Goal: Task Accomplishment & Management: Manage account settings

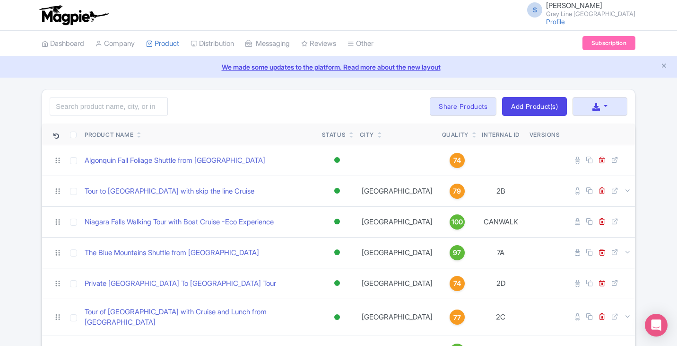
scroll to position [271, 0]
click at [543, 105] on link "Add Product(s)" at bounding box center [534, 106] width 65 height 19
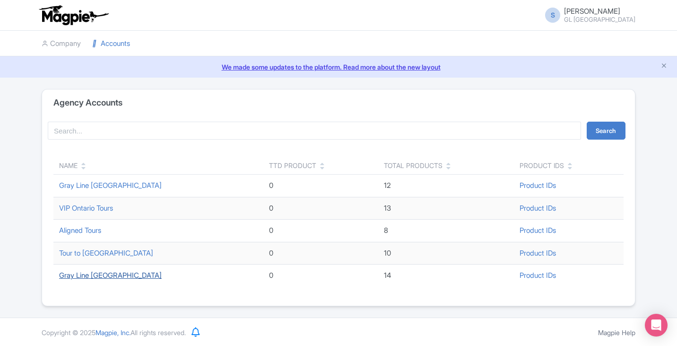
click at [88, 273] on link "Gray Line [GEOGRAPHIC_DATA]" at bounding box center [110, 275] width 103 height 9
click at [95, 277] on link "Gray Line [GEOGRAPHIC_DATA]" at bounding box center [110, 275] width 103 height 9
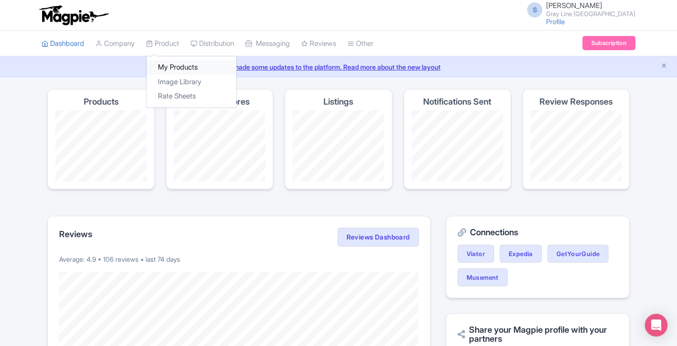
click at [179, 67] on link "My Products" at bounding box center [192, 67] width 90 height 15
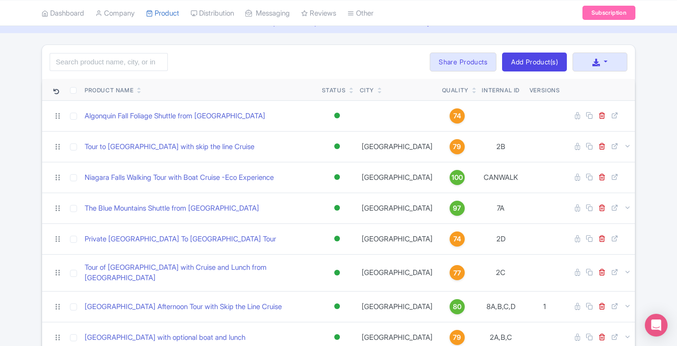
scroll to position [34, 0]
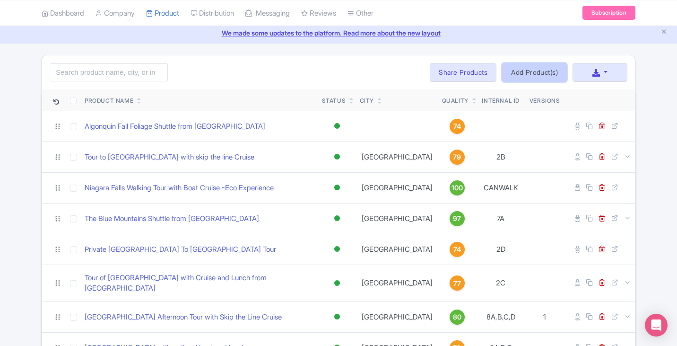
click at [530, 74] on link "Add Product(s)" at bounding box center [534, 72] width 65 height 19
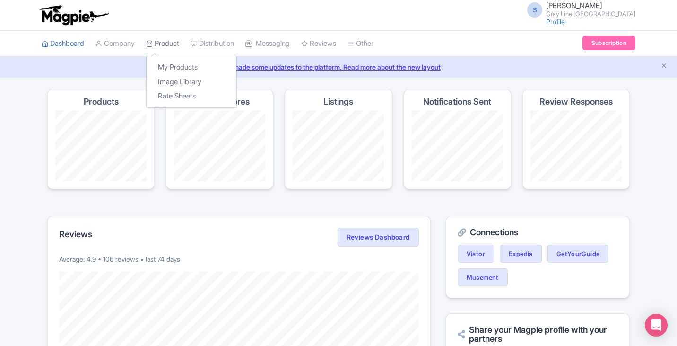
click at [171, 46] on link "Product" at bounding box center [162, 44] width 33 height 26
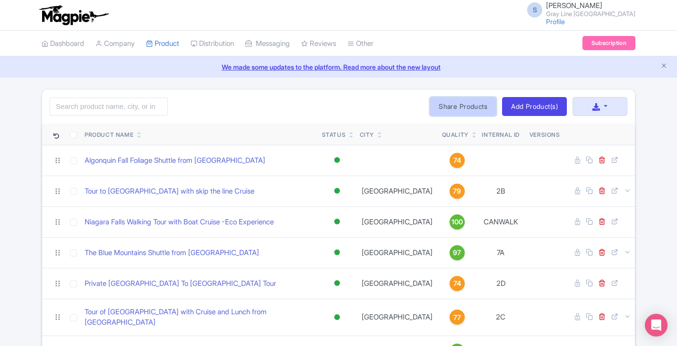
click at [451, 110] on link "Share Products" at bounding box center [463, 106] width 67 height 19
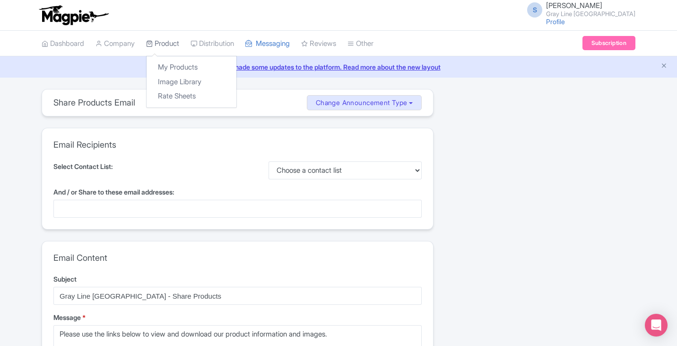
click at [157, 42] on link "Product" at bounding box center [162, 44] width 33 height 26
click at [168, 65] on link "My Products" at bounding box center [192, 67] width 90 height 15
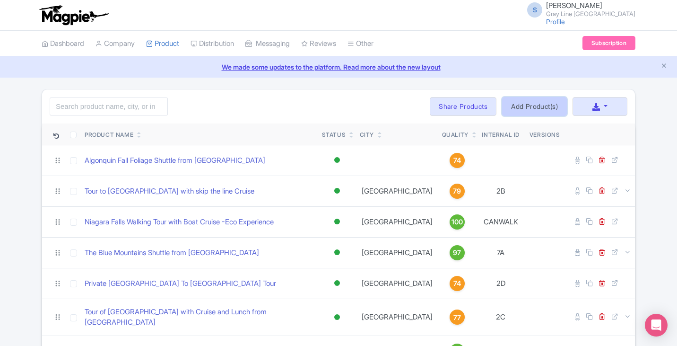
click at [542, 106] on link "Add Product(s)" at bounding box center [534, 106] width 65 height 19
click at [129, 42] on link "Company" at bounding box center [115, 44] width 39 height 26
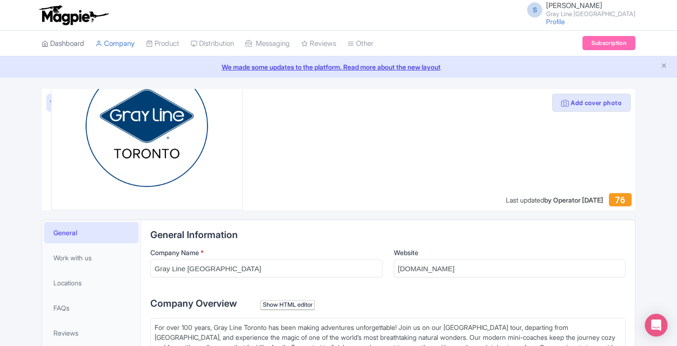
click at [77, 44] on link "Dashboard" at bounding box center [63, 44] width 43 height 26
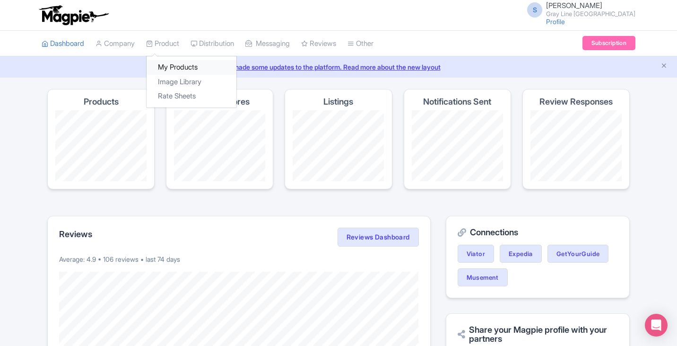
click at [176, 62] on link "My Products" at bounding box center [192, 67] width 90 height 15
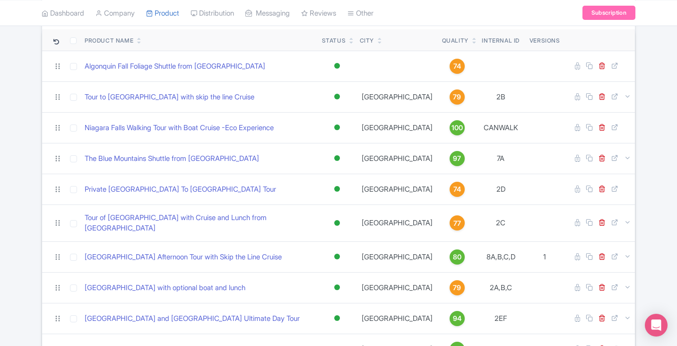
scroll to position [95, 0]
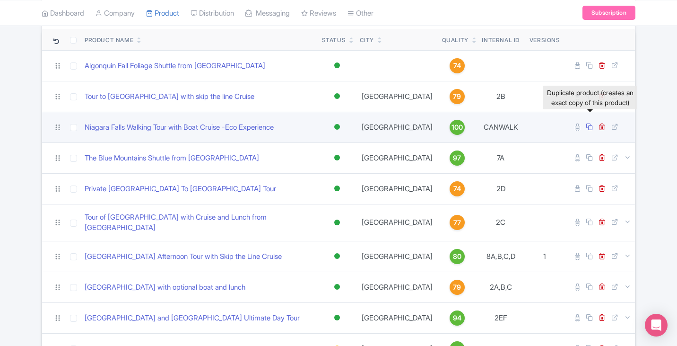
click at [592, 128] on icon at bounding box center [589, 126] width 7 height 7
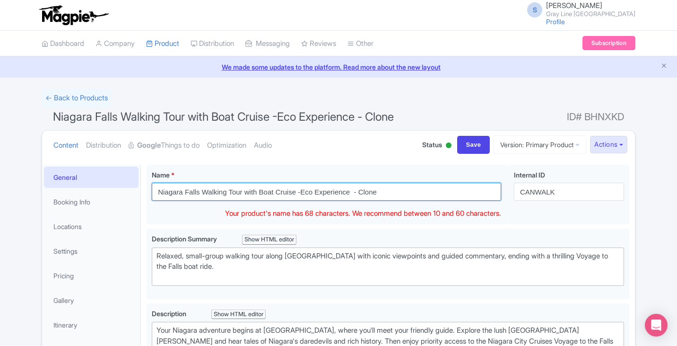
drag, startPoint x: 403, startPoint y: 194, endPoint x: 115, endPoint y: 178, distance: 289.0
paste input "Discovery Walk: Takes Flight & Table Rock"
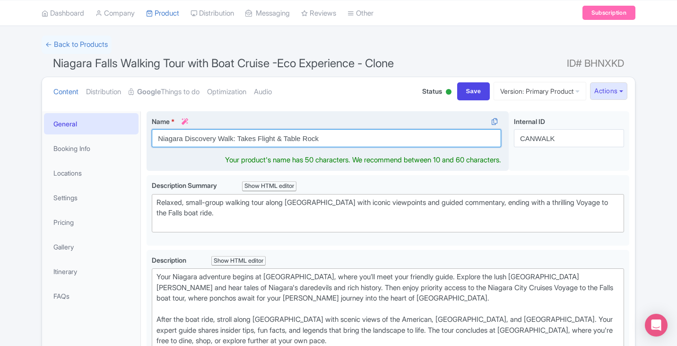
scroll to position [95, 0]
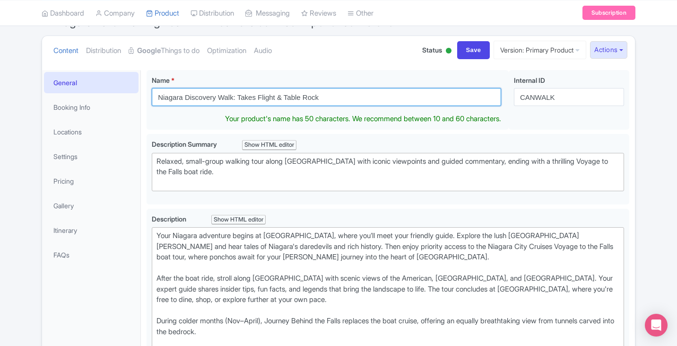
type input "Niagara Discovery Walk: Takes Flight & Table Rock"
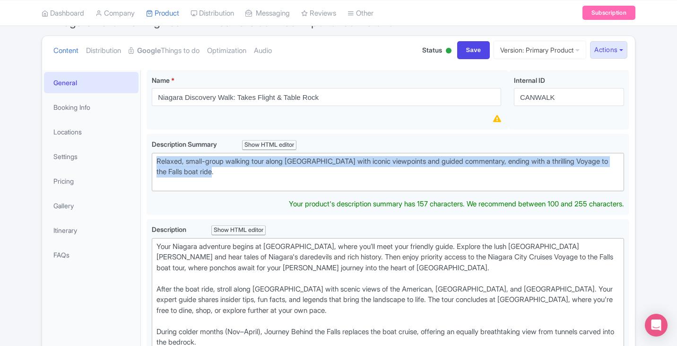
drag, startPoint x: 228, startPoint y: 172, endPoint x: 144, endPoint y: 162, distance: 84.3
paste trix-editor "Explore Niagara Falls on foot with this immersive guided walk featuring the new…"
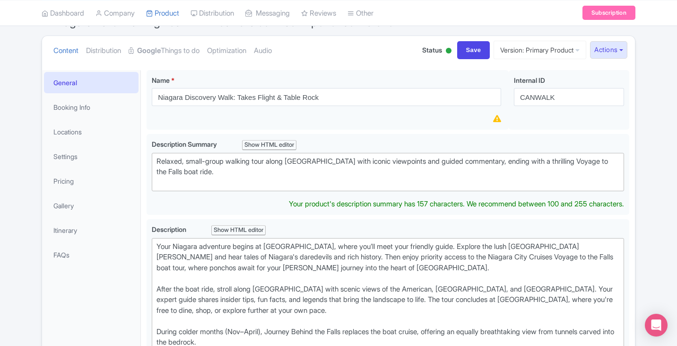
type trix-editor "<div>Explore Niagara Falls on foot with this immersive guided walk featuring th…"
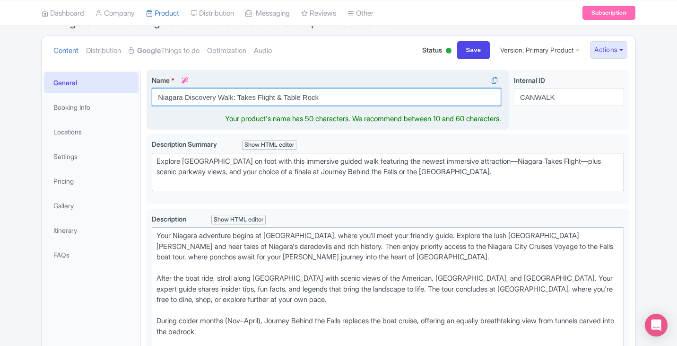
click at [406, 100] on input "Niagara Discovery Walk: Takes Flight & Table Rock" at bounding box center [327, 97] width 350 height 18
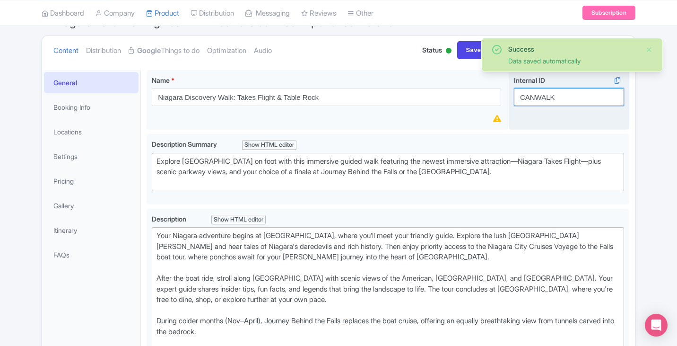
drag, startPoint x: 574, startPoint y: 98, endPoint x: 562, endPoint y: 93, distance: 12.3
click at [562, 93] on input "CANWALK" at bounding box center [569, 97] width 110 height 18
click at [564, 96] on input "CANWALK" at bounding box center [569, 97] width 110 height 18
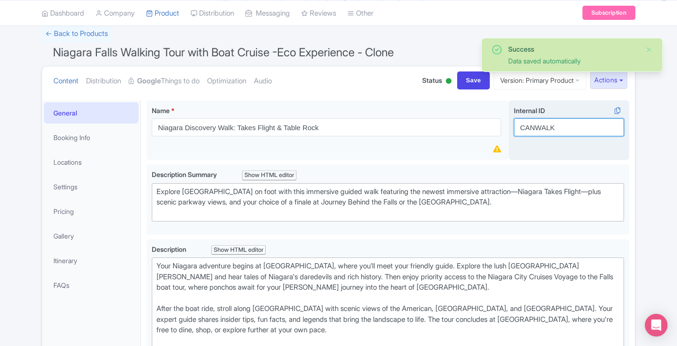
scroll to position [47, 0]
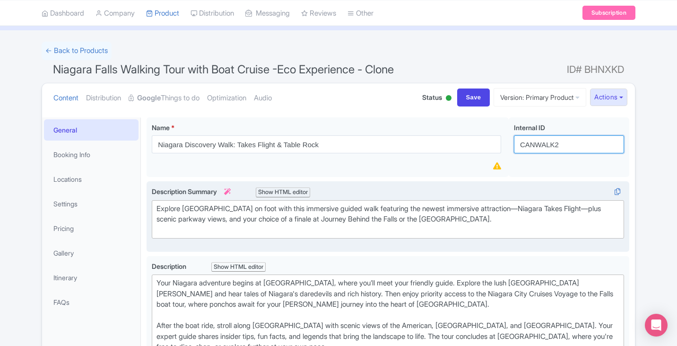
type input "CANWALK2"
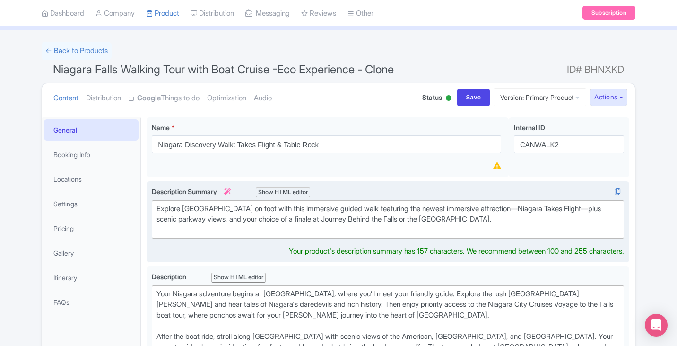
click at [505, 223] on div "Explore Niagara Falls on foot with this immersive guided walk featuring the new…" at bounding box center [388, 219] width 463 height 32
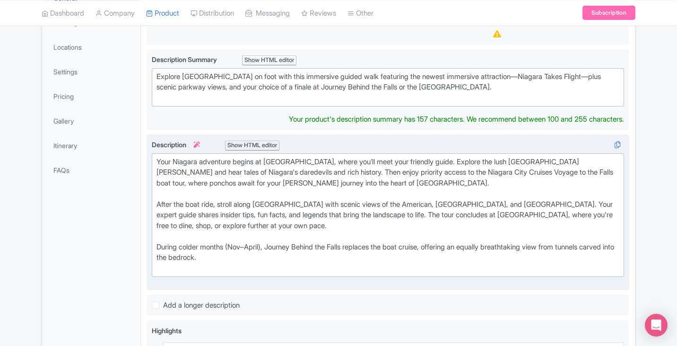
scroll to position [236, 0]
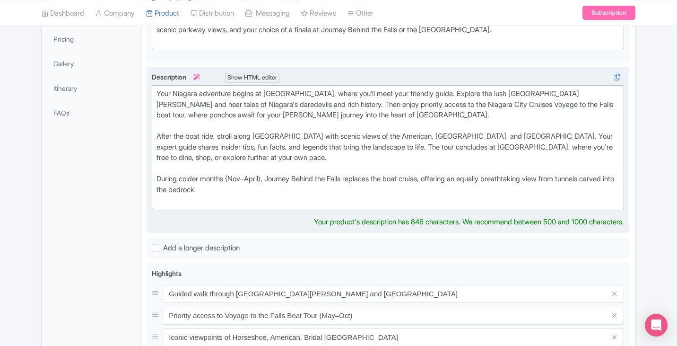
drag, startPoint x: 247, startPoint y: 195, endPoint x: 155, endPoint y: 95, distance: 136.2
click at [155, 95] on trix-editor "Your Niagara adventure begins at Sheraton Fallsview Hotel, where you’ll meet yo…" at bounding box center [388, 147] width 473 height 124
paste trix-editor "Step into a world of wonder on this extended educational walking tour along Nia…"
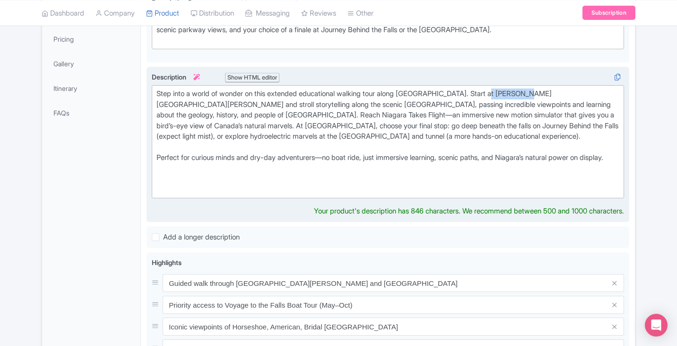
drag, startPoint x: 535, startPoint y: 94, endPoint x: 499, endPoint y: 96, distance: 36.5
click at [499, 96] on div "Step into a world of wonder on this extended educational walking tour along Nia…" at bounding box center [388, 120] width 463 height 64
paste trix-editor "<div>Step into a world of wonder on this extended educational walking tour alon…"
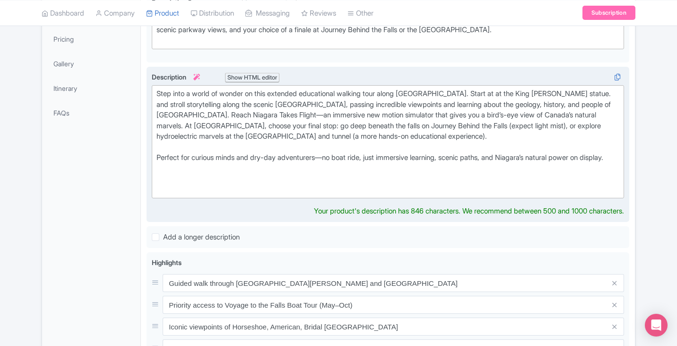
click at [499, 94] on div "Step into a world of wonder on this extended educational walking tour along Nia…" at bounding box center [388, 120] width 463 height 64
click at [587, 96] on div "Step into a world of wonder on this extended educational walking tour along Nia…" at bounding box center [388, 120] width 463 height 64
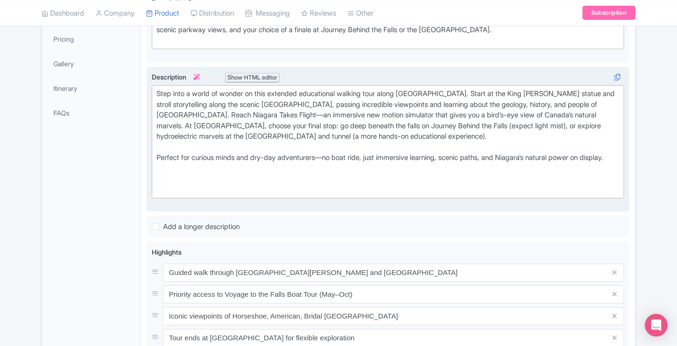
click at [175, 106] on div "Step into a world of wonder on this extended educational walking tour along Nia…" at bounding box center [388, 120] width 463 height 64
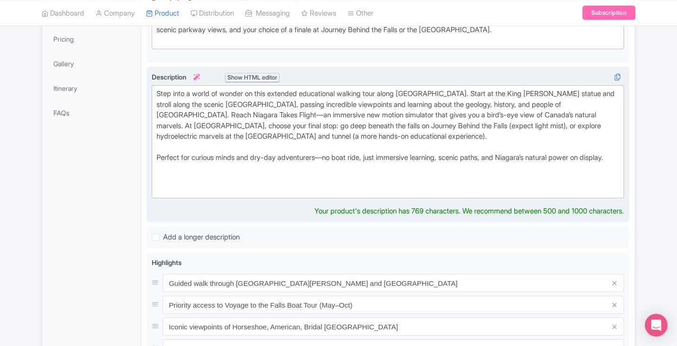
click at [554, 114] on div "Step into a world of wonder on this extended educational walking tour along Nia…" at bounding box center [388, 120] width 463 height 64
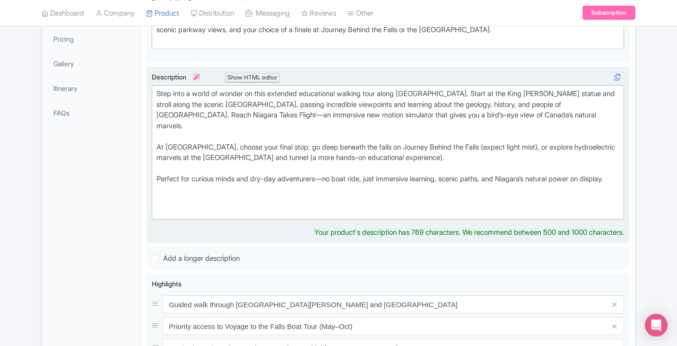
click at [285, 136] on div "Step into a world of wonder on this extended educational walking tour along Nia…" at bounding box center [388, 130] width 463 height 85
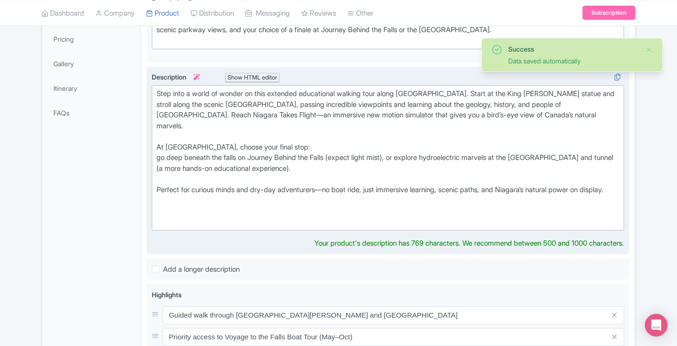
drag, startPoint x: 157, startPoint y: 137, endPoint x: 385, endPoint y: 159, distance: 229.5
click at [385, 159] on div "Step into a world of wonder on this extended educational walking tour along Nia…" at bounding box center [388, 136] width 463 height 96
paste trix-editor "<div>Step into a world of wonder on this extended educational walking tour alon…"
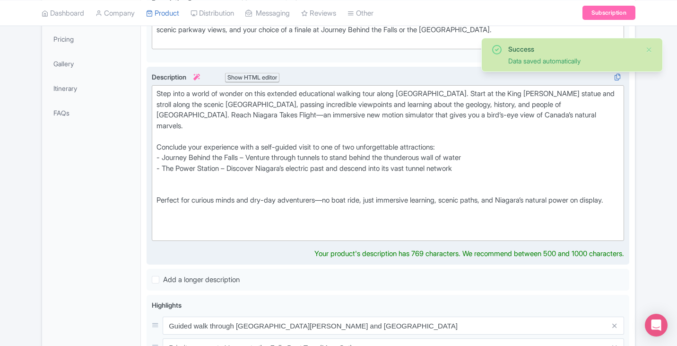
drag, startPoint x: 160, startPoint y: 145, endPoint x: 179, endPoint y: 184, distance: 43.2
click at [161, 145] on div "Step into a world of wonder on this extended educational walking tour along Nia…" at bounding box center [388, 141] width 463 height 106
click at [163, 161] on div "Step into a world of wonder on this extended educational walking tour along Nia…" at bounding box center [388, 141] width 463 height 106
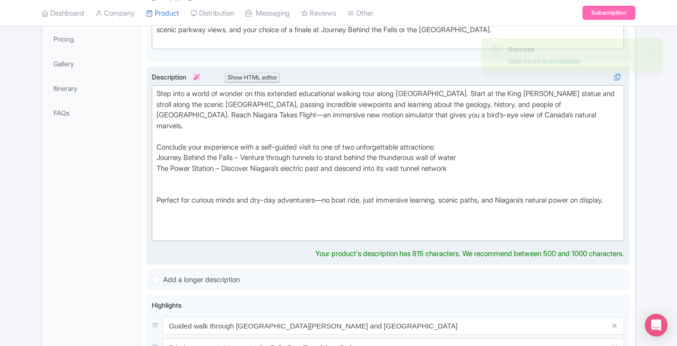
click at [516, 146] on div "Step into a world of wonder on this extended educational walking tour along Nia…" at bounding box center [388, 141] width 463 height 106
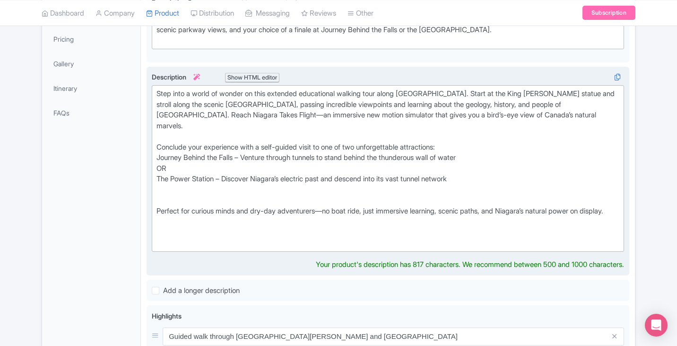
type trix-editor "<div>Step into a world of wonder on this extended educational walking tour alon…"
drag, startPoint x: 481, startPoint y: 168, endPoint x: 154, endPoint y: 134, distance: 328.6
click at [154, 134] on trix-editor "Step into a world of wonder on this extended educational walking tour along Nia…" at bounding box center [388, 168] width 473 height 166
copy div "Conclude your experience with a self-guided visit to one of two unforgettable a…"
click at [528, 170] on div "Step into a world of wonder on this extended educational walking tour along Nia…" at bounding box center [388, 146] width 463 height 117
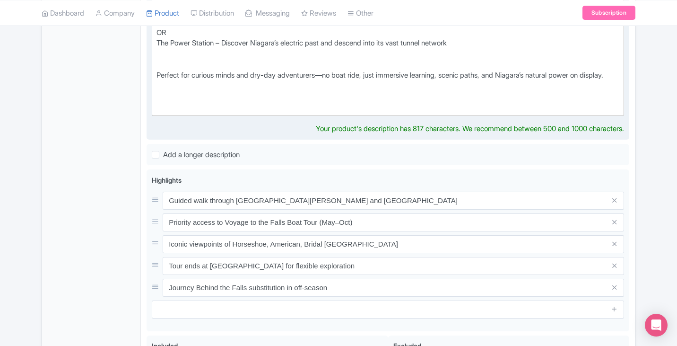
scroll to position [378, 0]
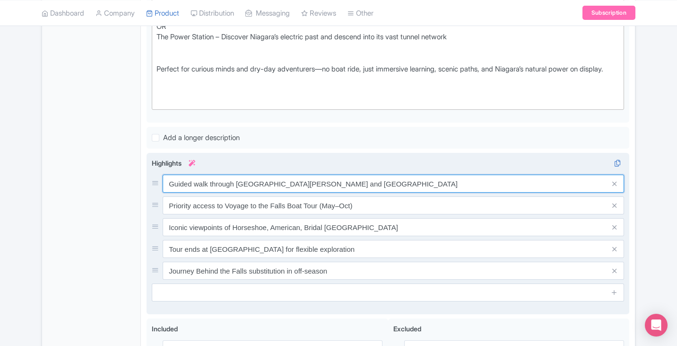
drag, startPoint x: 419, startPoint y: 187, endPoint x: 149, endPoint y: 181, distance: 269.7
click at [150, 182] on div "Guided walk through Queen Victoria Park and Niagara Parkway Priority access to …" at bounding box center [388, 234] width 483 height 162
paste input "Walk along"
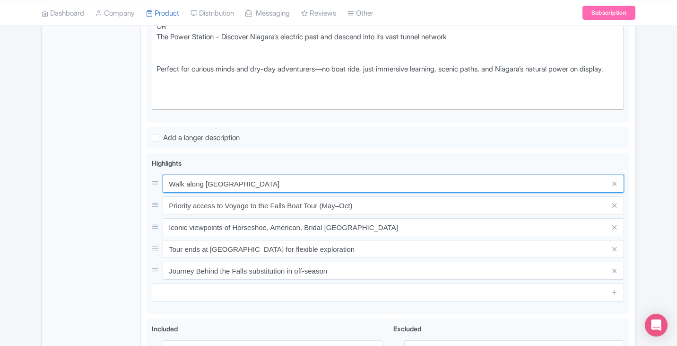
type input "Walk along [GEOGRAPHIC_DATA]"
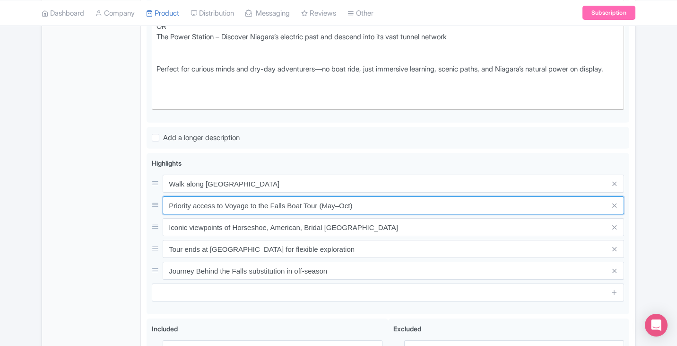
drag, startPoint x: 367, startPoint y: 210, endPoint x: 137, endPoint y: 201, distance: 230.0
click at [137, 201] on div "General Booking Info Locations Settings Pricing Gallery Itinerary FAQs Niagara …" at bounding box center [338, 150] width 593 height 739
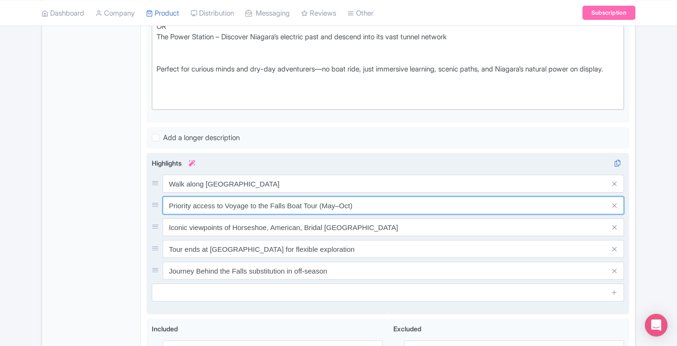
paste input "Soar above [GEOGRAPHIC_DATA] in Niagara Takes Flight immersive ride"
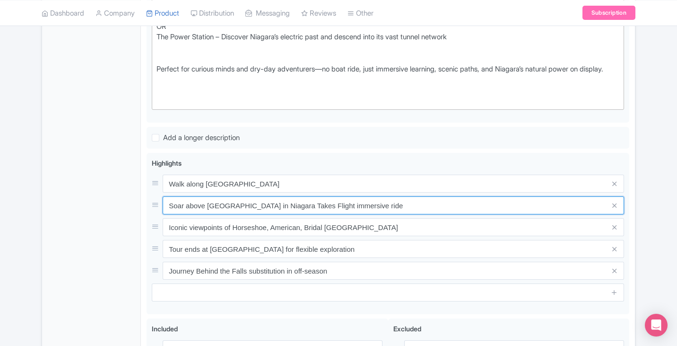
type input "Soar above [GEOGRAPHIC_DATA] in Niagara Takes Flight immersive ride"
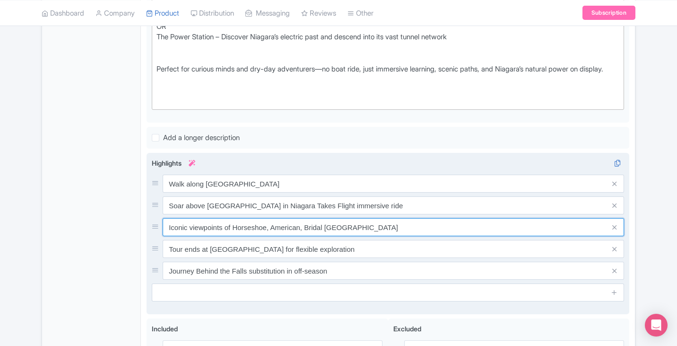
drag, startPoint x: 343, startPoint y: 229, endPoint x: 150, endPoint y: 225, distance: 193.0
click at [150, 225] on div "Guided walk through Queen Victoria Park and Niagara Parkway Priority access to …" at bounding box center [388, 234] width 483 height 162
paste input "Finish with Journey Behind the Falls or the Power Station"
click at [166, 193] on input "Finish with Journey Behind the Falls or the Power Station" at bounding box center [394, 184] width 462 height 18
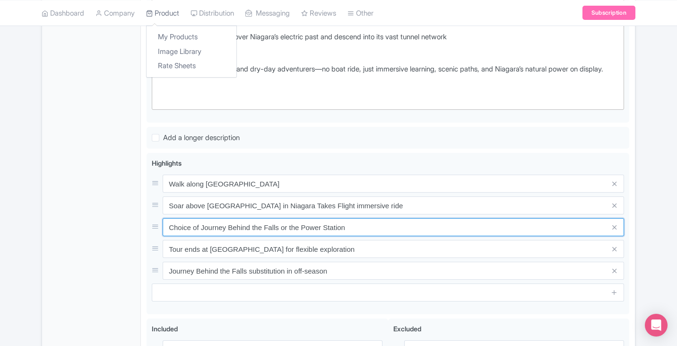
type input "Choice of Journey Behind the Falls or the Power Station"
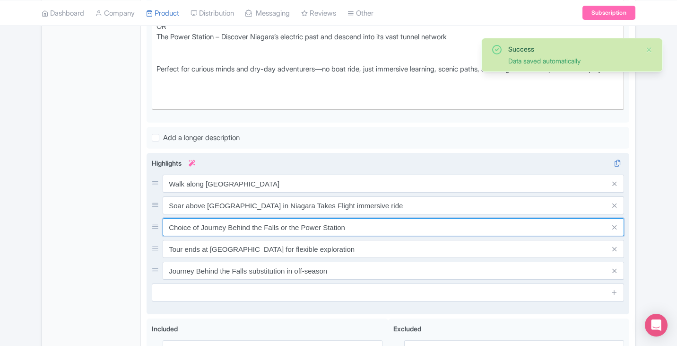
drag, startPoint x: 353, startPoint y: 229, endPoint x: 162, endPoint y: 224, distance: 191.2
click at [162, 224] on div "Choice of Journey Behind the Falls or the Power Station" at bounding box center [388, 227] width 473 height 18
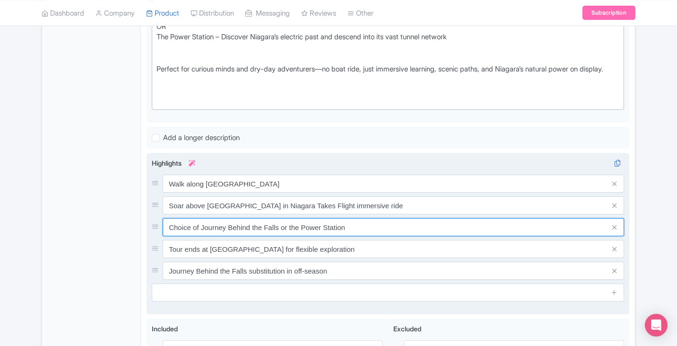
click at [363, 193] on input "Choice of Journey Behind the Falls or the Power Station" at bounding box center [394, 184] width 462 height 18
click at [366, 193] on input "Choice of Journey Behind the Falls or the Power Station" at bounding box center [394, 184] width 462 height 18
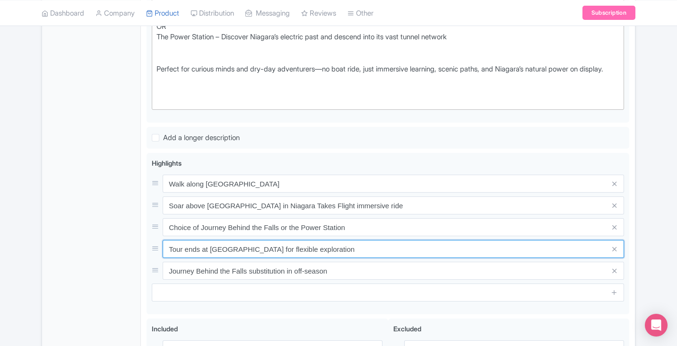
drag, startPoint x: 350, startPoint y: 247, endPoint x: 121, endPoint y: 244, distance: 229.9
click at [121, 244] on div "General Booking Info Locations Settings Pricing Gallery Itinerary FAQs Niagara …" at bounding box center [338, 150] width 593 height 739
paste input "Scenic photo stops and historical viewpoints"
type input "Scenic photo stops and historical viewpoints"
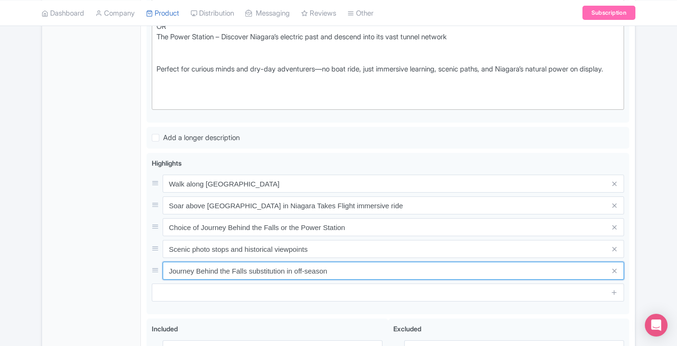
drag, startPoint x: 356, startPoint y: 271, endPoint x: 119, endPoint y: 265, distance: 236.6
click at [119, 265] on div "General Booking Info Locations Settings Pricing Gallery Itinerary FAQs Niagara …" at bounding box center [338, 150] width 593 height 739
paste input "Educational live commentary and interactive learning"
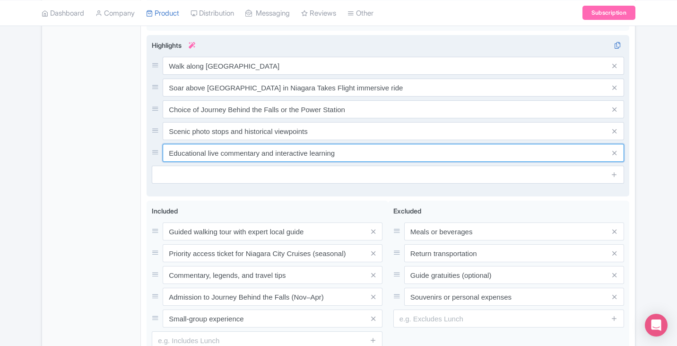
scroll to position [520, 0]
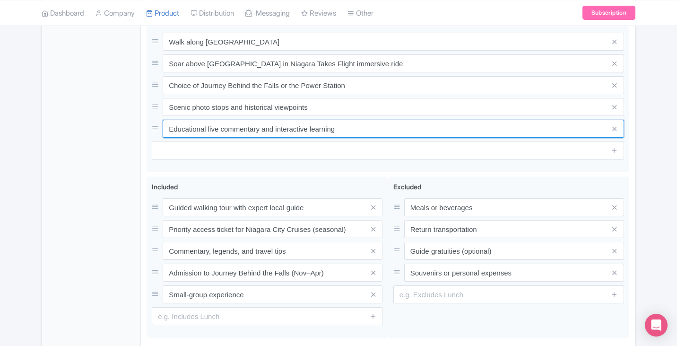
type input "Educational live commentary and interactive learning"
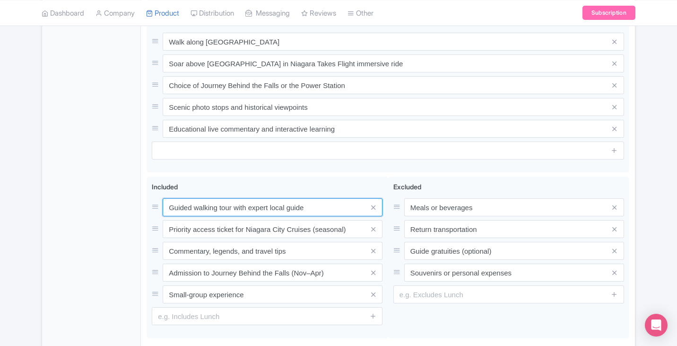
drag, startPoint x: 319, startPoint y: 206, endPoint x: 146, endPoint y: 203, distance: 172.7
click at [146, 203] on div "Niagara Falls Walking Tour with Boat Cruise -Eco Experience - Clone Name * i Ni…" at bounding box center [388, 8] width 494 height 739
paste input "Niagara Takes Flight admission"
type input "Niagara Takes Flight admission"
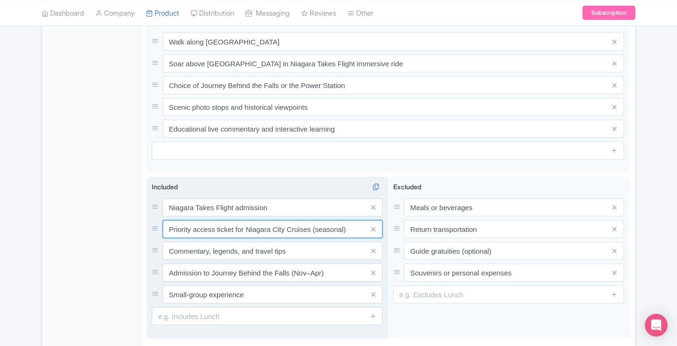
click at [348, 216] on input "Priority access ticket for Niagara City Cruises (seasonal)" at bounding box center [273, 207] width 220 height 18
drag, startPoint x: 326, startPoint y: 228, endPoint x: 149, endPoint y: 222, distance: 176.5
click at [150, 223] on div "Included i Niagara Takes Flight admission Priority access ticket for Niagara Ci…" at bounding box center [268, 257] width 242 height 162
paste input "Guided walking tour with live commentary"
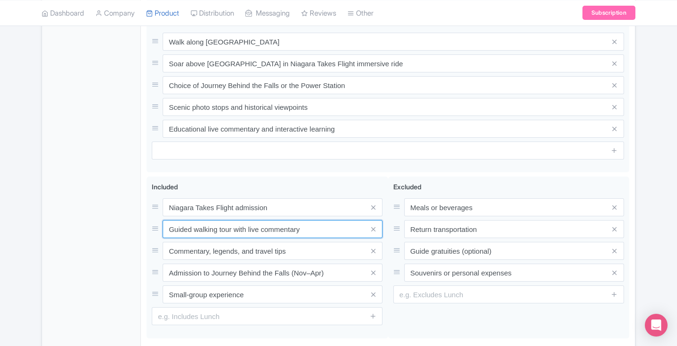
type input "Guided walking tour with live commentary"
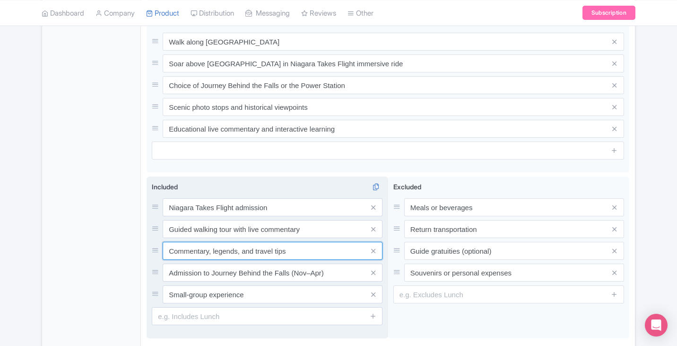
drag, startPoint x: 300, startPoint y: 251, endPoint x: 150, endPoint y: 246, distance: 150.5
click at [150, 246] on div "Included i Niagara Takes Flight admission Guided walking tour with live comment…" at bounding box center [268, 257] width 242 height 162
paste input "Educational insights and photo opportunitie"
type input "Educational insights and photo opportunities"
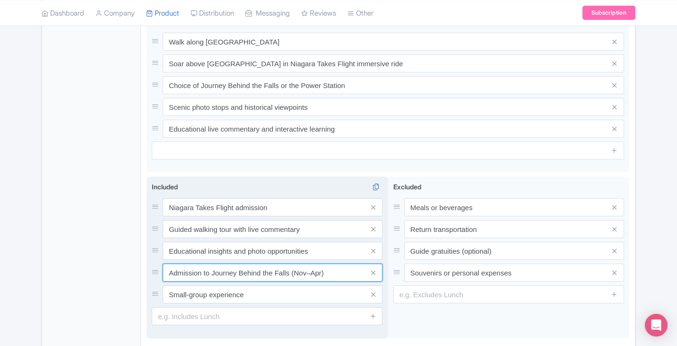
click at [213, 216] on input "Admission to Journey Behind the Falls (Nov–Apr)" at bounding box center [273, 207] width 220 height 18
click at [345, 216] on input "Admission to Journey Behind the Falls (Nov–Apr)" at bounding box center [273, 207] width 220 height 18
type input "Admission to Journey Behind the Falls or Power Station"
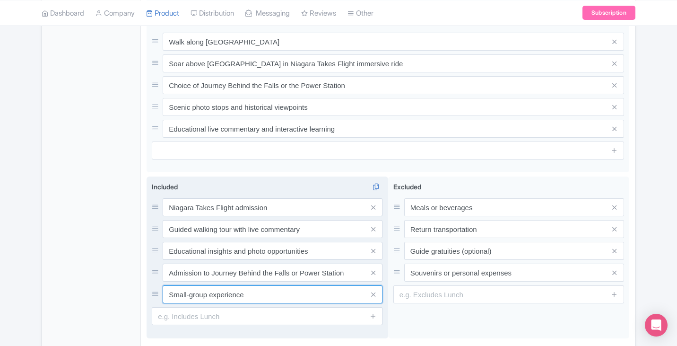
drag, startPoint x: 243, startPoint y: 297, endPoint x: 169, endPoint y: 295, distance: 74.3
click at [169, 216] on input "Small-group experience" at bounding box center [273, 207] width 220 height 18
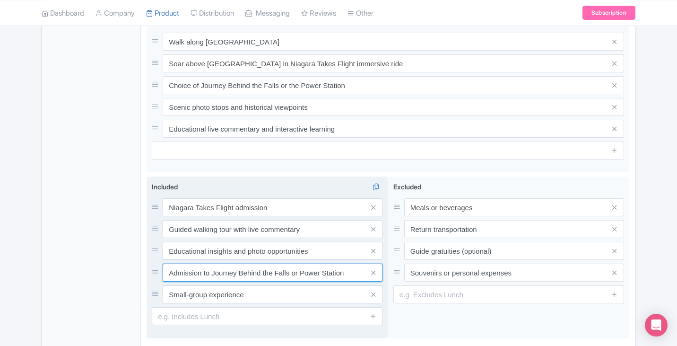
drag, startPoint x: 359, startPoint y: 271, endPoint x: 169, endPoint y: 266, distance: 190.2
click at [169, 216] on input "Admission to Journey Behind the Falls or Power Station" at bounding box center [273, 207] width 220 height 18
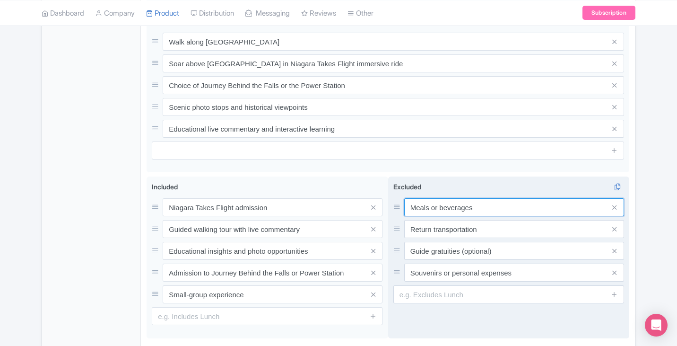
drag, startPoint x: 501, startPoint y: 208, endPoint x: 409, endPoint y: 210, distance: 92.2
click at [409, 210] on input "Meals or beverages" at bounding box center [514, 207] width 220 height 18
paste input "Food and drink"
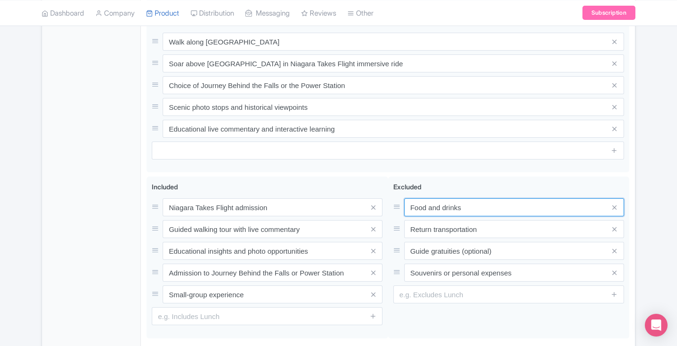
type input "Food and drinks"
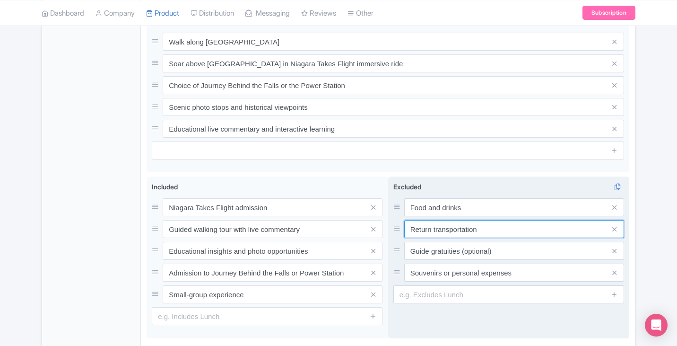
drag, startPoint x: 495, startPoint y: 226, endPoint x: 398, endPoint y: 228, distance: 96.5
click at [398, 228] on div "Return transportation" at bounding box center [509, 229] width 231 height 18
paste input "Hotel pickup/drop-off"
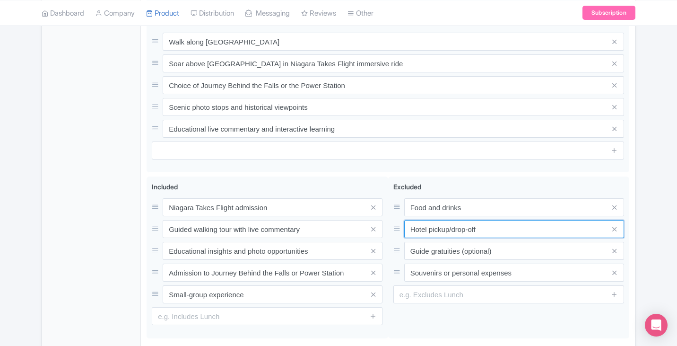
type input "Hotel pickup/drop-off"
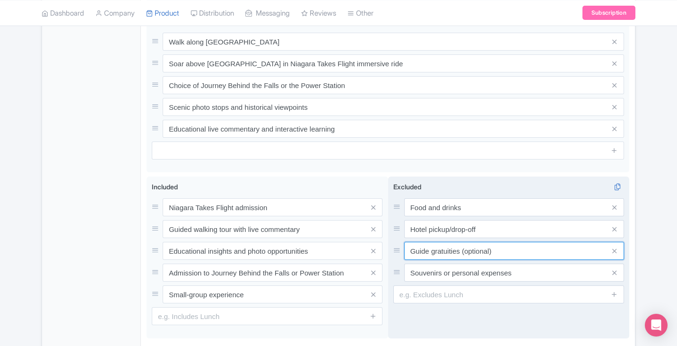
drag, startPoint x: 515, startPoint y: 250, endPoint x: 395, endPoint y: 258, distance: 119.9
click at [395, 258] on div "Guide gratuities (optional)" at bounding box center [509, 251] width 231 height 18
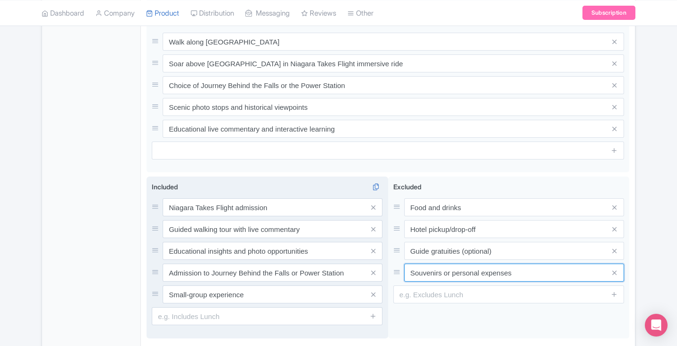
drag, startPoint x: 486, startPoint y: 269, endPoint x: 383, endPoint y: 270, distance: 102.6
click at [383, 270] on div "Guided walking tour with expert local guide Priority access ticket for Niagara …" at bounding box center [388, 259] width 483 height 166
paste input "Additional purchases at attraction"
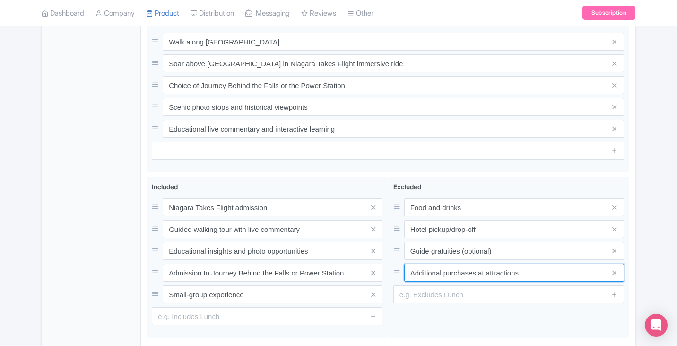
type input "Additional purchases at attractions"
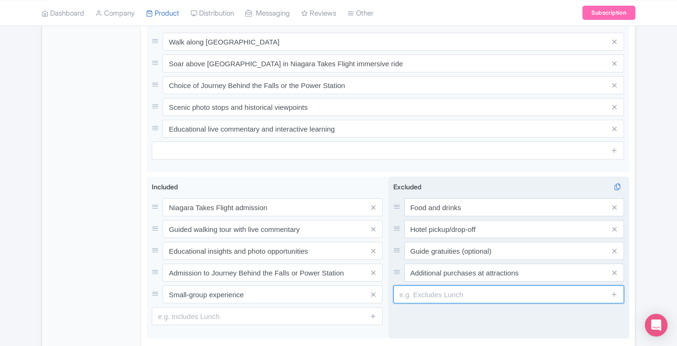
click at [478, 296] on input "text" at bounding box center [509, 294] width 231 height 18
paste input "Transportation between attractions"
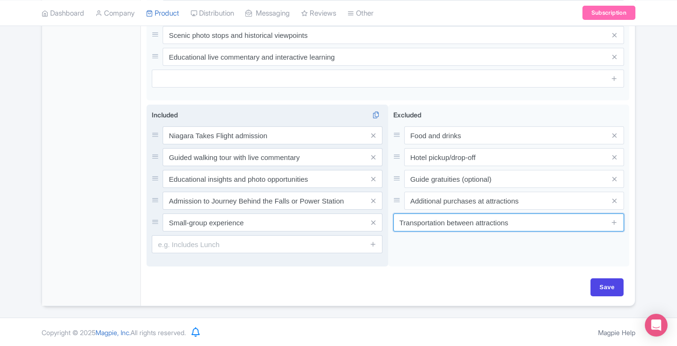
scroll to position [593, 0]
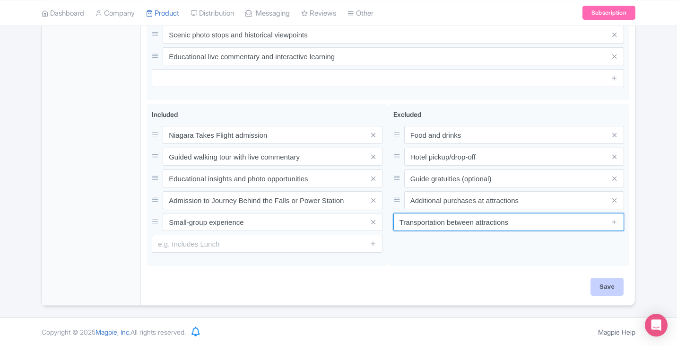
type input "Transportation between attractions"
click at [609, 285] on input "Save" at bounding box center [607, 287] width 33 height 18
type input "Saving..."
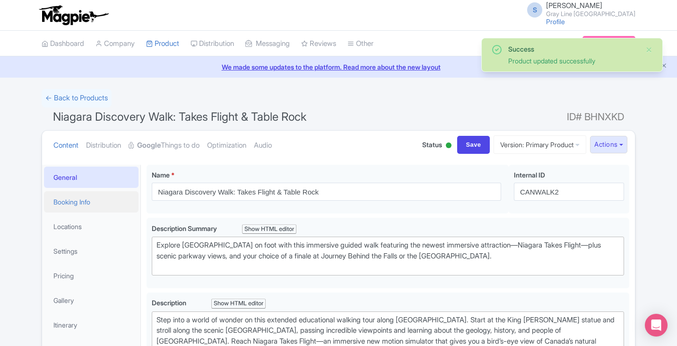
click at [83, 195] on link "Booking Info" at bounding box center [91, 201] width 95 height 21
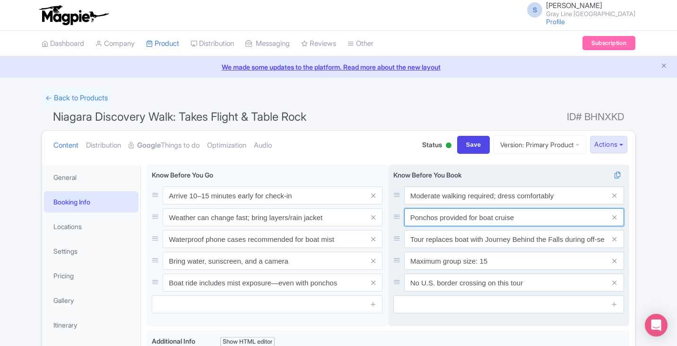
click at [534, 204] on input "Ponchos provided for boat cruise" at bounding box center [514, 195] width 220 height 18
drag, startPoint x: 523, startPoint y: 217, endPoint x: 480, endPoint y: 217, distance: 43.0
click at [480, 204] on input "Ponchos provided for boat cruise" at bounding box center [514, 195] width 220 height 18
paste input "Journey Behind the Falls"
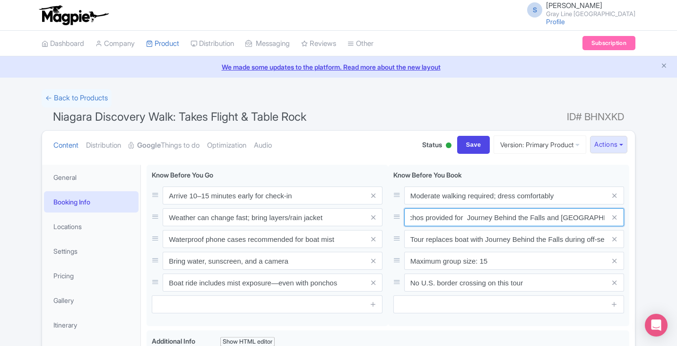
type input "Ponchos provided for Journey Behind the Falls and [GEOGRAPHIC_DATA]"
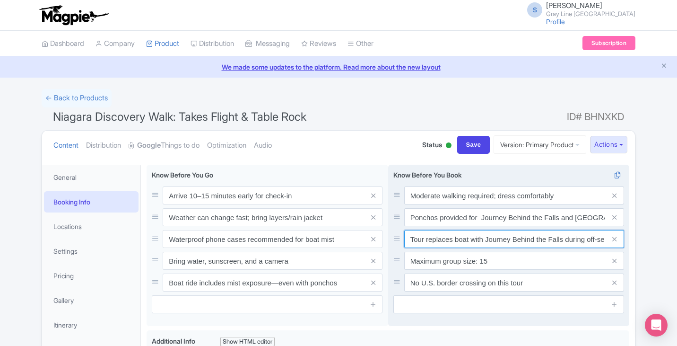
click at [511, 204] on input "Tour replaces boat with Journey Behind the Falls during off-season" at bounding box center [514, 195] width 220 height 18
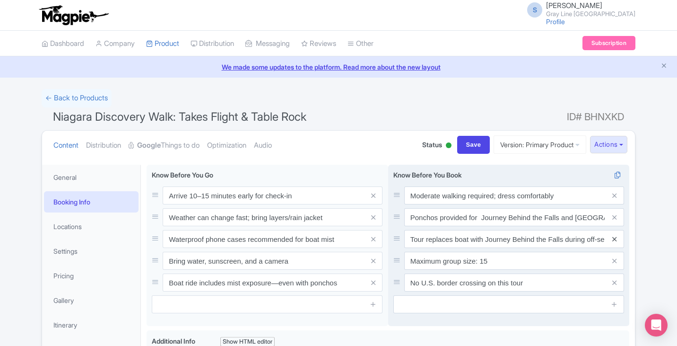
click at [615, 240] on icon at bounding box center [615, 239] width 4 height 7
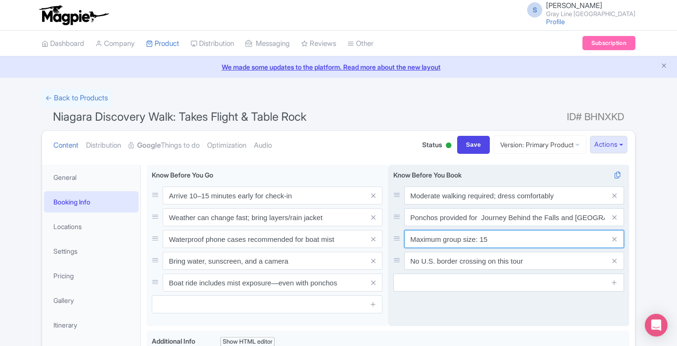
click at [526, 204] on input "Maximum group size: 15" at bounding box center [514, 195] width 220 height 18
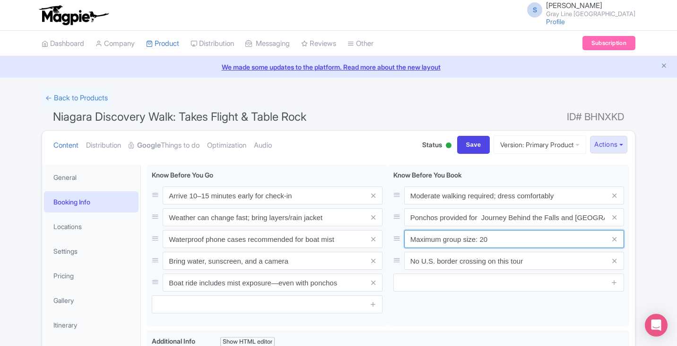
type input "Maximum group size: 20"
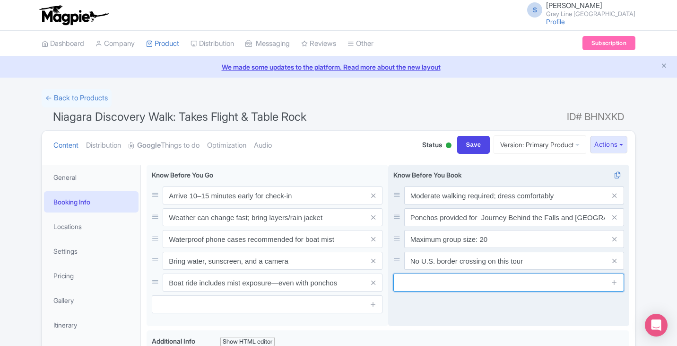
click at [477, 280] on input "text" at bounding box center [509, 282] width 231 height 18
paste input "The Power Station attraction is a self-guided audio tour"
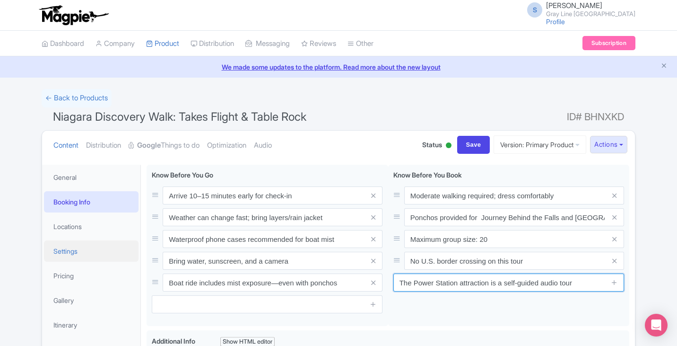
type input "The Power Station attraction is a self-guided audio tour"
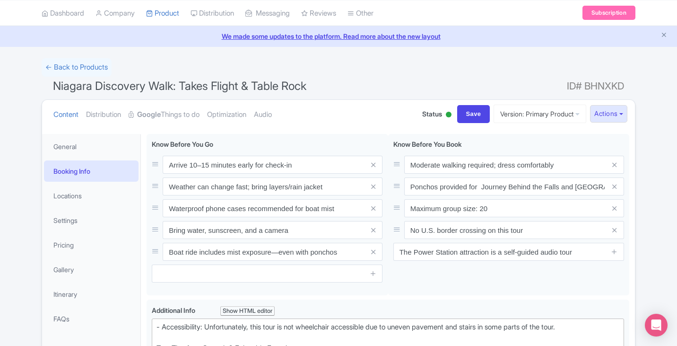
scroll to position [95, 0]
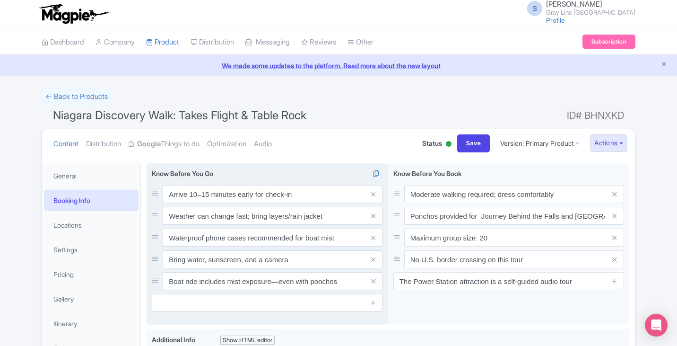
scroll to position [0, 0]
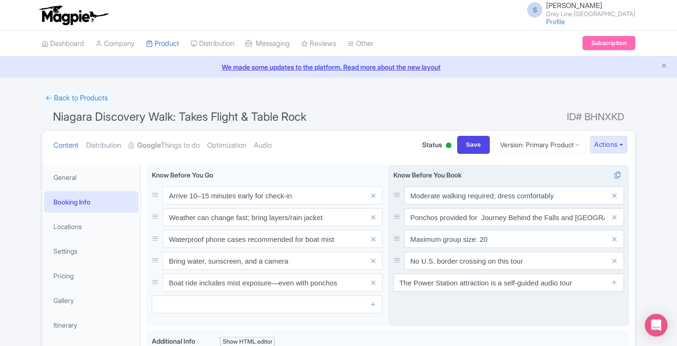
click at [618, 238] on span at bounding box center [614, 239] width 19 height 18
click at [614, 238] on icon at bounding box center [615, 239] width 4 height 7
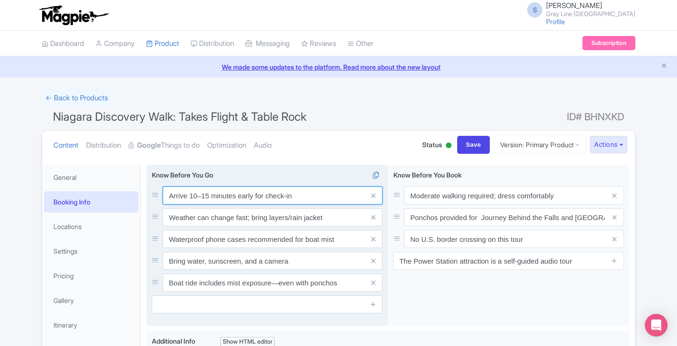
drag, startPoint x: 319, startPoint y: 195, endPoint x: 165, endPoint y: 194, distance: 154.2
click at [165, 194] on input "Arrive 10–15 minutes early for check-in" at bounding box center [273, 195] width 220 height 18
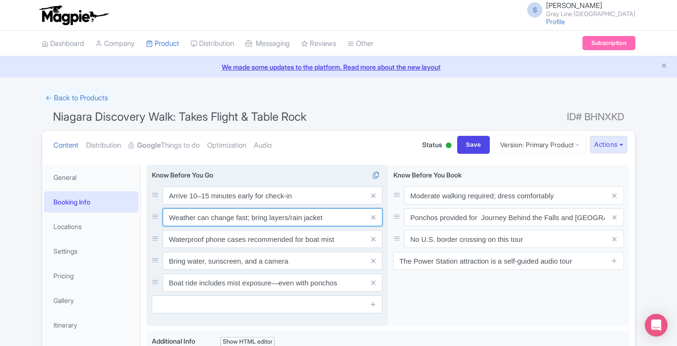
drag, startPoint x: 335, startPoint y: 217, endPoint x: 168, endPoint y: 212, distance: 167.0
click at [168, 204] on input "Weather can change fast; bring layers/rain jacket" at bounding box center [273, 195] width 220 height 18
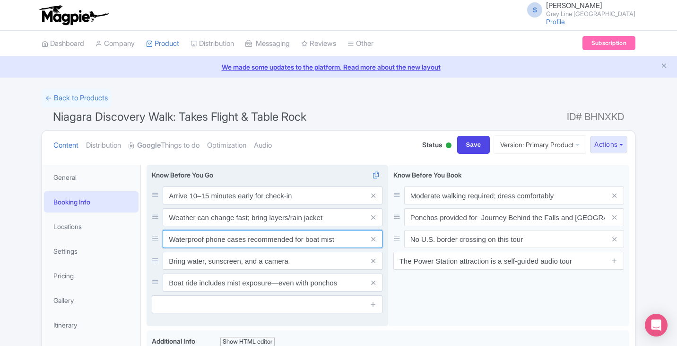
click at [264, 204] on input "Waterproof phone cases recommended for boat mist" at bounding box center [273, 195] width 220 height 18
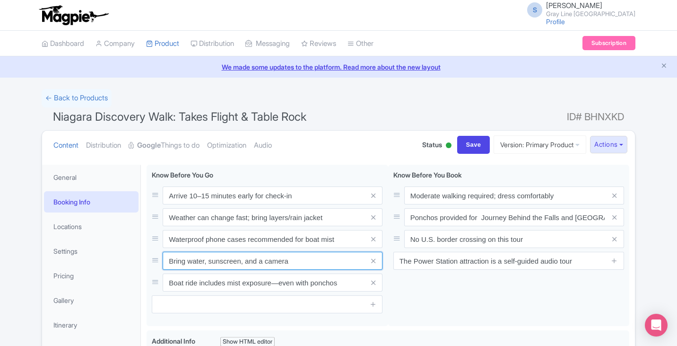
drag, startPoint x: 305, startPoint y: 259, endPoint x: 146, endPoint y: 259, distance: 158.9
paste input "Indoor and outdoor stops—dress accordingly"
type input "Indoor and outdoor stops—dress accordingly"
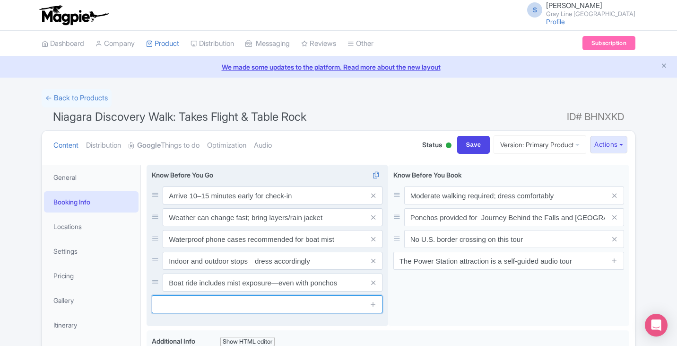
click at [193, 306] on input "text" at bounding box center [267, 304] width 231 height 18
paste input "Restrooms available at [GEOGRAPHIC_DATA] and Niagara Takes Flight"
type input "Restrooms available at [GEOGRAPHIC_DATA] and Niagara Takes Flight"
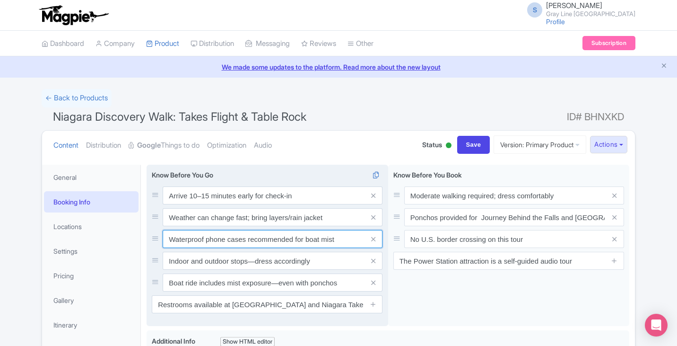
drag, startPoint x: 354, startPoint y: 240, endPoint x: 168, endPoint y: 237, distance: 185.4
click at [168, 204] on input "Waterproof phone cases recommended for boat mist" at bounding box center [273, 195] width 220 height 18
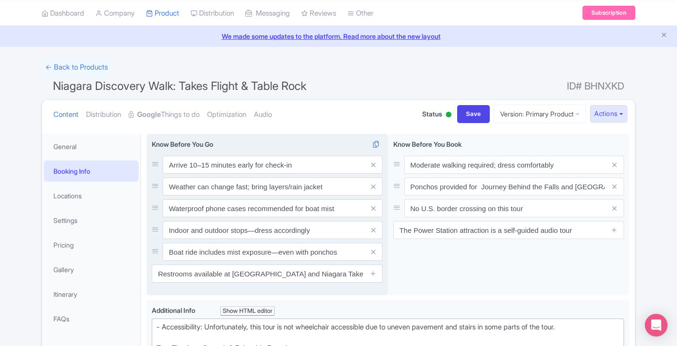
scroll to position [47, 0]
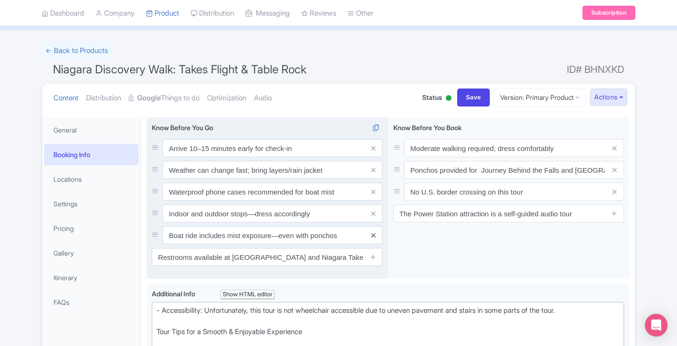
click at [375, 236] on icon at bounding box center [373, 235] width 4 height 7
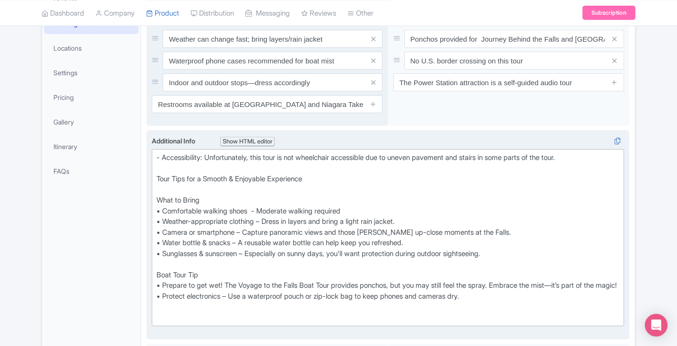
scroll to position [189, 0]
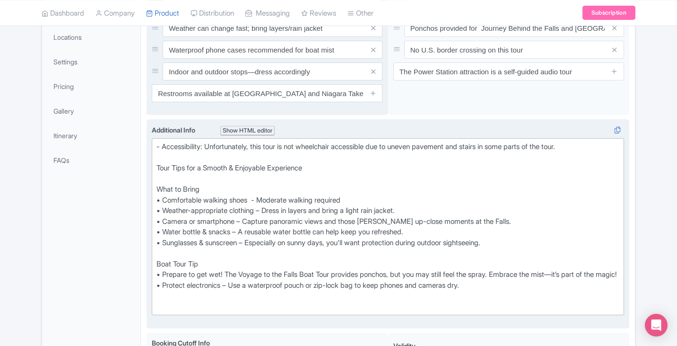
click at [163, 145] on div "- Accessibility: Unfortunately, this tour is not wheelchair accessible due to u…" at bounding box center [388, 226] width 463 height 170
drag, startPoint x: 604, startPoint y: 145, endPoint x: 155, endPoint y: 149, distance: 448.9
click at [155, 149] on trix-editor "Accessibility: Unfortunately, this tour is not wheelchair accessible due to une…" at bounding box center [388, 226] width 473 height 177
copy div "Accessibility: Unfortunately, this tour is not wheelchair accessible due to une…"
drag, startPoint x: 486, startPoint y: 297, endPoint x: 253, endPoint y: 280, distance: 233.3
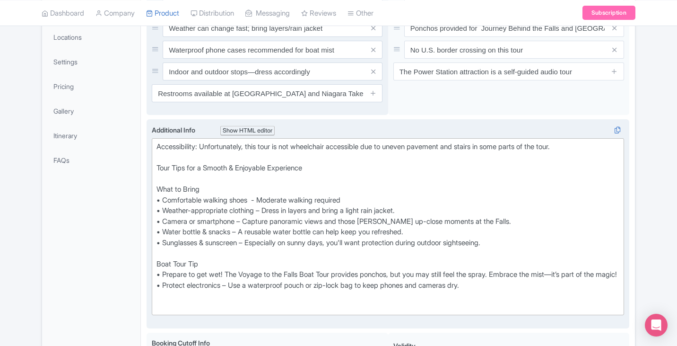
click at [159, 265] on div "Accessibility: Unfortunately, this tour is not wheelchair accessible due to une…" at bounding box center [388, 226] width 463 height 170
click at [261, 283] on div "Accessibility: Unfortunately, this tour is not wheelchair accessible due to une…" at bounding box center [388, 226] width 463 height 170
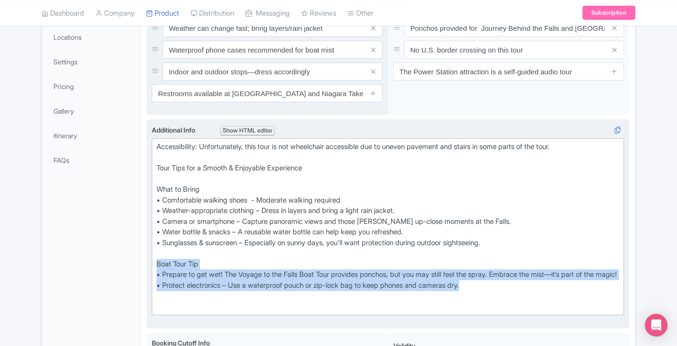
drag, startPoint x: 370, startPoint y: 289, endPoint x: 155, endPoint y: 267, distance: 216.3
click at [155, 267] on trix-editor "Accessibility: Unfortunately, this tour is not wheelchair accessible due to une…" at bounding box center [388, 226] width 473 height 177
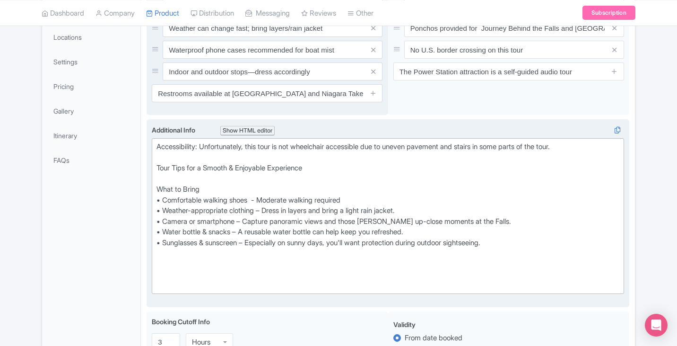
type trix-editor "<div>Accessibility: Unfortunately, this tour is not wheelchair accessible due t…"
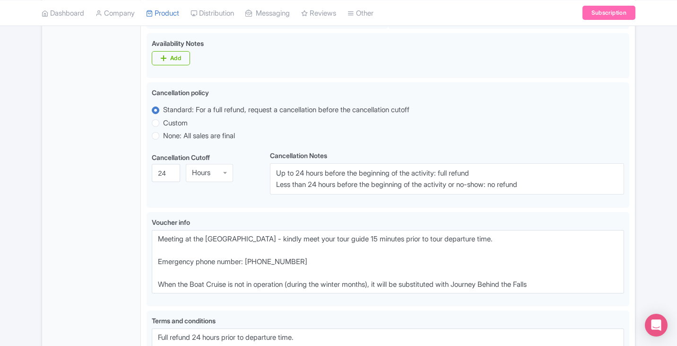
scroll to position [568, 0]
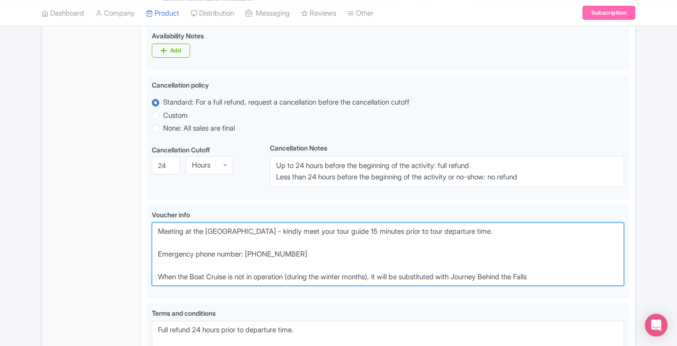
drag, startPoint x: 541, startPoint y: 229, endPoint x: 128, endPoint y: 231, distance: 412.4
click at [128, 231] on div "General Booking Info Locations Settings Pricing Gallery Itinerary FAQs Niagara …" at bounding box center [338, 28] width 593 height 875
paste textarea "King George VI statue, 5208 Niagara River Pkwy, Niagara Falls, ON L2G 3N4. Look…"
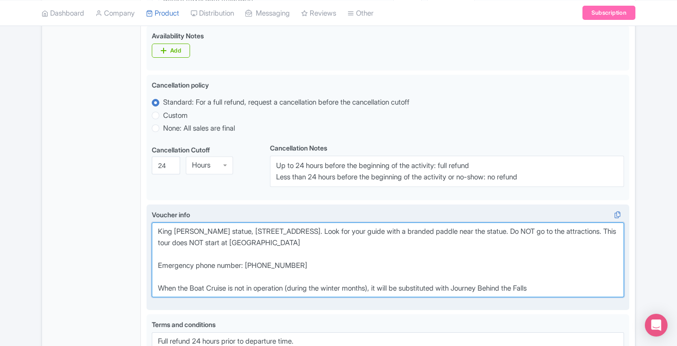
click at [158, 231] on textarea "Meeting at the Sheraton Fallsview hotel - kindly meet your tour guide 15 minute…" at bounding box center [388, 259] width 473 height 75
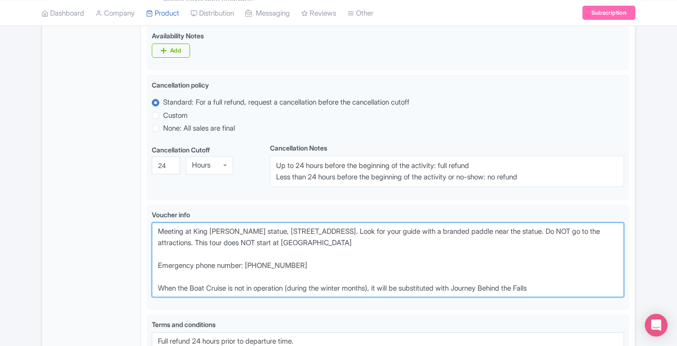
scroll to position [615, 0]
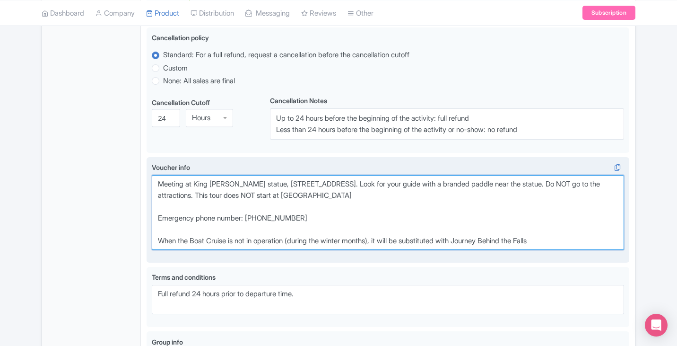
click at [455, 185] on textarea "Meeting at the Sheraton Fallsview hotel - kindly meet your tour guide 15 minute…" at bounding box center [388, 212] width 473 height 75
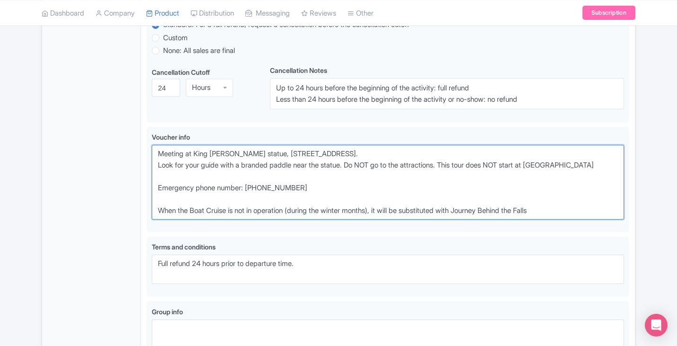
scroll to position [662, 0]
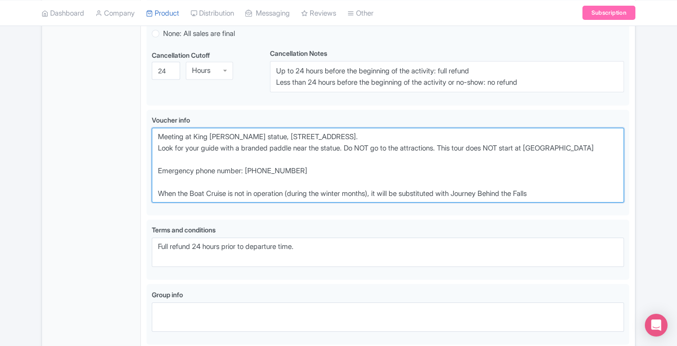
drag, startPoint x: 581, startPoint y: 193, endPoint x: 145, endPoint y: 191, distance: 435.6
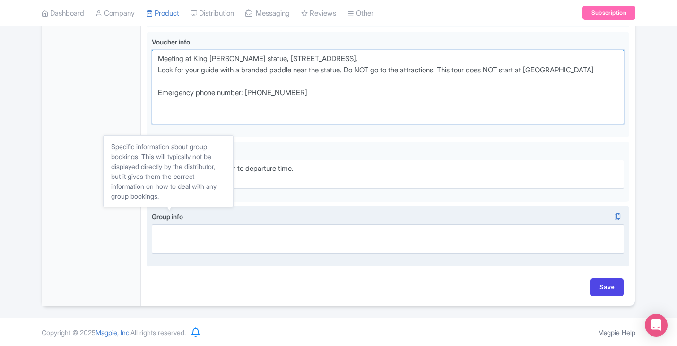
scroll to position [741, 0]
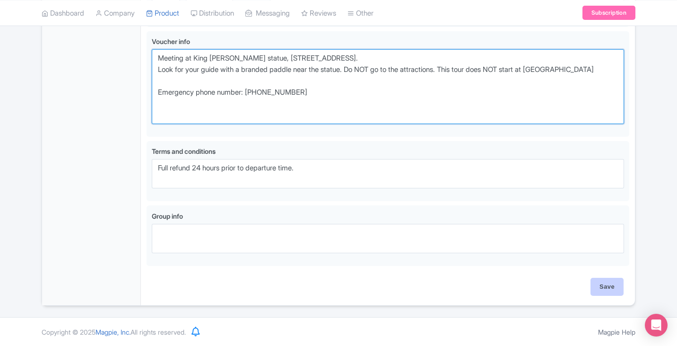
type textarea "Meeting at King [PERSON_NAME] statue, [STREET_ADDRESS]. Look for your guide wit…"
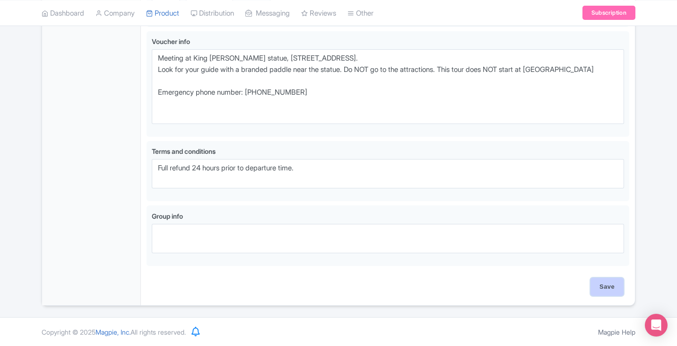
click at [613, 289] on input "Save" at bounding box center [607, 287] width 33 height 18
type input "Saving..."
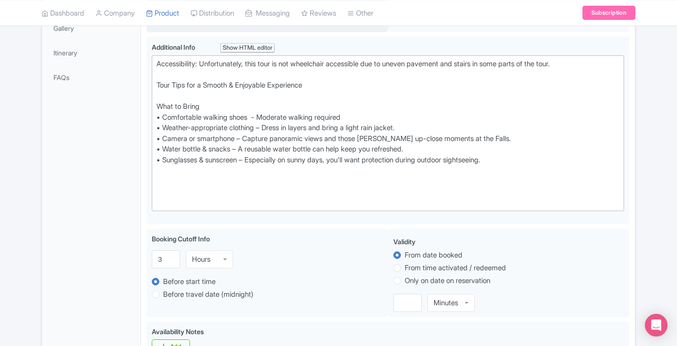
scroll to position [173, 0]
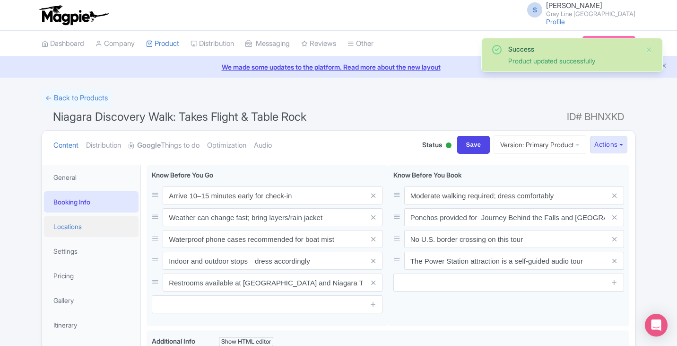
click at [85, 225] on link "Locations" at bounding box center [91, 226] width 95 height 21
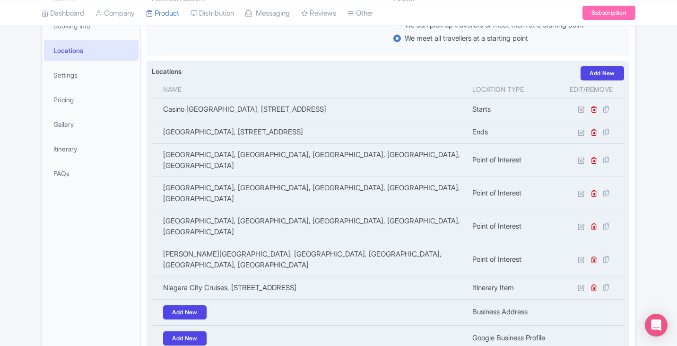
scroll to position [189, 0]
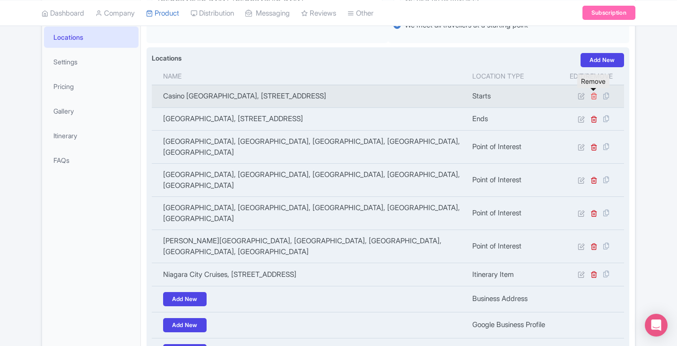
click at [592, 96] on icon at bounding box center [594, 95] width 7 height 7
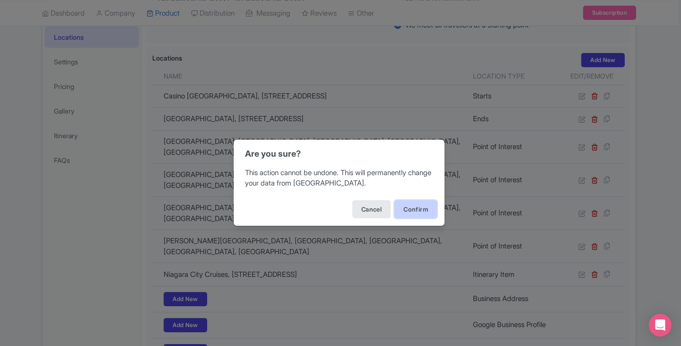
click at [412, 207] on button "Confirm" at bounding box center [415, 209] width 43 height 18
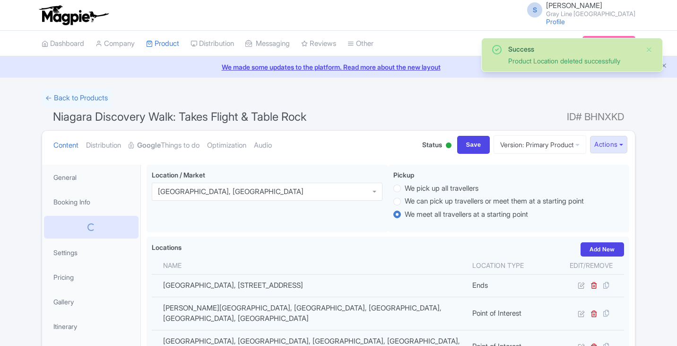
scroll to position [165, 0]
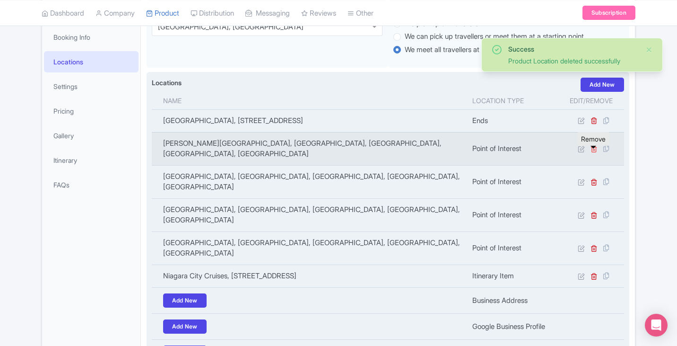
click at [595, 152] on icon at bounding box center [594, 148] width 7 height 7
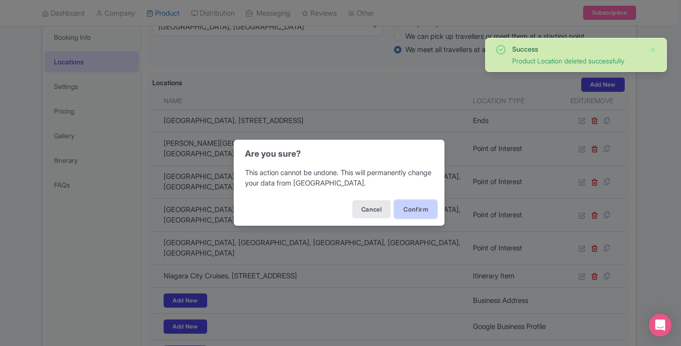
click at [408, 207] on button "Confirm" at bounding box center [415, 209] width 43 height 18
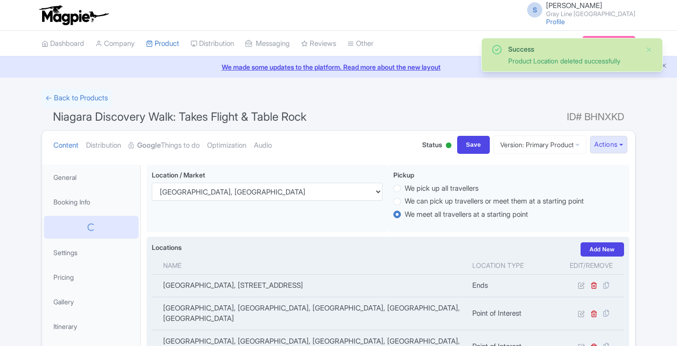
scroll to position [165, 0]
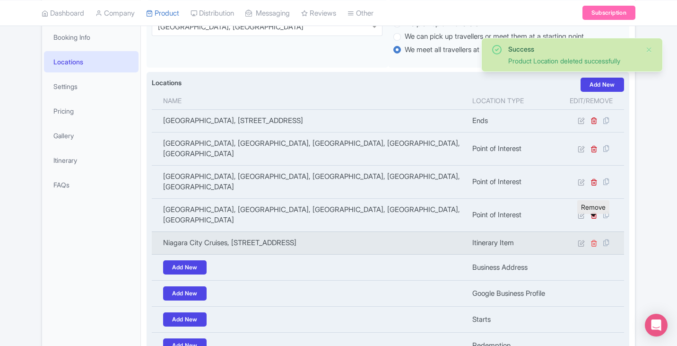
click at [593, 239] on icon at bounding box center [594, 242] width 7 height 7
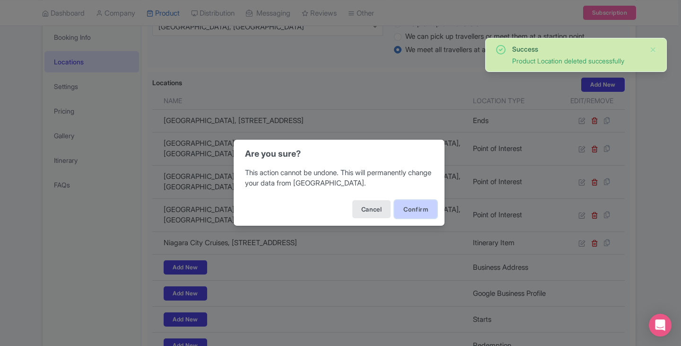
click at [419, 213] on button "Confirm" at bounding box center [415, 209] width 43 height 18
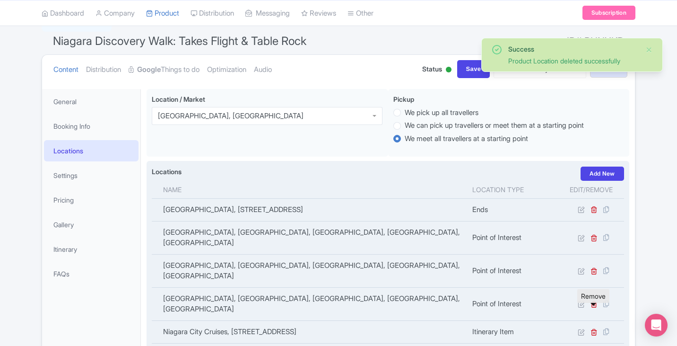
scroll to position [70, 0]
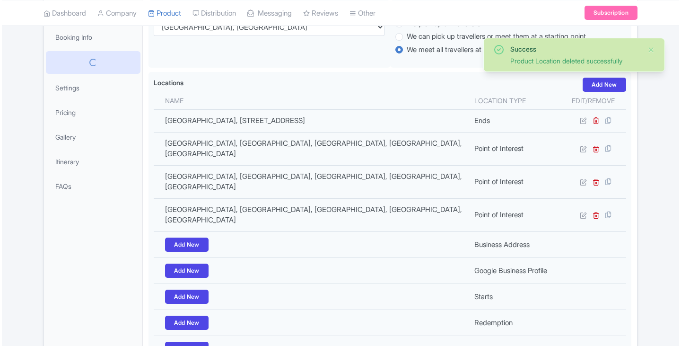
scroll to position [165, 0]
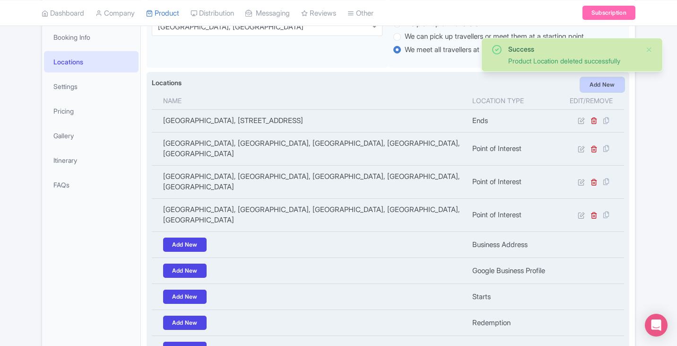
click at [610, 87] on link "Add New" at bounding box center [603, 85] width 44 height 14
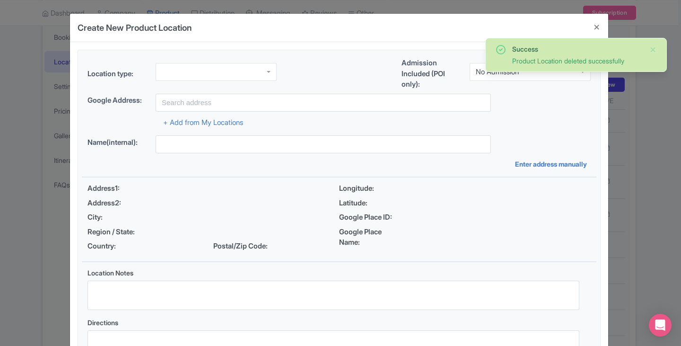
click at [197, 73] on div at bounding box center [216, 72] width 121 height 18
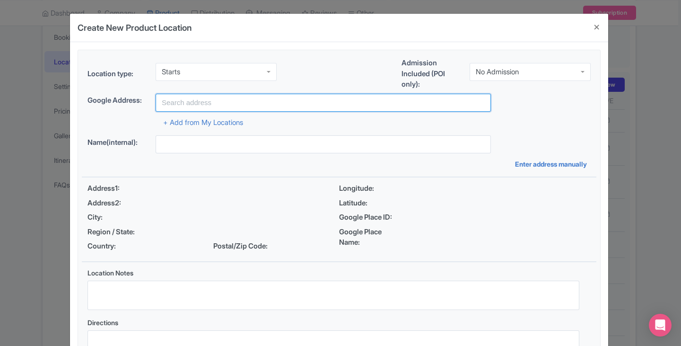
click at [209, 102] on input "text" at bounding box center [323, 103] width 335 height 18
paste input "King [PERSON_NAME] statue, [STREET_ADDRESS]"
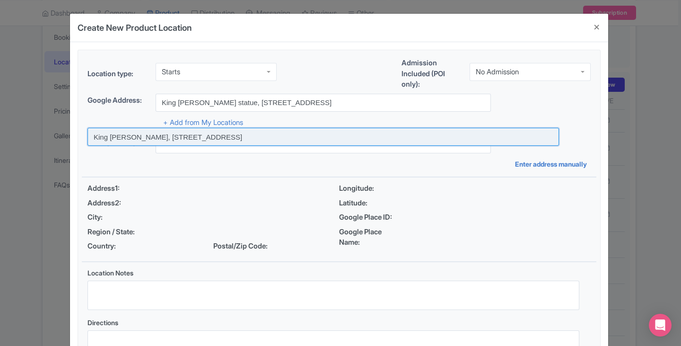
click at [152, 138] on input at bounding box center [324, 137] width 472 height 18
type input "King [PERSON_NAME], [STREET_ADDRESS]"
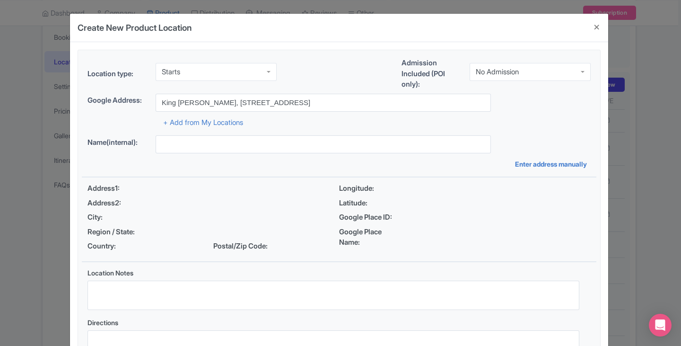
type input "King [PERSON_NAME], [STREET_ADDRESS]"
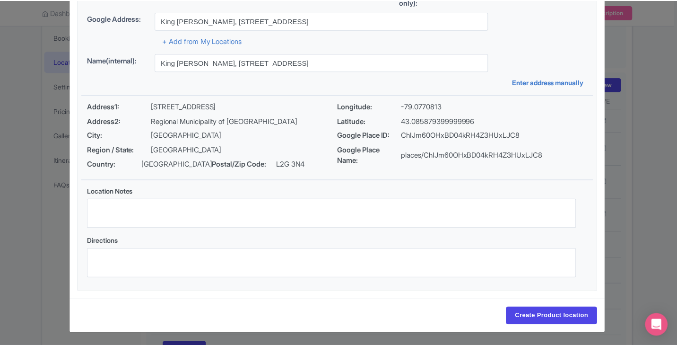
scroll to position [82, 0]
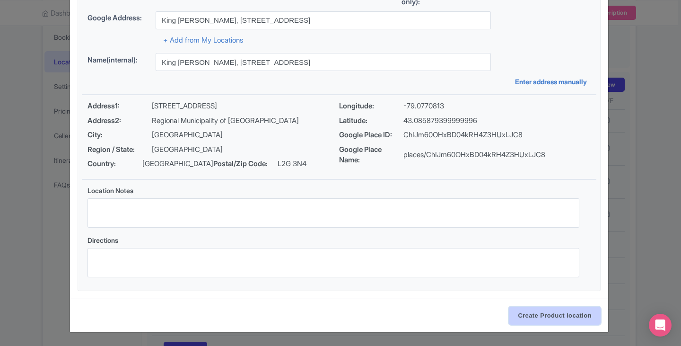
click at [560, 314] on input "Create Product location" at bounding box center [555, 315] width 92 height 18
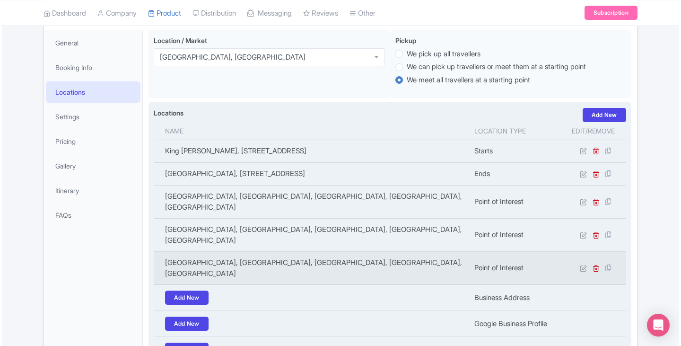
scroll to position [117, 0]
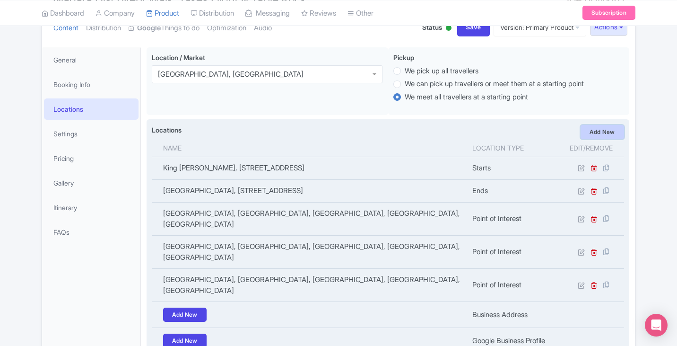
click at [606, 131] on link "Add New" at bounding box center [603, 132] width 44 height 14
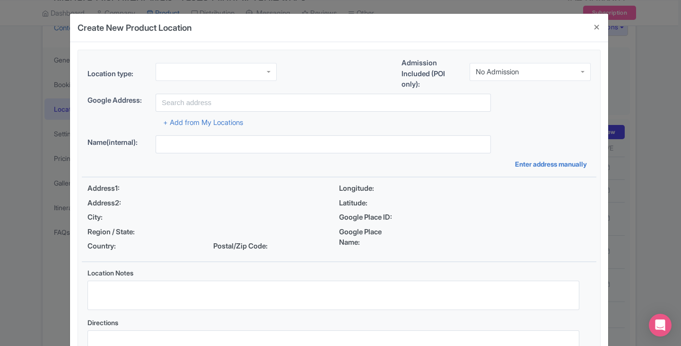
click at [191, 76] on div at bounding box center [216, 72] width 121 height 18
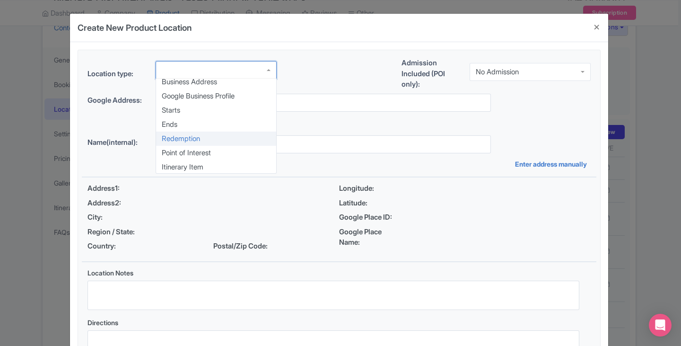
scroll to position [5, 0]
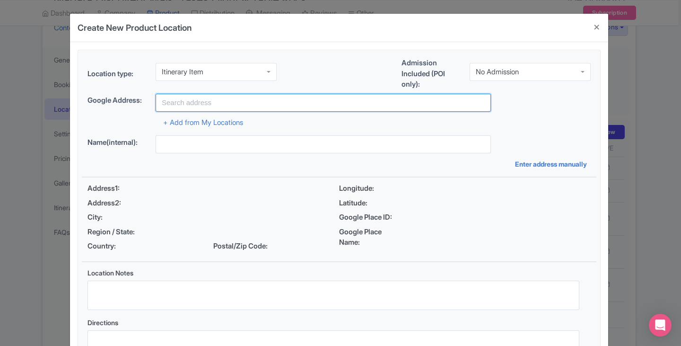
click at [186, 109] on input "text" at bounding box center [323, 103] width 335 height 18
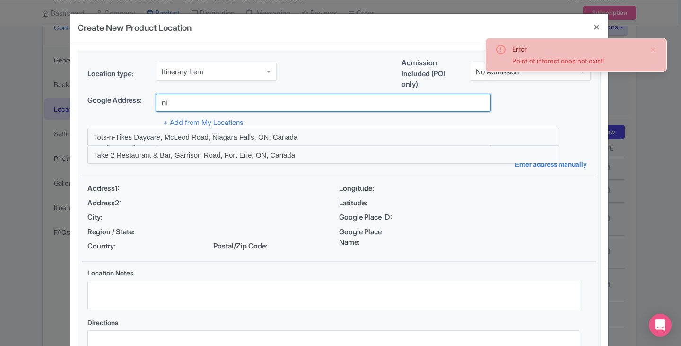
type input "n"
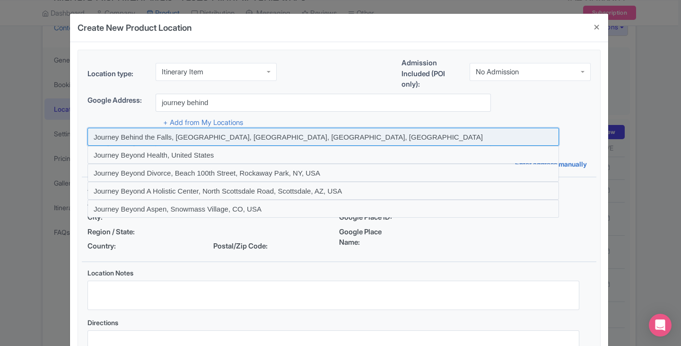
click at [246, 141] on input at bounding box center [324, 137] width 472 height 18
type input "Journey Behind the Falls, Niagara River Parkway, Niagara Falls, ON, Canada"
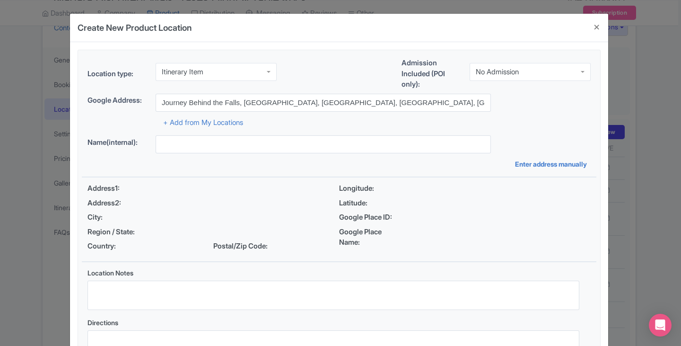
type input "Journey Behind the Falls, 6650 Niagara River Pkwy, Niagara Falls, ON L2E 6T2, C…"
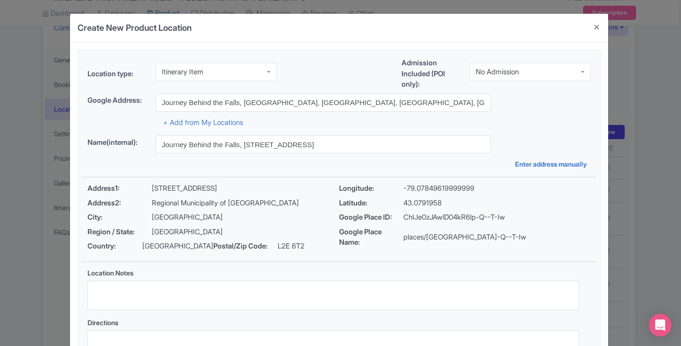
click at [530, 73] on div "No Admission" at bounding box center [530, 72] width 121 height 18
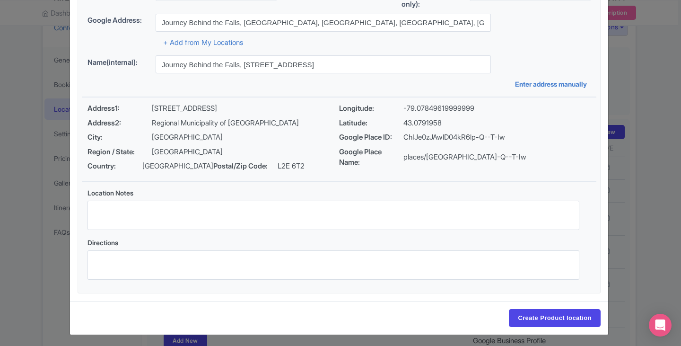
scroll to position [82, 0]
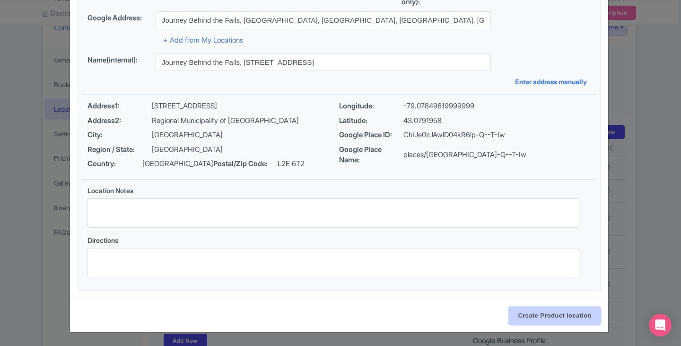
click at [558, 319] on input "Create Product location" at bounding box center [555, 315] width 92 height 18
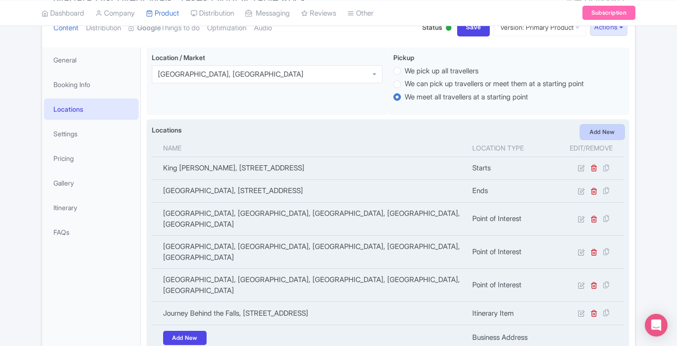
click at [596, 134] on link "Add New" at bounding box center [603, 132] width 44 height 14
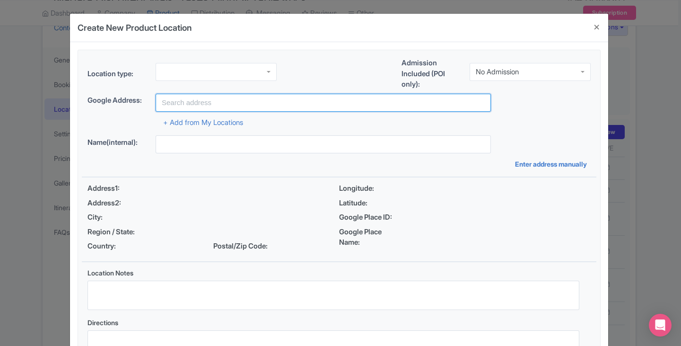
click at [195, 104] on input "text" at bounding box center [323, 103] width 335 height 18
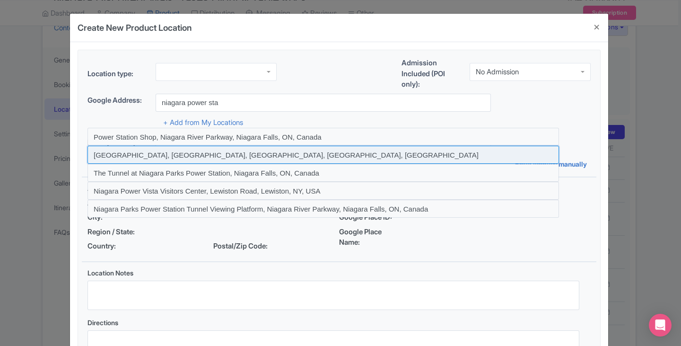
click at [179, 158] on input at bounding box center [324, 155] width 472 height 18
type input "Niagara Parks Power Station, Niagara River Parkway, Niagara Falls, ON, Canada"
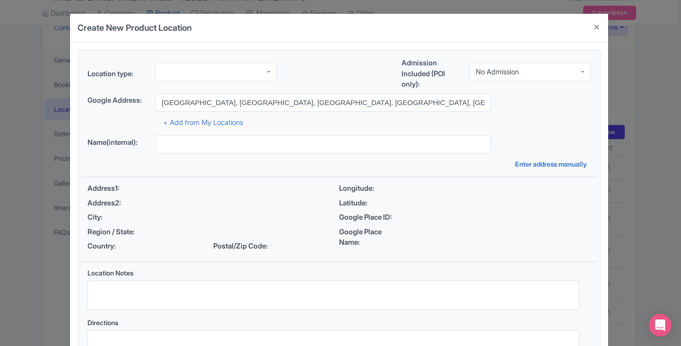
type input "Niagara Parks Power Station, 7005 Niagara River Pkwy, Niagara Falls, ON L0S 1A0…"
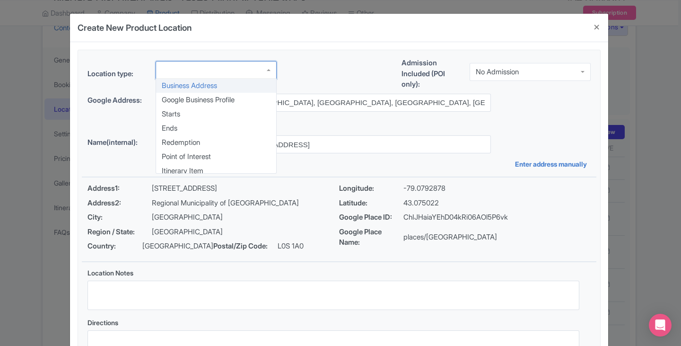
click at [264, 70] on div at bounding box center [216, 70] width 121 height 18
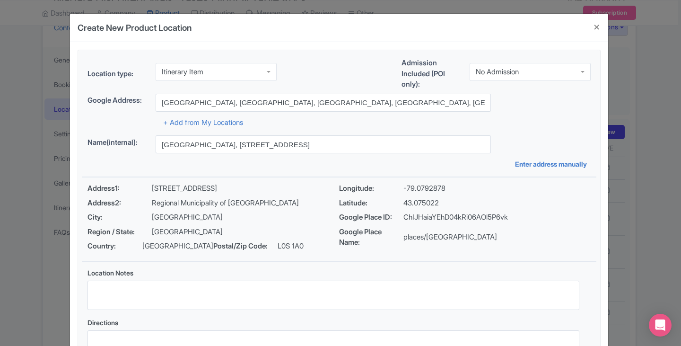
scroll to position [0, 0]
click at [510, 74] on div "No Admission" at bounding box center [497, 70] width 43 height 9
click at [525, 131] on div "Location type: Itinerary Item Itinerary Item Business Address Google Business P…" at bounding box center [339, 211] width 515 height 323
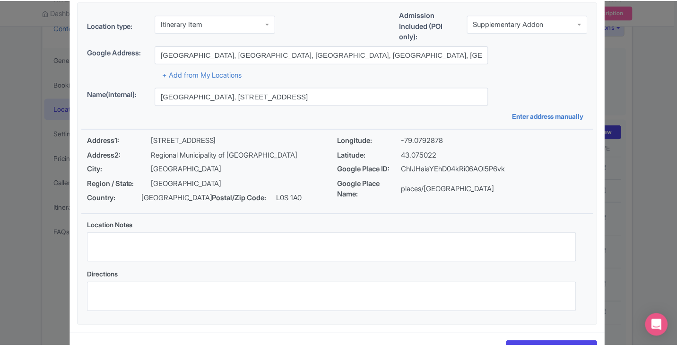
scroll to position [82, 0]
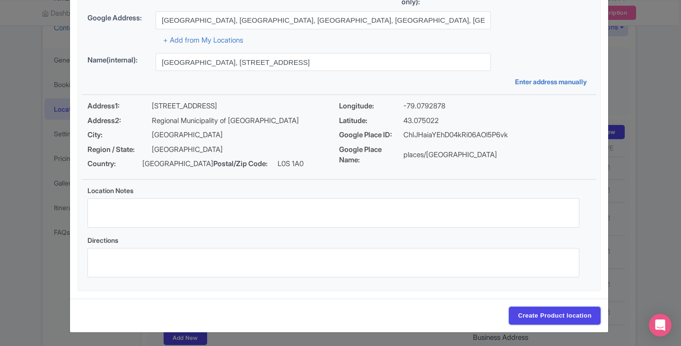
drag, startPoint x: 554, startPoint y: 316, endPoint x: 542, endPoint y: 296, distance: 23.8
click at [555, 317] on input "Create Product location" at bounding box center [555, 315] width 92 height 18
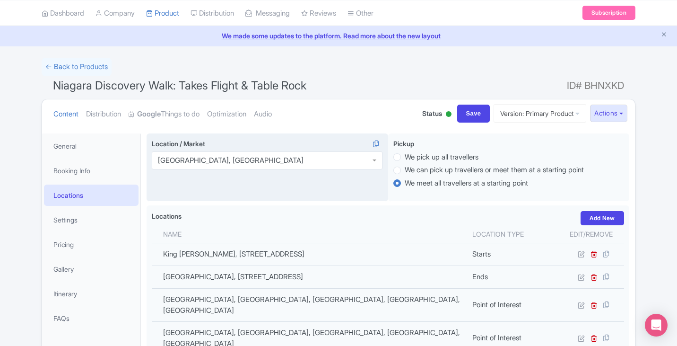
scroll to position [47, 0]
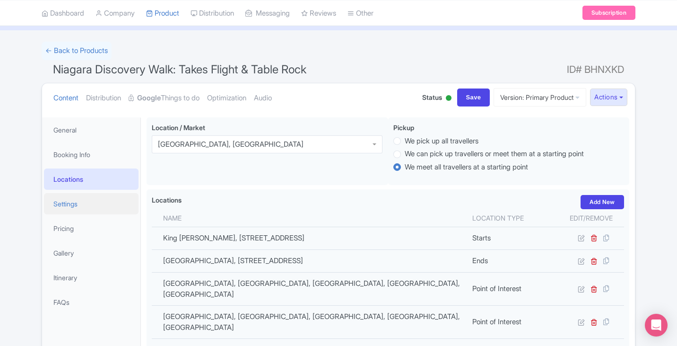
click at [67, 204] on link "Settings" at bounding box center [91, 203] width 95 height 21
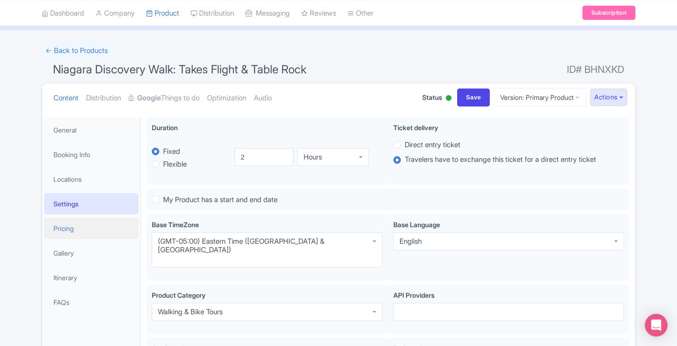
click at [83, 226] on link "Pricing" at bounding box center [91, 228] width 95 height 21
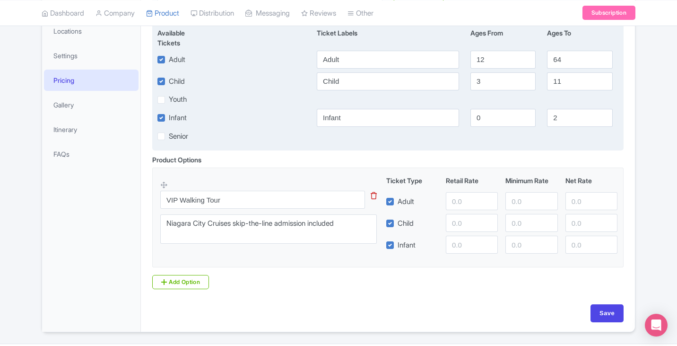
scroll to position [222, 0]
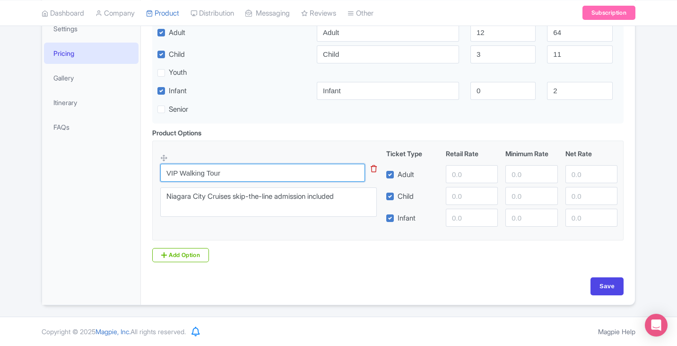
drag, startPoint x: 179, startPoint y: 174, endPoint x: 156, endPoint y: 172, distance: 23.2
click at [156, 172] on fieldset "VIP Walking Tour This tip has not data. Code: tip_option_name Niagara City Crui…" at bounding box center [388, 190] width 472 height 100
type input "Walking Tour"
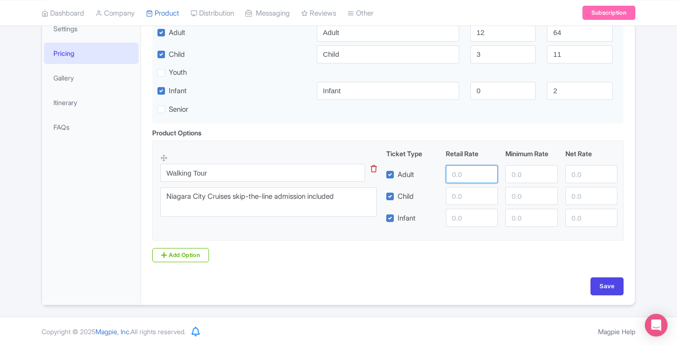
click at [460, 175] on input "number" at bounding box center [472, 174] width 52 height 18
click at [464, 171] on input "number" at bounding box center [472, 174] width 52 height 18
type input "129"
type input "99"
type input "0"
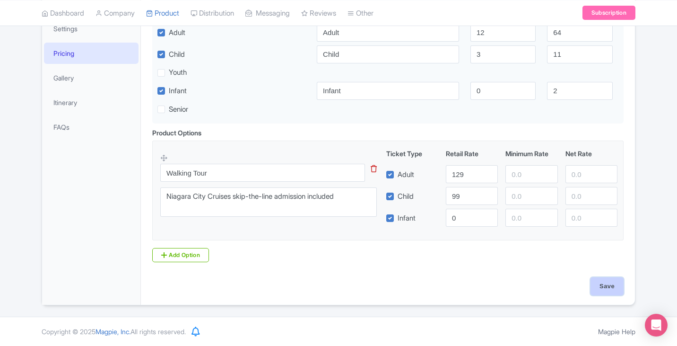
click at [606, 283] on input "Save" at bounding box center [607, 286] width 33 height 18
type input "Update Product"
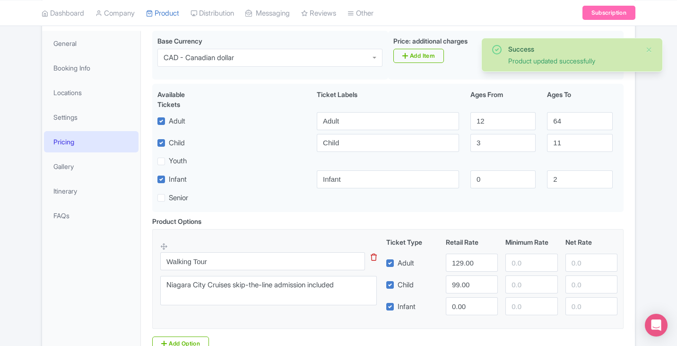
scroll to position [117, 0]
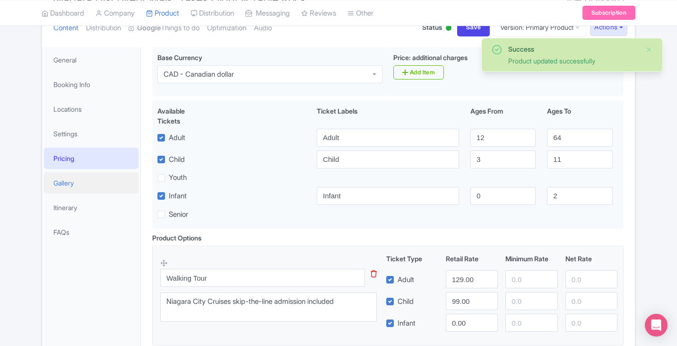
click at [76, 185] on link "Gallery" at bounding box center [91, 182] width 95 height 21
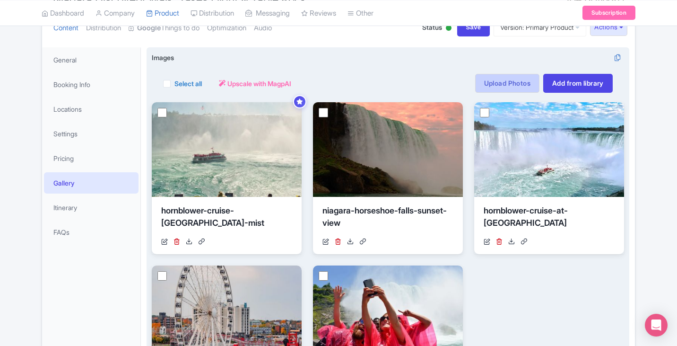
click at [511, 88] on link "Upload Photos" at bounding box center [507, 83] width 64 height 19
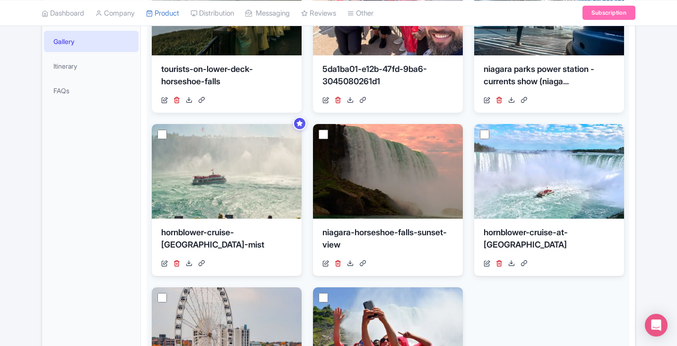
scroll to position [259, 0]
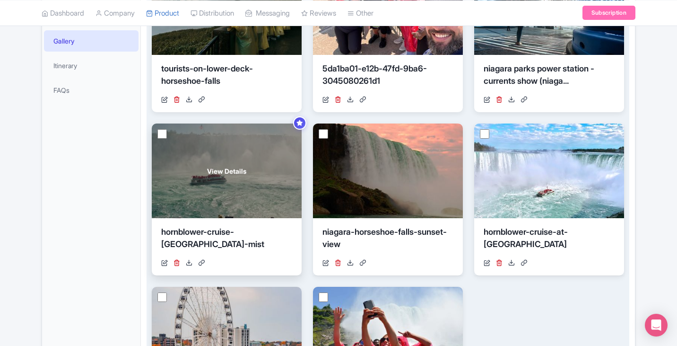
click at [162, 136] on input "checkbox" at bounding box center [162, 133] width 9 height 9
checkbox input "true"
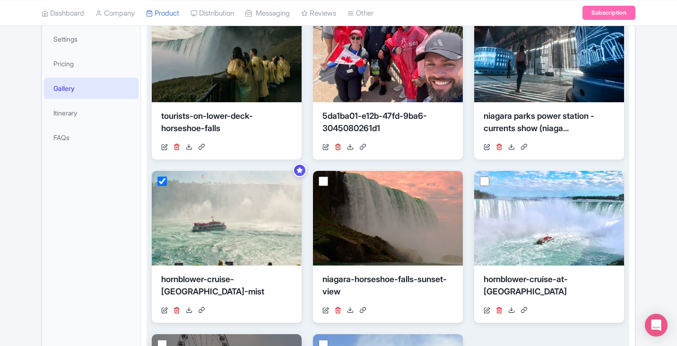
scroll to position [354, 0]
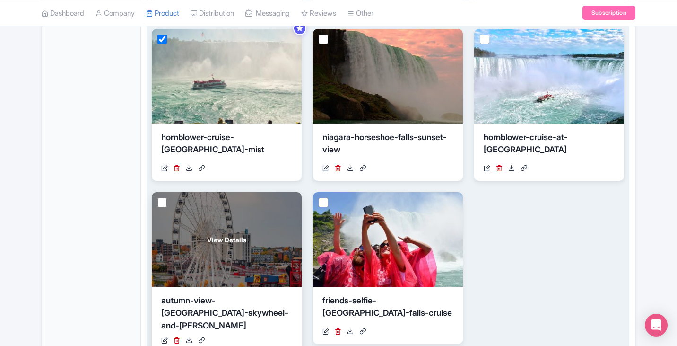
click at [158, 203] on input "checkbox" at bounding box center [162, 202] width 9 height 9
checkbox input "true"
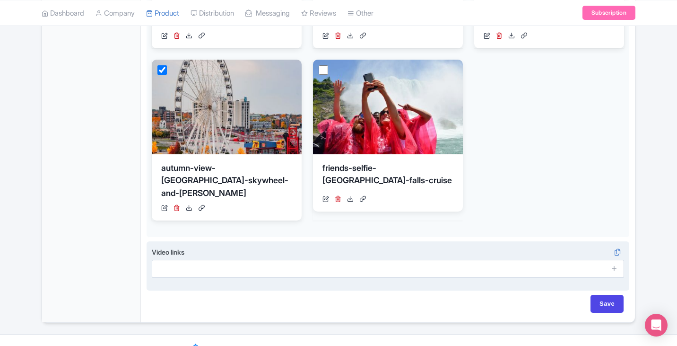
scroll to position [495, 0]
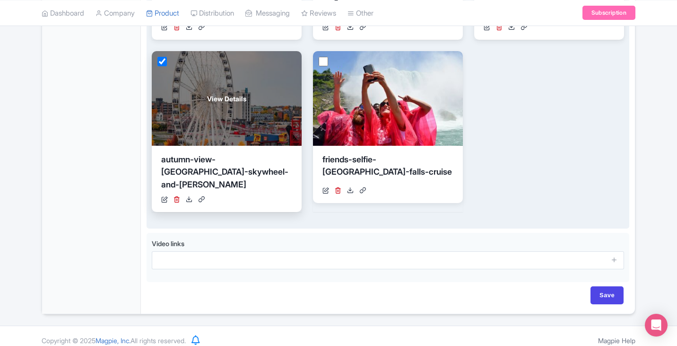
click at [177, 195] on link at bounding box center [177, 199] width 7 height 10
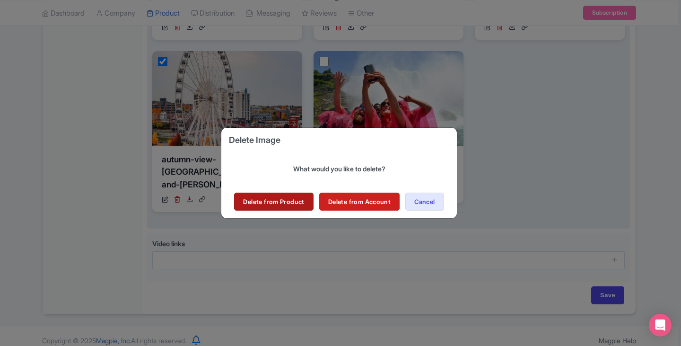
click at [296, 202] on link "Delete from Product" at bounding box center [273, 202] width 79 height 18
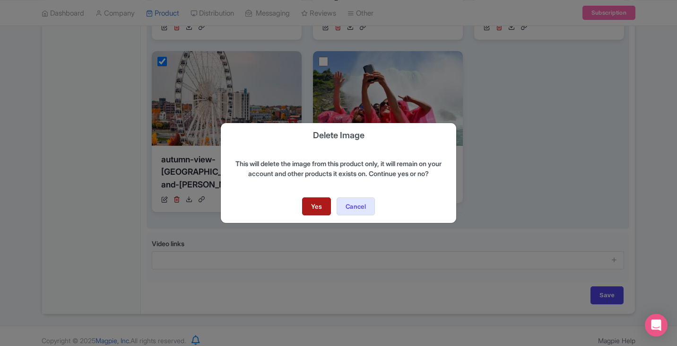
click at [317, 203] on link "Yes" at bounding box center [316, 206] width 29 height 18
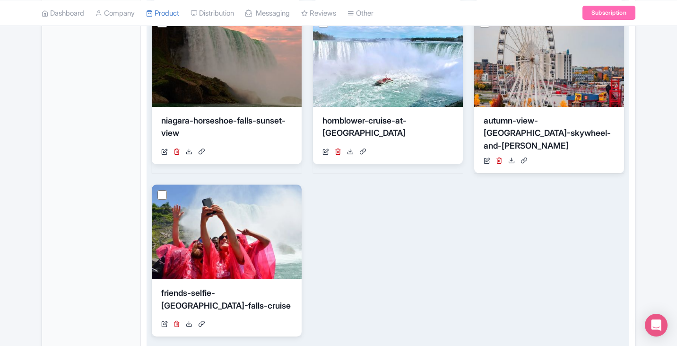
scroll to position [353, 0]
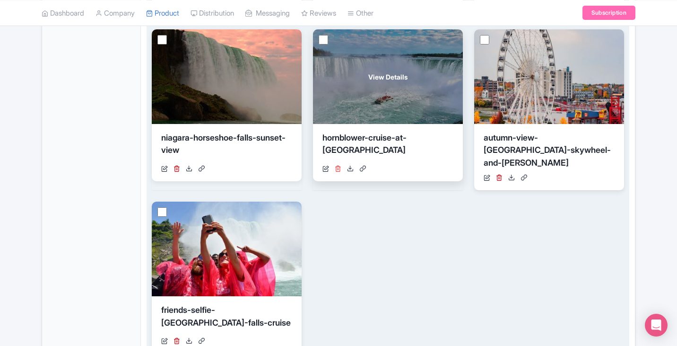
click at [339, 171] on icon at bounding box center [338, 168] width 7 height 7
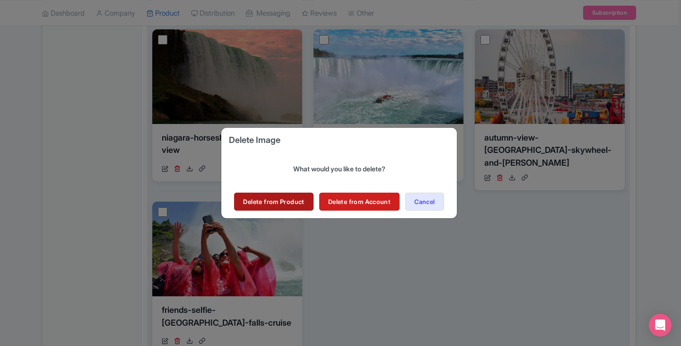
click at [275, 201] on link "Delete from Product" at bounding box center [273, 202] width 79 height 18
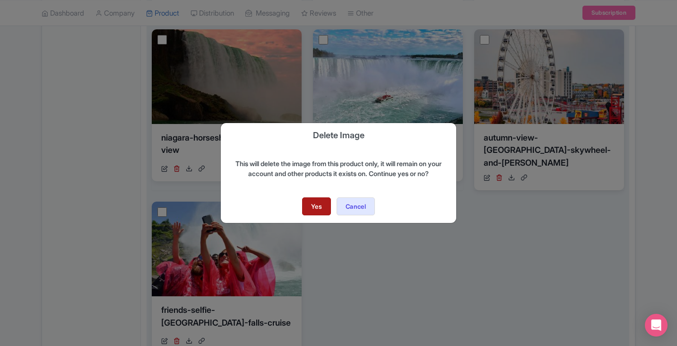
click at [321, 207] on link "Yes" at bounding box center [316, 206] width 29 height 18
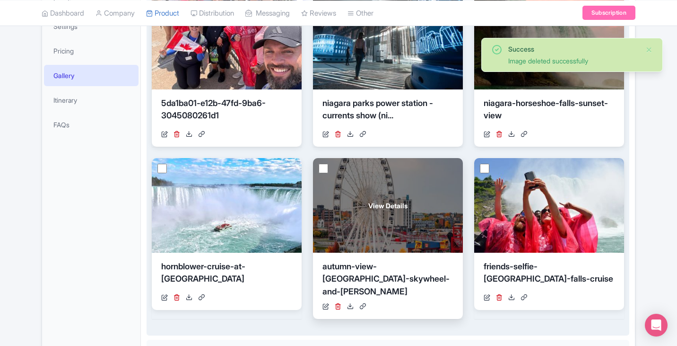
scroll to position [259, 0]
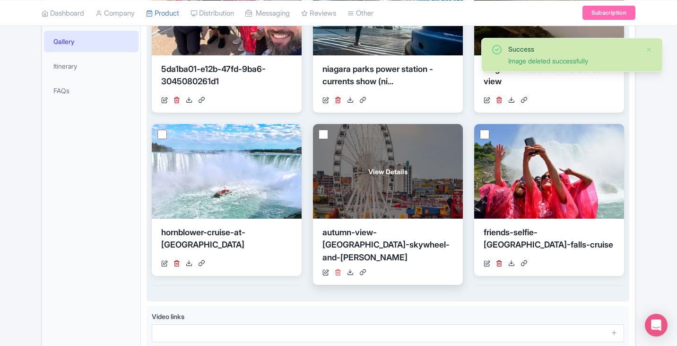
click at [340, 269] on icon at bounding box center [338, 272] width 7 height 7
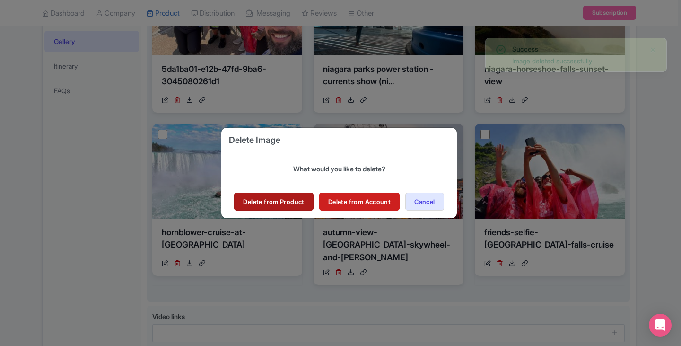
click at [273, 204] on link "Delete from Product" at bounding box center [273, 202] width 79 height 18
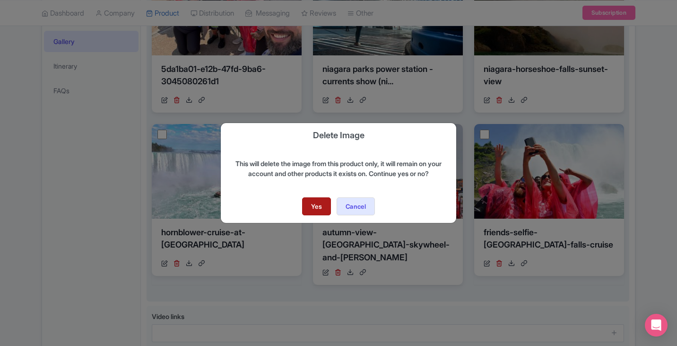
click at [314, 205] on link "Yes" at bounding box center [316, 206] width 29 height 18
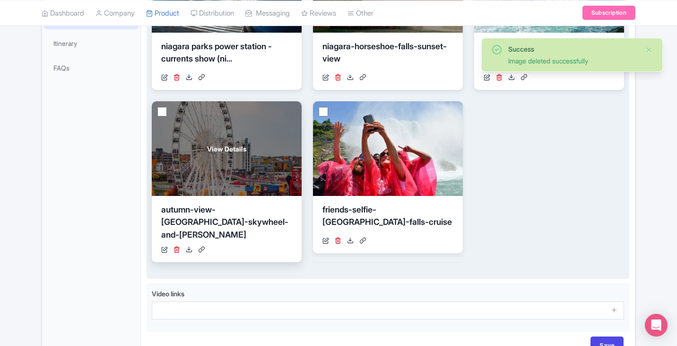
scroll to position [306, 0]
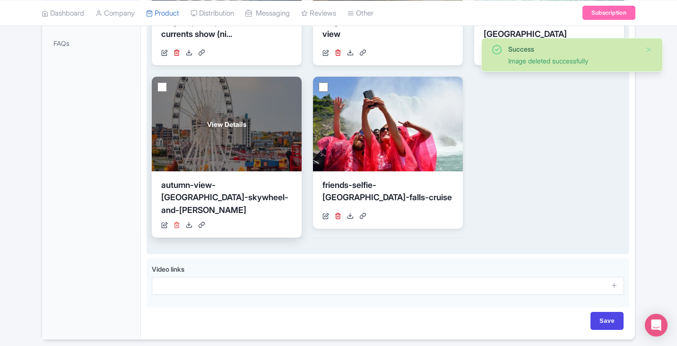
click at [177, 221] on icon at bounding box center [177, 224] width 7 height 7
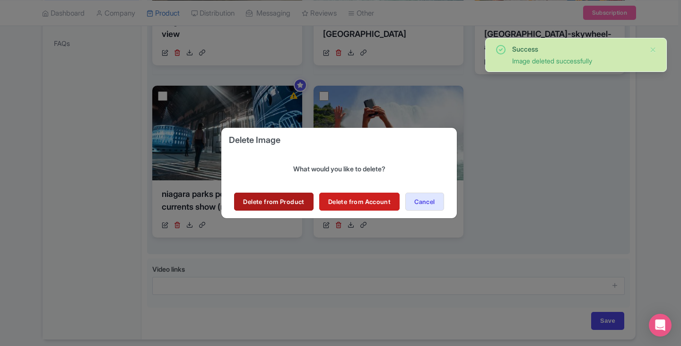
click at [266, 201] on link "Delete from Product" at bounding box center [273, 202] width 79 height 18
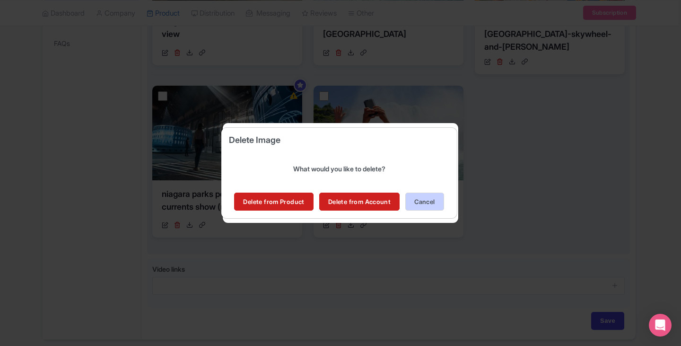
click at [430, 203] on button "Cancel" at bounding box center [424, 202] width 38 height 18
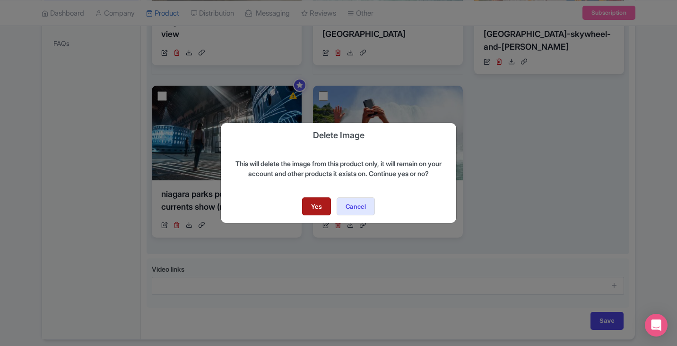
click at [308, 205] on link "Yes" at bounding box center [316, 206] width 29 height 18
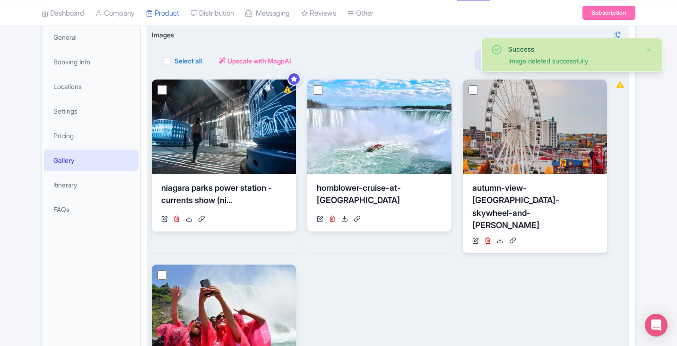
scroll to position [117, 0]
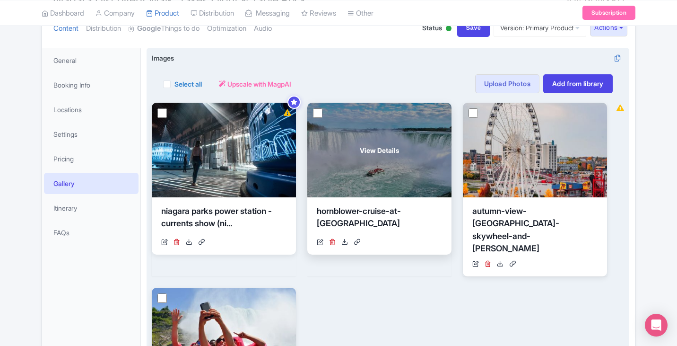
drag, startPoint x: 315, startPoint y: 113, endPoint x: 357, endPoint y: 118, distance: 42.4
click at [315, 113] on input "checkbox" at bounding box center [317, 112] width 9 height 9
checkbox input "true"
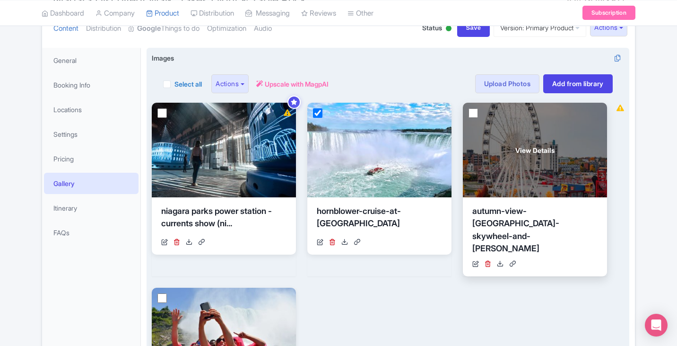
click at [476, 112] on input "checkbox" at bounding box center [473, 112] width 9 height 9
checkbox input "true"
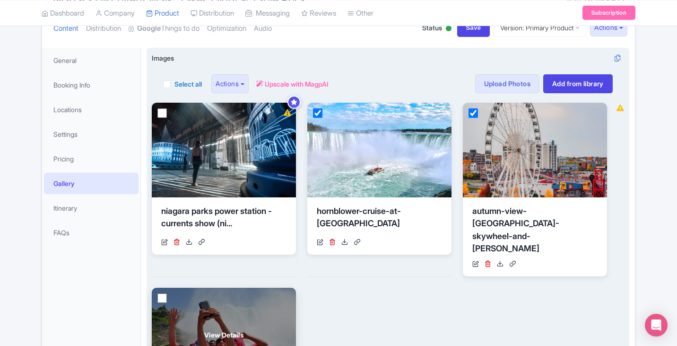
click at [160, 293] on input "checkbox" at bounding box center [162, 297] width 9 height 9
checkbox input "true"
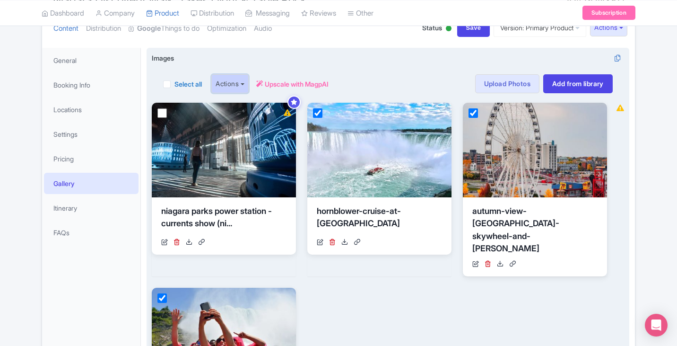
click at [244, 88] on button "Actions" at bounding box center [229, 83] width 37 height 19
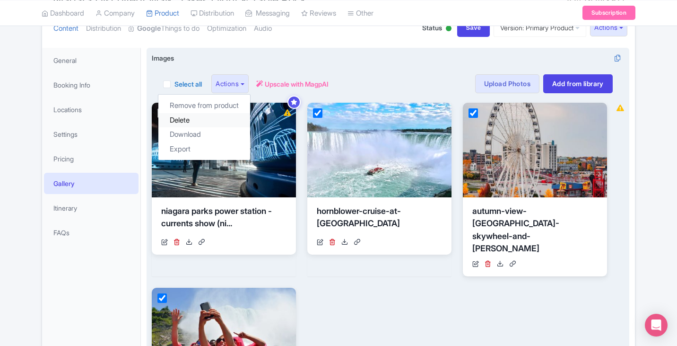
click at [214, 118] on link "Delete" at bounding box center [204, 120] width 92 height 15
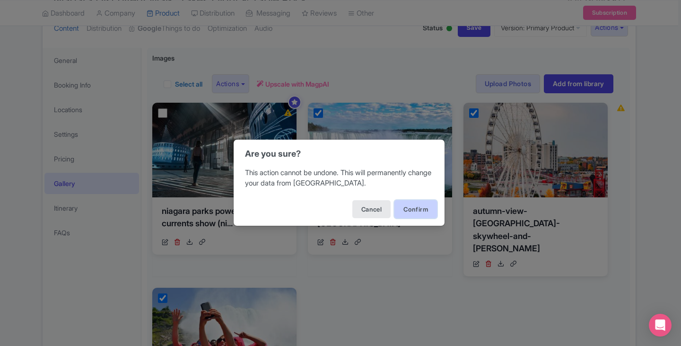
click at [411, 210] on button "Confirm" at bounding box center [415, 209] width 43 height 18
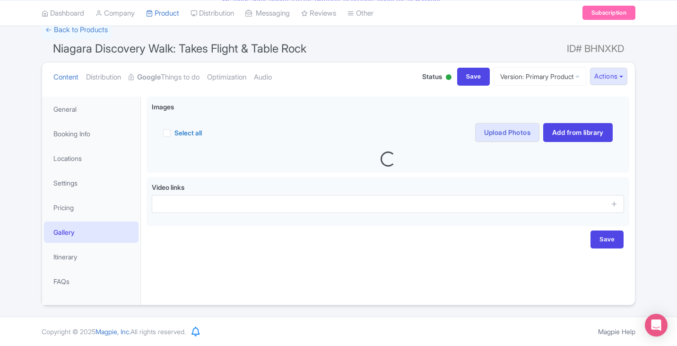
scroll to position [70, 0]
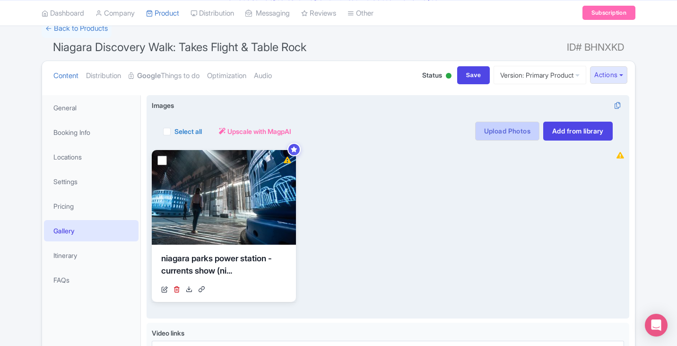
click at [504, 130] on link "Upload Photos" at bounding box center [507, 131] width 64 height 19
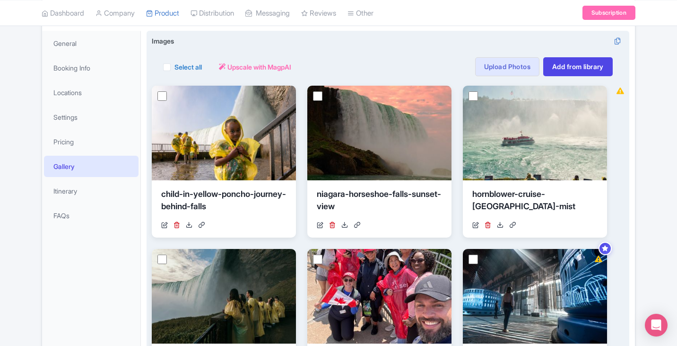
scroll to position [117, 0]
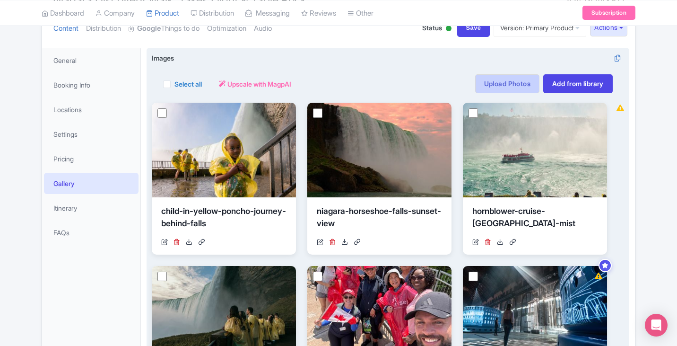
click at [499, 83] on link "Upload Photos" at bounding box center [507, 83] width 64 height 19
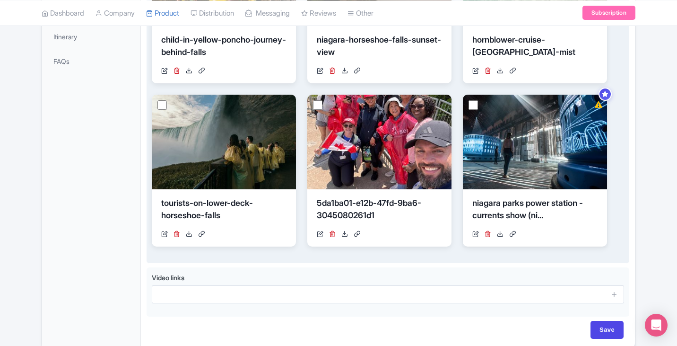
scroll to position [306, 0]
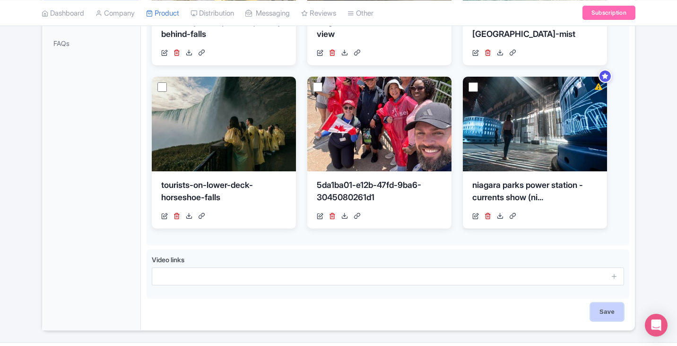
click at [609, 306] on input "Save" at bounding box center [607, 312] width 33 height 18
type input "Saving..."
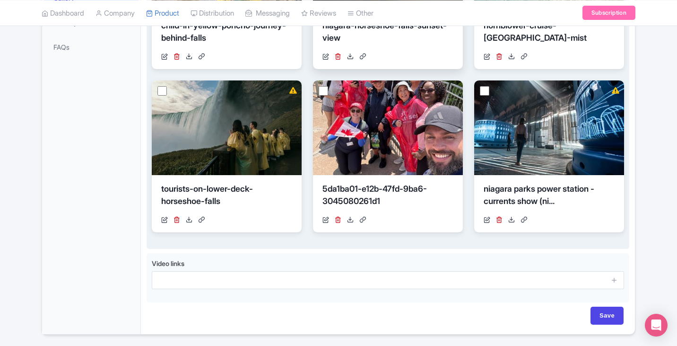
scroll to position [306, 0]
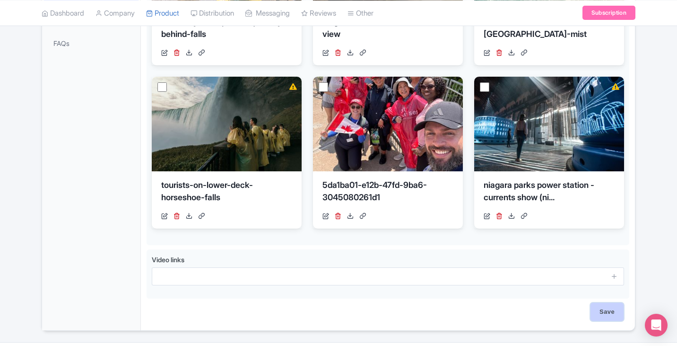
click at [606, 316] on input "Save" at bounding box center [607, 312] width 33 height 18
type input "Saving..."
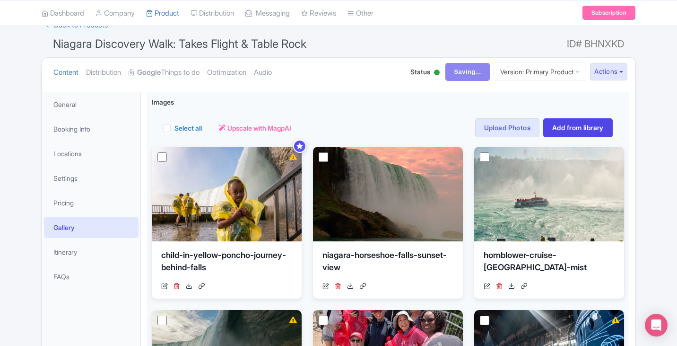
scroll to position [70, 0]
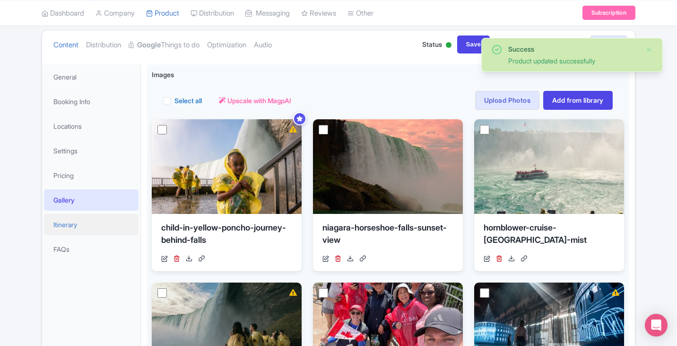
scroll to position [117, 0]
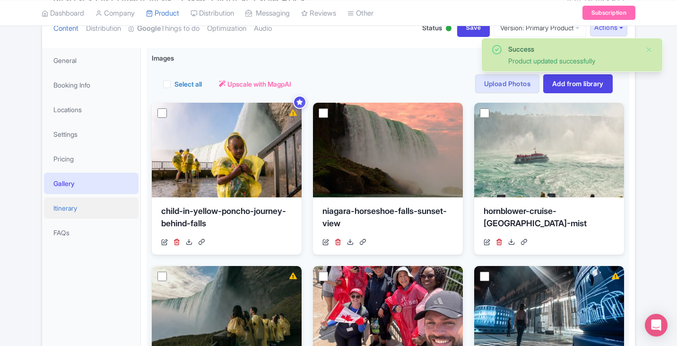
click at [79, 207] on link "Itinerary" at bounding box center [91, 207] width 95 height 21
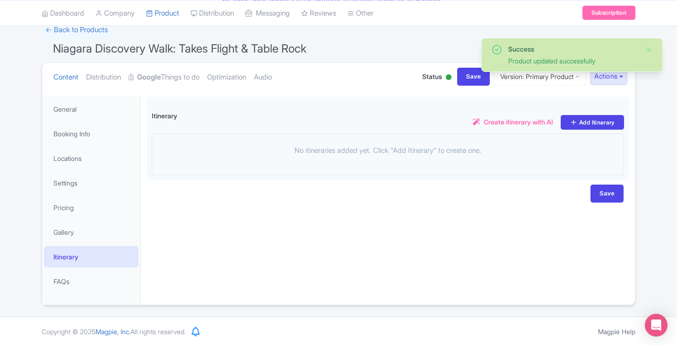
scroll to position [68, 0]
click at [96, 281] on link "FAQs" at bounding box center [91, 281] width 95 height 21
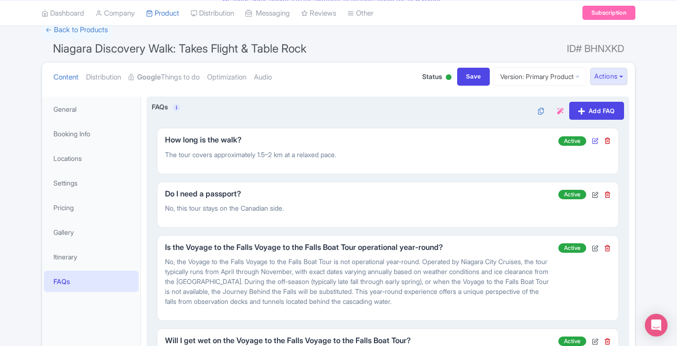
click at [595, 140] on icon at bounding box center [595, 140] width 7 height 7
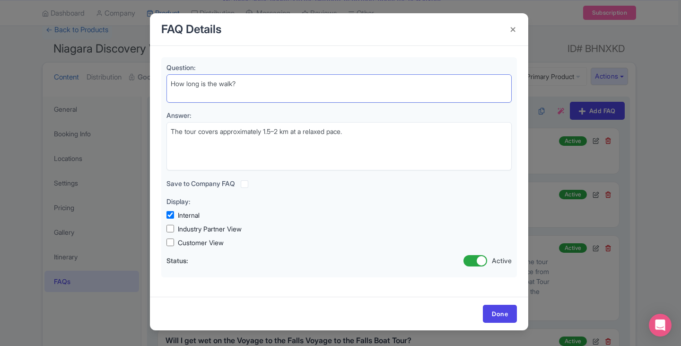
drag, startPoint x: 247, startPoint y: 85, endPoint x: 148, endPoint y: 87, distance: 98.9
click at [148, 87] on div "FAQ Details Question: How long is the walk? Answer: The tour covers approximate…" at bounding box center [340, 173] width 681 height 346
paste textarea "Is this tour suitable for kids?"
type textarea "Is this tour suitable for kids?"
drag, startPoint x: 393, startPoint y: 131, endPoint x: 110, endPoint y: 128, distance: 283.3
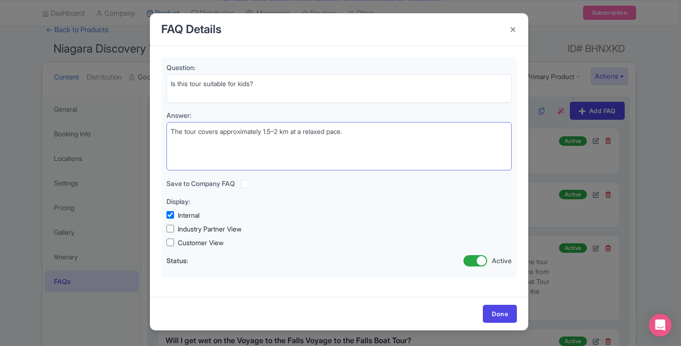
click at [111, 128] on div "FAQ Details Question: How long is the walk? Answer: The tour covers approximate…" at bounding box center [340, 173] width 681 height 346
paste textarea "Absolutely! This tour is family-friendly and engaging for kids of all ages. Alo…"
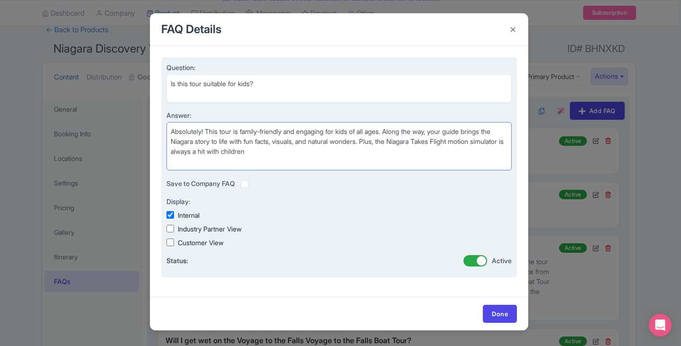
type textarea "Absolutely! This tour is family-friendly and engaging for kids of all ages. Alo…"
click at [172, 245] on input "Customer View" at bounding box center [170, 242] width 8 height 8
checkbox input "true"
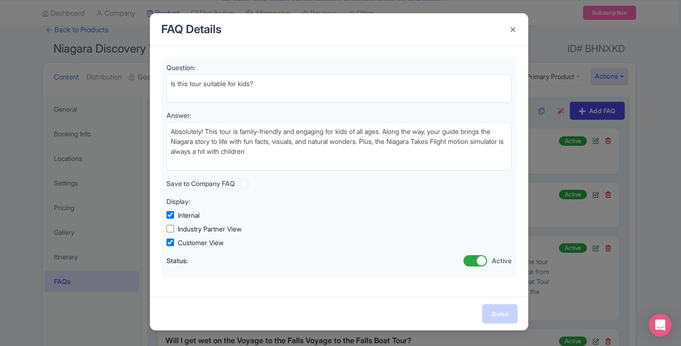
click at [494, 311] on link "Done" at bounding box center [500, 314] width 34 height 18
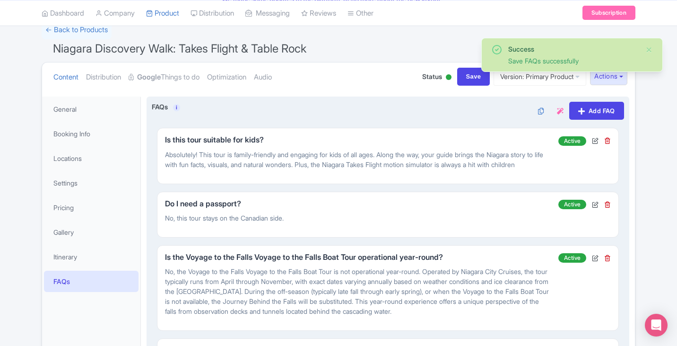
scroll to position [115, 0]
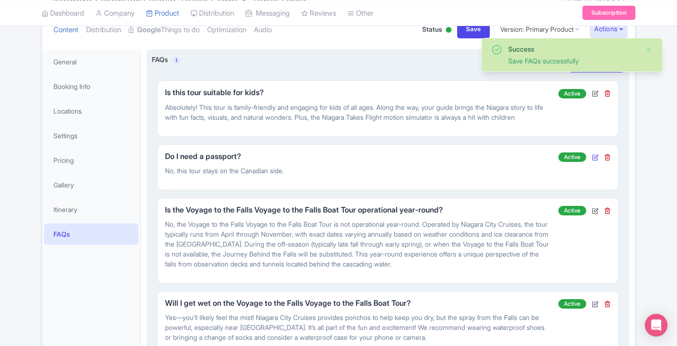
click at [596, 160] on icon at bounding box center [595, 157] width 7 height 7
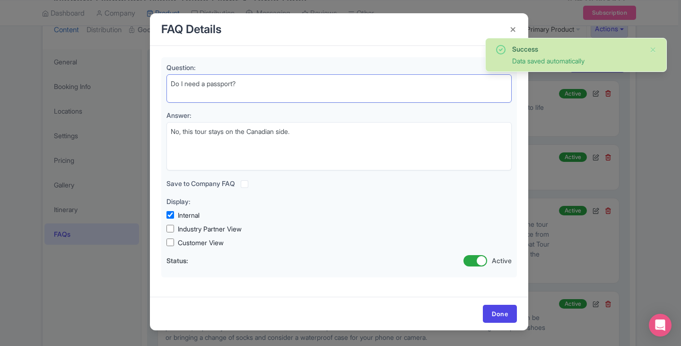
drag, startPoint x: 257, startPoint y: 83, endPoint x: 126, endPoint y: 87, distance: 131.1
click at [126, 87] on div "FAQ Details Question: Do I need a passport? Answer: No, this tour stays on the …" at bounding box center [340, 173] width 681 height 346
paste textarea "Can I visit both Journey Behind the Falls and the [GEOGRAPHIC_DATA] at the end?"
type textarea "Can I visit both Journey Behind the Falls and the [GEOGRAPHIC_DATA] at the end?"
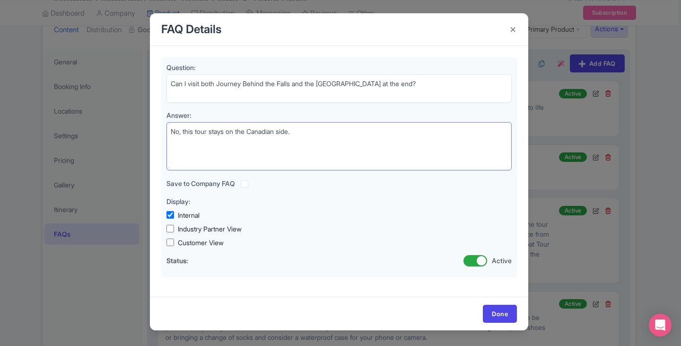
drag, startPoint x: 252, startPoint y: 133, endPoint x: 134, endPoint y: 133, distance: 117.3
click at [134, 133] on div "FAQ Details Question: Do I need a passport? Answer: No, this tour stays on the …" at bounding box center [340, 173] width 681 height 346
paste textarea "The tour includes access to one of the two final attractions—either Journey Beh…"
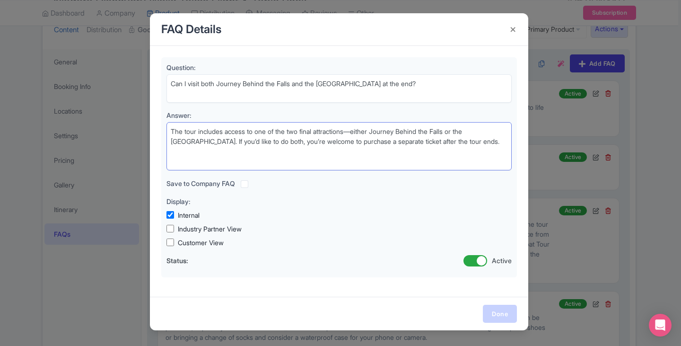
type textarea "The tour includes access to one of the two final attractions—either Journey Beh…"
drag, startPoint x: 505, startPoint y: 318, endPoint x: 485, endPoint y: 299, distance: 27.4
click at [504, 316] on link "Done" at bounding box center [500, 314] width 34 height 18
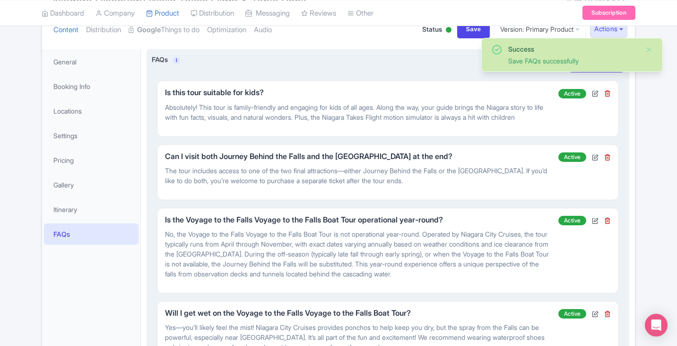
scroll to position [163, 0]
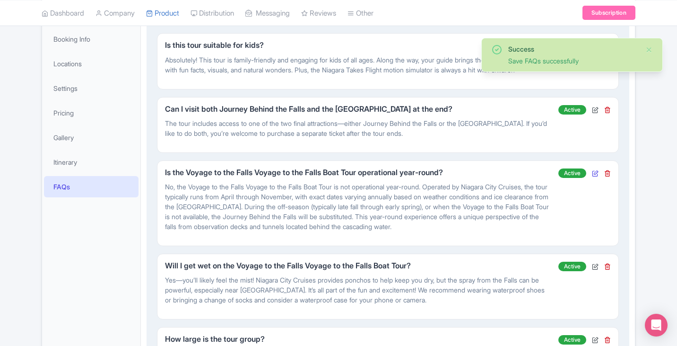
click at [595, 176] on icon at bounding box center [595, 173] width 7 height 7
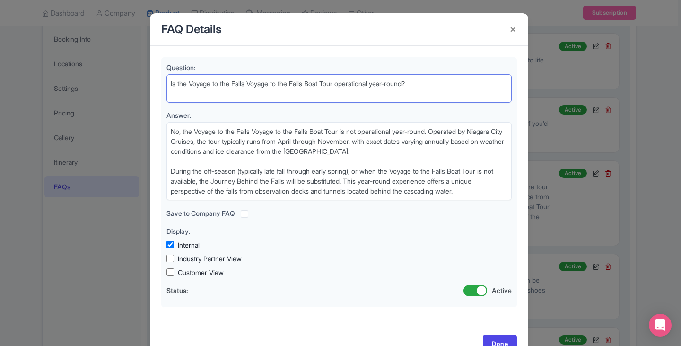
drag, startPoint x: 449, startPoint y: 84, endPoint x: 120, endPoint y: 88, distance: 328.7
click at [120, 88] on div "FAQ Details Question: Is the Voyage to the Falls Voyage to the Falls Boat Tour …" at bounding box center [340, 173] width 681 height 346
paste textarea "How far is the walk? Will it be too much for older adults or young children?"
type textarea "How far is the walk? Will it be too much for older adults or young children?"
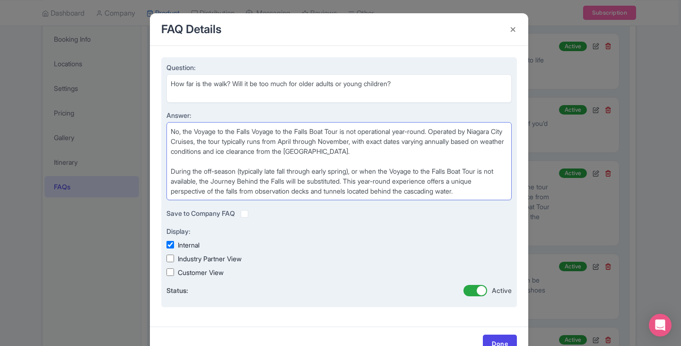
click at [399, 186] on textarea "No, the Voyage to the Falls Voyage to the Falls Boat Tour is not operational ye…" at bounding box center [338, 161] width 345 height 78
paste textarea "The walking portion covers about 30 minutes, with plenty of rest stops, photo o…"
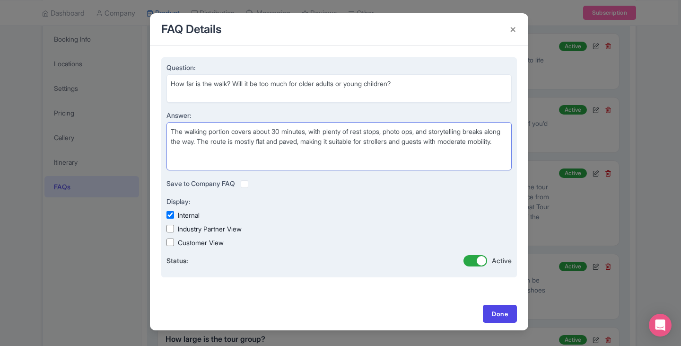
type textarea "The walking portion covers about 30 minutes, with plenty of rest stops, photo o…"
click at [172, 240] on input "Customer View" at bounding box center [170, 242] width 8 height 8
checkbox input "true"
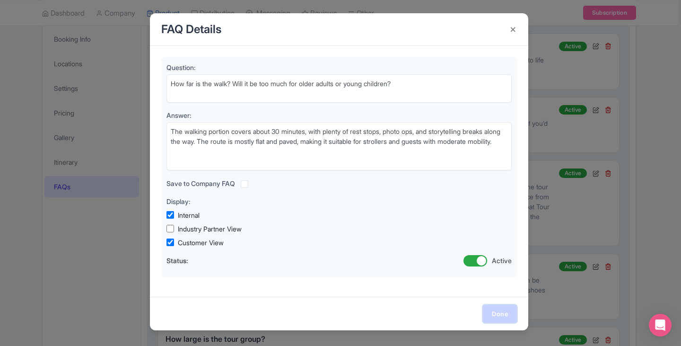
click at [503, 313] on link "Done" at bounding box center [500, 314] width 34 height 18
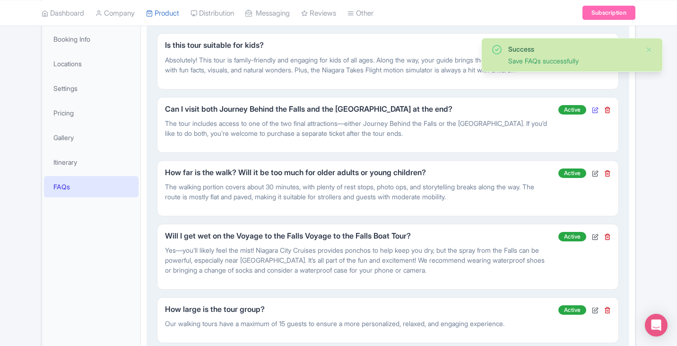
click at [594, 113] on icon at bounding box center [595, 109] width 7 height 7
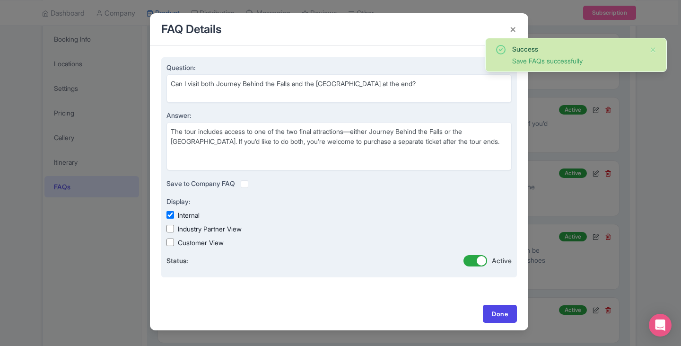
click at [204, 243] on label "Customer View" at bounding box center [201, 242] width 46 height 10
click at [174, 243] on input "Customer View" at bounding box center [170, 242] width 8 height 8
checkbox input "true"
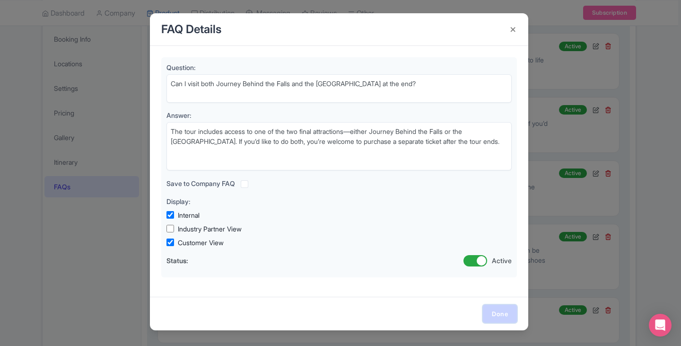
click at [507, 313] on link "Done" at bounding box center [500, 314] width 34 height 18
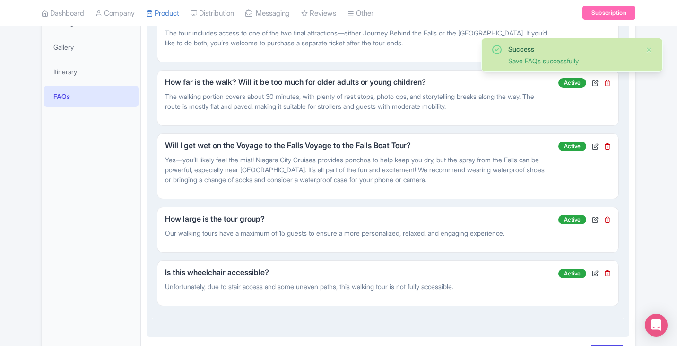
scroll to position [257, 0]
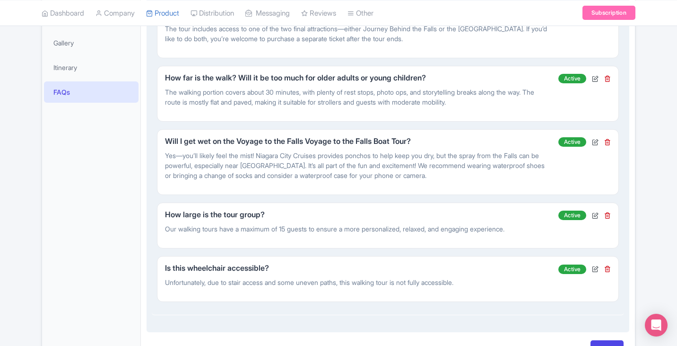
click at [566, 147] on span "Active" at bounding box center [573, 141] width 28 height 9
click at [595, 145] on icon at bounding box center [595, 142] width 7 height 7
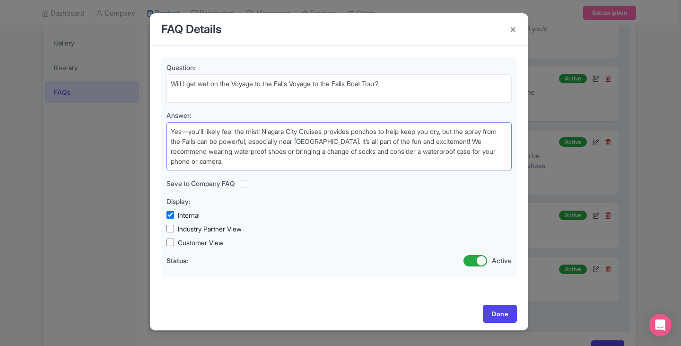
drag, startPoint x: 257, startPoint y: 164, endPoint x: 158, endPoint y: 129, distance: 105.3
click at [158, 129] on div "Question: Will I get wet on the Voyage to the Falls Voyage to the Falls Boat To…" at bounding box center [339, 171] width 378 height 251
paste textarea "ou may feel the mist at Journey Behind the Falls or the Power station but ponch…"
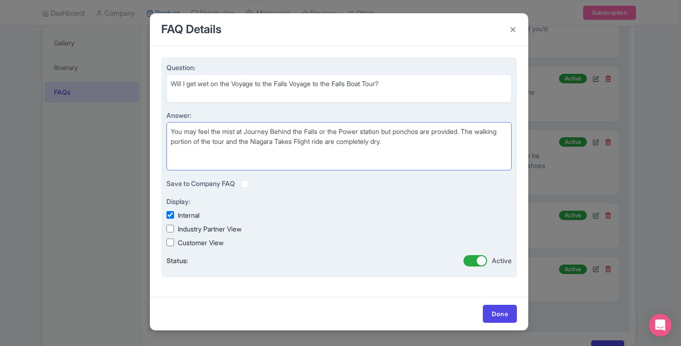
type textarea "You may feel the mist at Journey Behind the Falls or the Power station but ponc…"
drag, startPoint x: 412, startPoint y: 84, endPoint x: 214, endPoint y: 89, distance: 198.2
click at [214, 89] on textarea "Will I get wet on the Voyage to the Falls Voyage to the Falls Boat Tour?" at bounding box center [338, 88] width 345 height 28
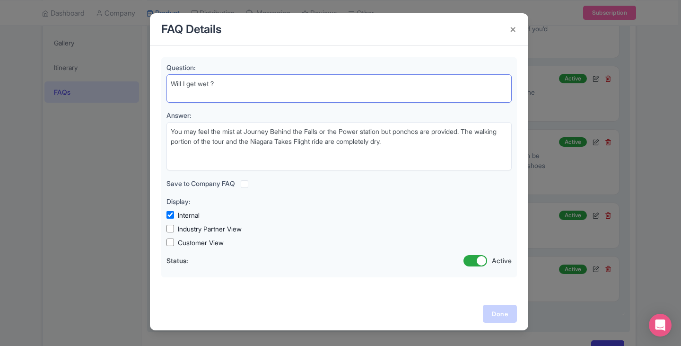
type textarea "Will I get wet ?"
click at [502, 313] on link "Done" at bounding box center [500, 314] width 34 height 18
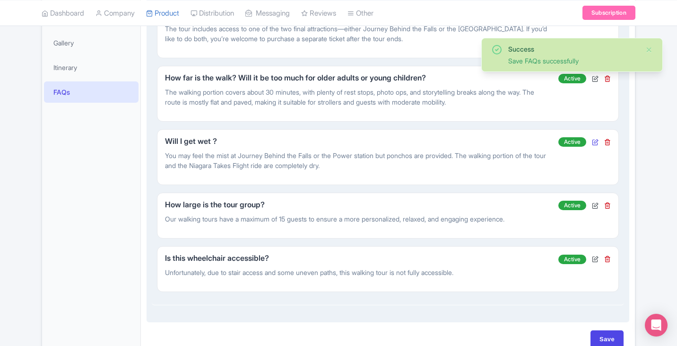
click at [598, 145] on icon at bounding box center [595, 142] width 7 height 7
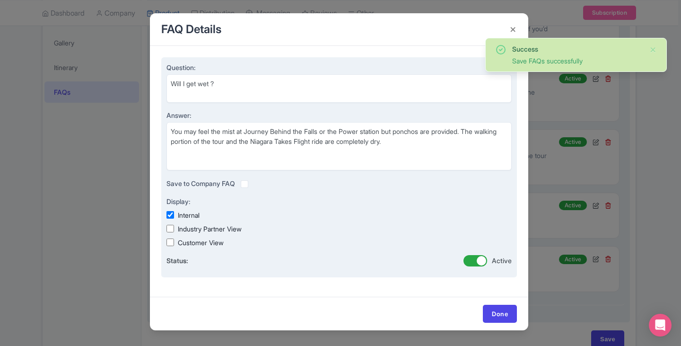
click at [193, 239] on label "Customer View" at bounding box center [201, 242] width 46 height 10
click at [174, 239] on input "Customer View" at bounding box center [170, 242] width 8 height 8
checkbox input "true"
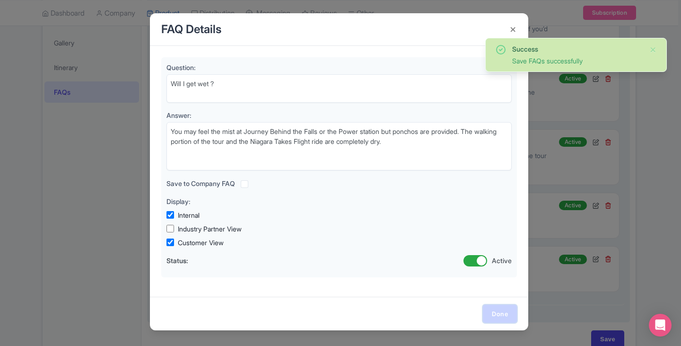
click at [501, 312] on link "Done" at bounding box center [500, 314] width 34 height 18
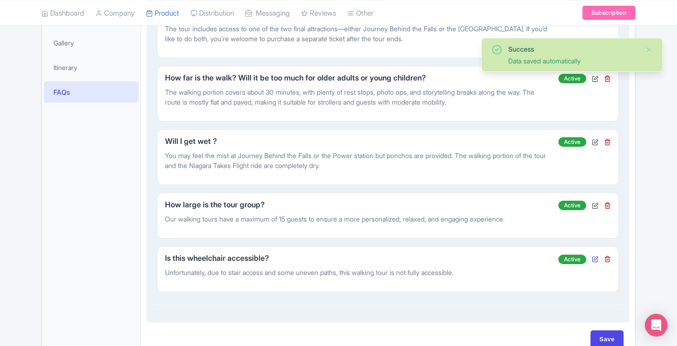
click at [598, 262] on icon at bounding box center [595, 258] width 7 height 7
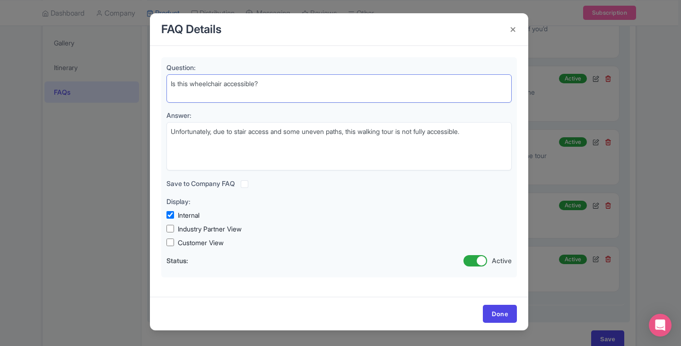
drag, startPoint x: 287, startPoint y: 85, endPoint x: 123, endPoint y: 84, distance: 163.2
click at [123, 84] on div "FAQ Details Question: Is this wheelchair accessible? Answer: Unfortunately, due…" at bounding box center [340, 173] width 681 height 346
paste textarea "tour accessible?"
type textarea "Is this tour accessible?"
drag, startPoint x: 490, startPoint y: 131, endPoint x: 75, endPoint y: 121, distance: 415.4
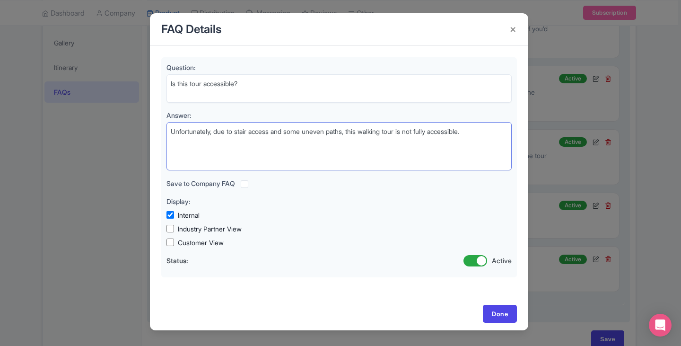
click at [75, 121] on div "FAQ Details Question: Is this wheelchair accessible? Answer: Unfortunately, due…" at bounding box center [340, 173] width 681 height 346
paste textarea "The walking route is mostly accessible, with paved paths and gradual inclines. …"
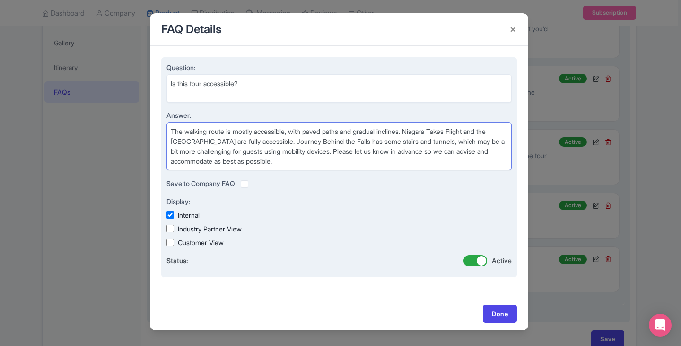
type textarea "The walking route is mostly accessible, with paved paths and gradual inclines. …"
click at [187, 246] on label "Customer View" at bounding box center [201, 242] width 46 height 10
click at [174, 246] on input "Customer View" at bounding box center [170, 242] width 8 height 8
checkbox input "true"
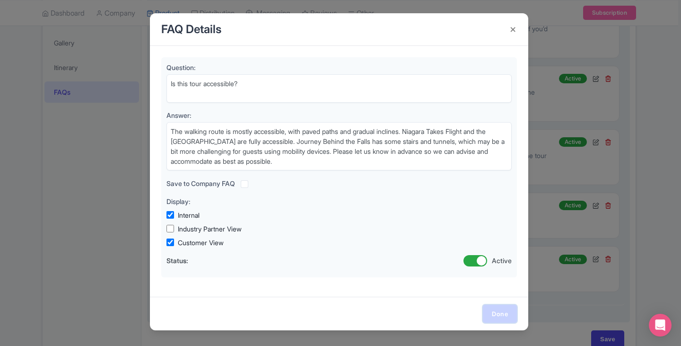
click at [494, 311] on link "Done" at bounding box center [500, 314] width 34 height 18
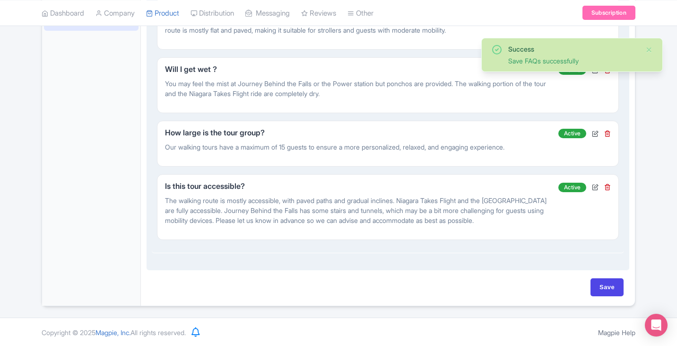
scroll to position [350, 0]
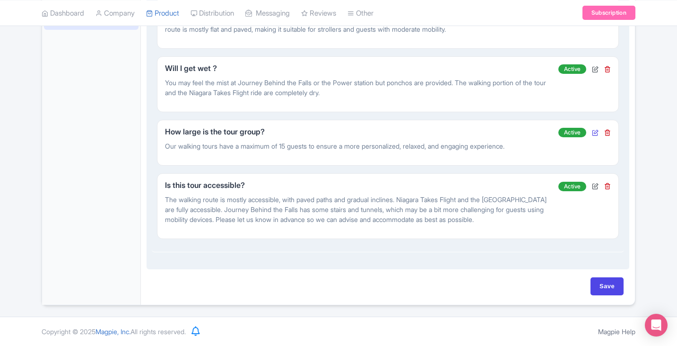
click at [595, 129] on icon at bounding box center [595, 132] width 7 height 7
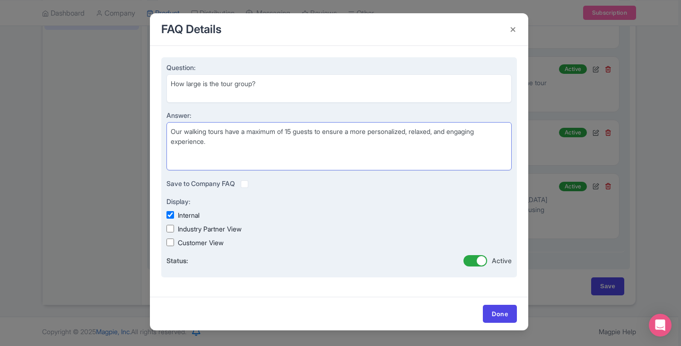
click at [297, 129] on textarea "Our walking tours have a maximum of 15 guests to ensure a more personalized, re…" at bounding box center [338, 146] width 345 height 48
type textarea "Our walking tours have a maximum of 20 guests to ensure a more personalized, re…"
click at [192, 242] on label "Customer View" at bounding box center [201, 242] width 46 height 10
click at [174, 242] on input "Customer View" at bounding box center [170, 242] width 8 height 8
checkbox input "true"
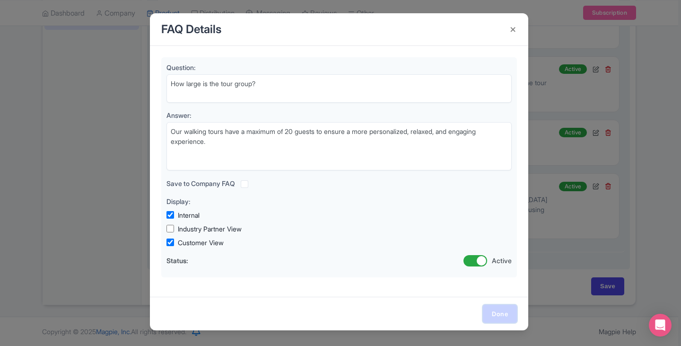
click at [496, 315] on link "Done" at bounding box center [500, 314] width 34 height 18
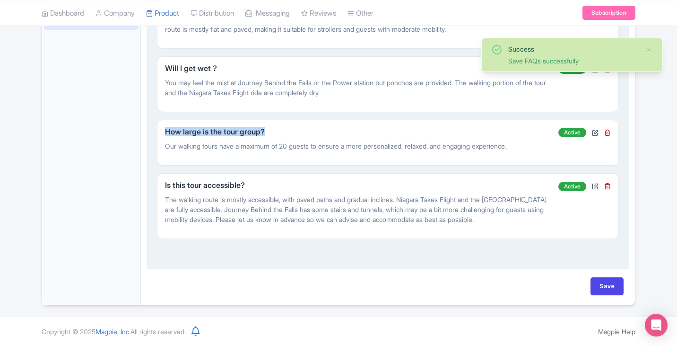
drag, startPoint x: 296, startPoint y: 121, endPoint x: 156, endPoint y: 120, distance: 140.0
click at [156, 120] on div "FAQ Details Question: How long is the walk? Answer: The tour covers approximate…" at bounding box center [388, 56] width 473 height 392
copy h5 "How large is the tour group?"
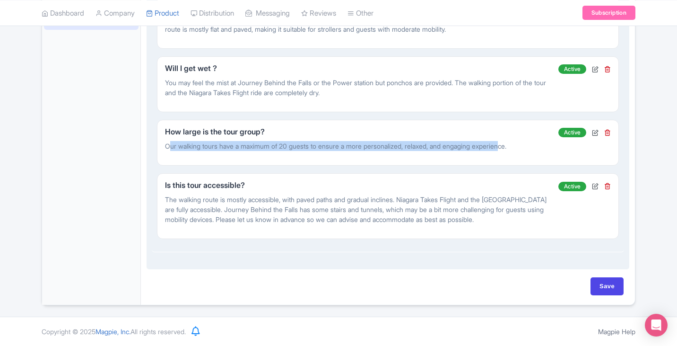
drag, startPoint x: 168, startPoint y: 136, endPoint x: 523, endPoint y: 136, distance: 354.7
click at [515, 141] on p "Our walking tours have a maximum of 20 guests to ensure a more personalized, re…" at bounding box center [357, 146] width 385 height 10
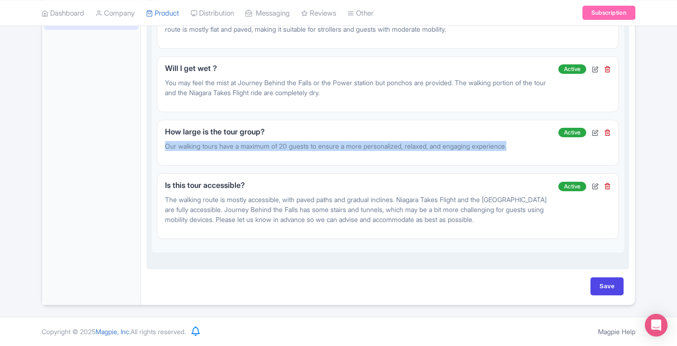
drag, startPoint x: 532, startPoint y: 136, endPoint x: 150, endPoint y: 145, distance: 382.3
click at [150, 145] on div "You are a marketing expert and content writing expert and SEO expert. Create 10…" at bounding box center [388, 51] width 483 height 435
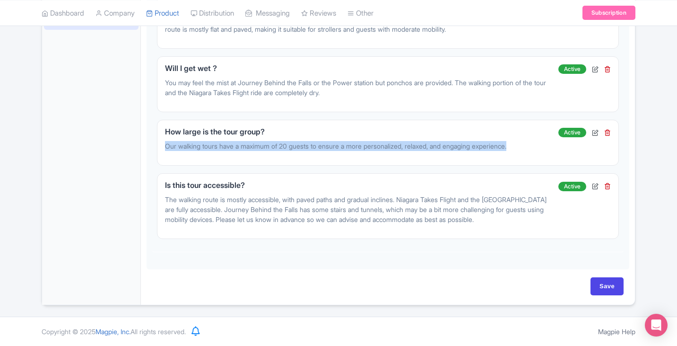
copy p "Our walking tours have a maximum of 20 guests to ensure a more personalized, re…"
click at [592, 285] on input "Save" at bounding box center [607, 286] width 33 height 18
type input "Saving..."
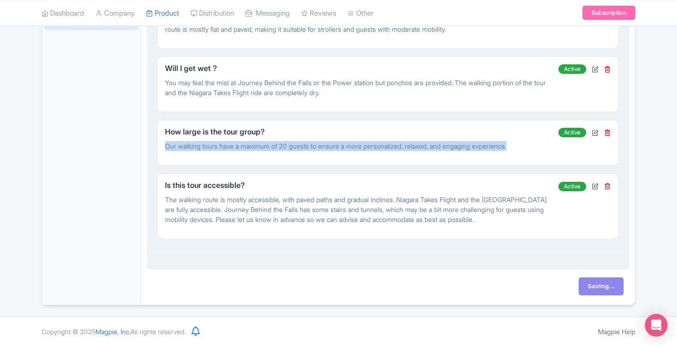
scroll to position [274, 0]
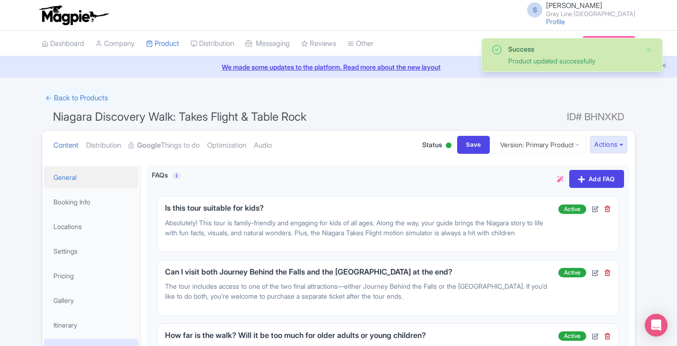
click at [80, 178] on link "General" at bounding box center [91, 176] width 95 height 21
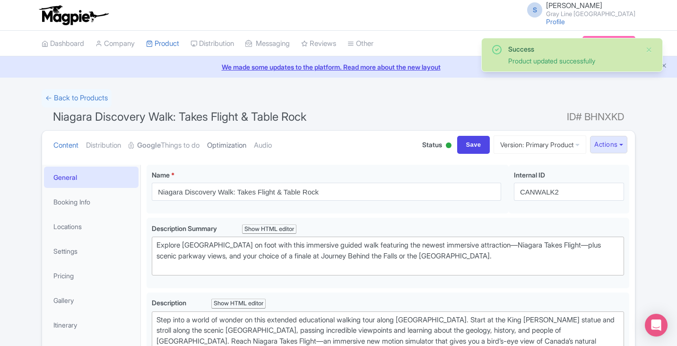
click at [229, 148] on link "Optimization" at bounding box center [226, 146] width 39 height 30
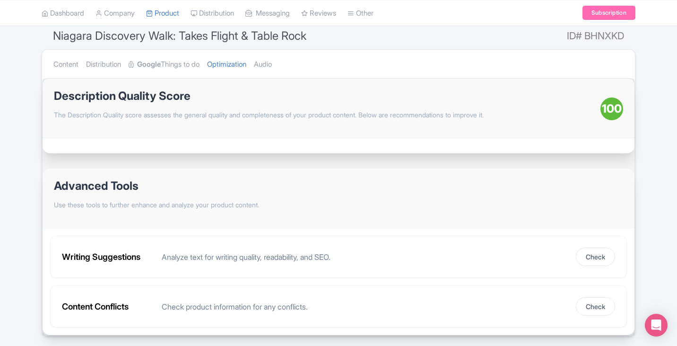
scroll to position [64, 0]
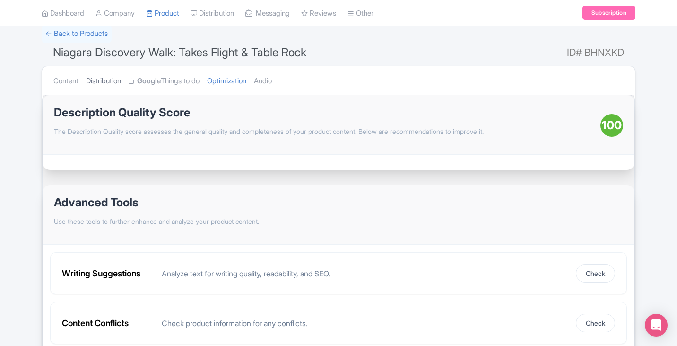
click at [108, 83] on link "Distribution" at bounding box center [103, 81] width 35 height 30
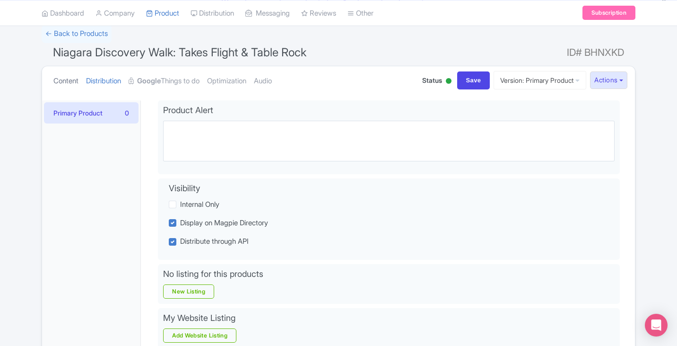
click at [71, 81] on link "Content" at bounding box center [65, 81] width 25 height 30
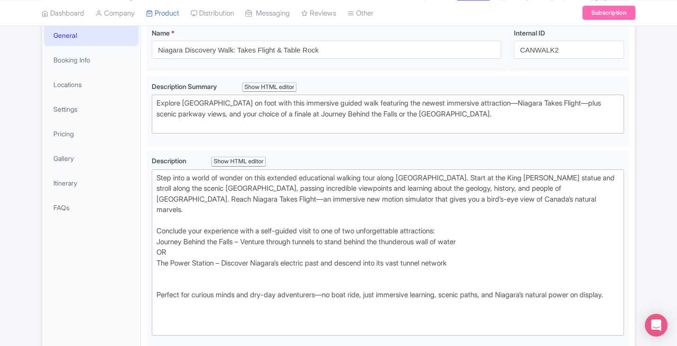
scroll to position [159, 0]
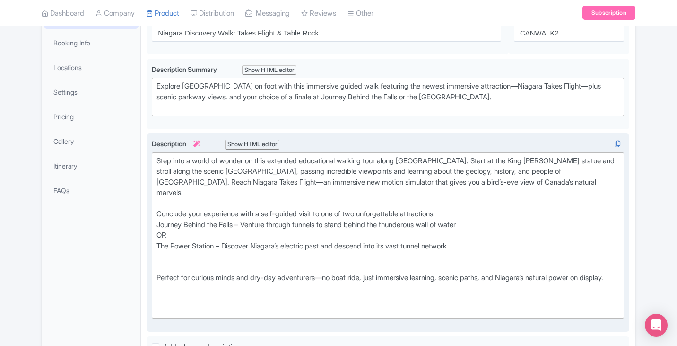
drag, startPoint x: 160, startPoint y: 214, endPoint x: 164, endPoint y: 223, distance: 10.2
click at [160, 214] on div "Step into a world of wonder on this extended educational walking tour along [GE…" at bounding box center [388, 236] width 463 height 160
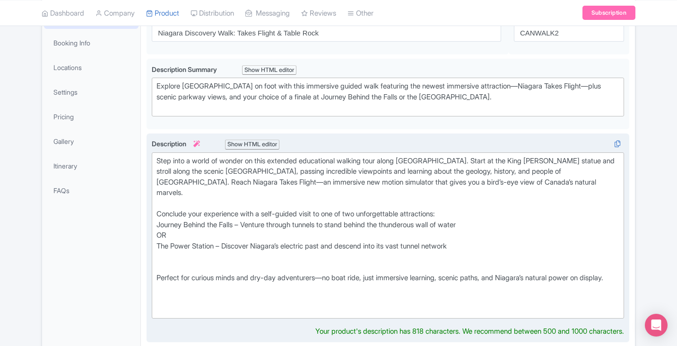
click at [159, 266] on div "Step into a world of wonder on this extended educational walking tour along [GE…" at bounding box center [388, 236] width 463 height 160
click at [177, 258] on div "Step into a world of wonder on this extended educational walking tour along [GE…" at bounding box center [388, 236] width 463 height 160
type trix-editor "<div>Step into a world of wonder on this extended educational walking tour alon…"
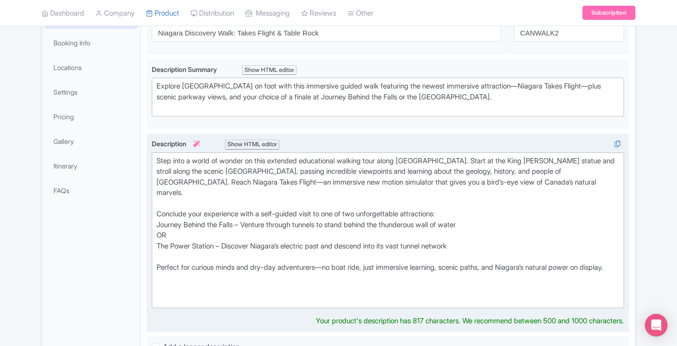
click at [218, 276] on div "Step into a world of wonder on this extended educational walking tour along [GE…" at bounding box center [388, 230] width 463 height 149
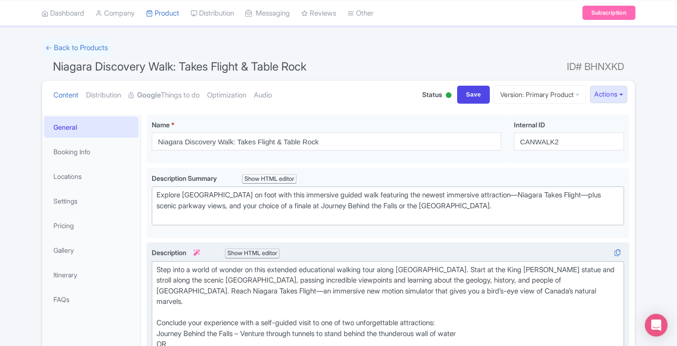
scroll to position [17, 0]
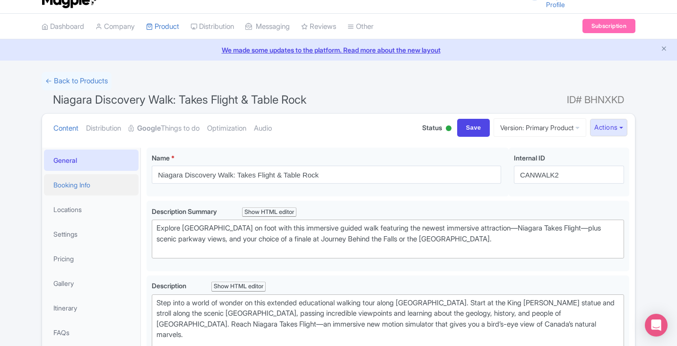
click at [94, 188] on link "Booking Info" at bounding box center [91, 184] width 95 height 21
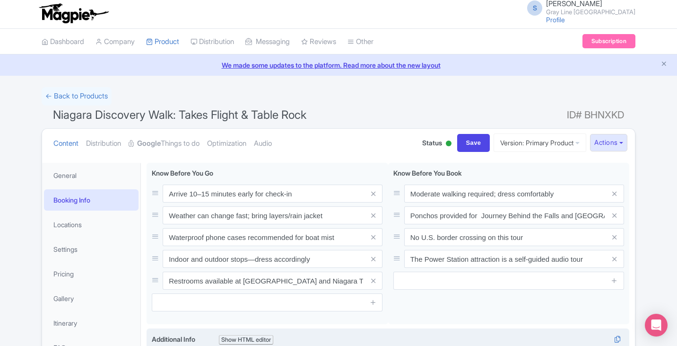
scroll to position [0, 0]
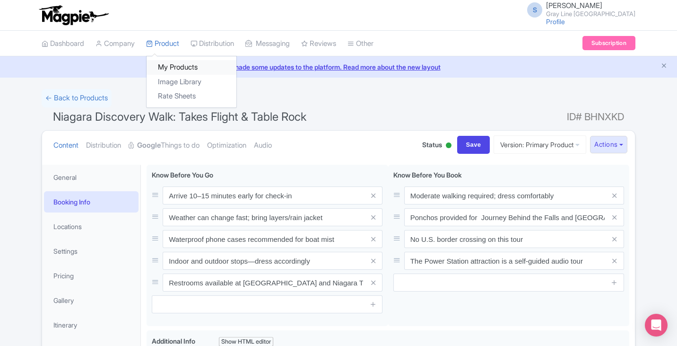
click at [171, 61] on link "My Products" at bounding box center [192, 67] width 90 height 15
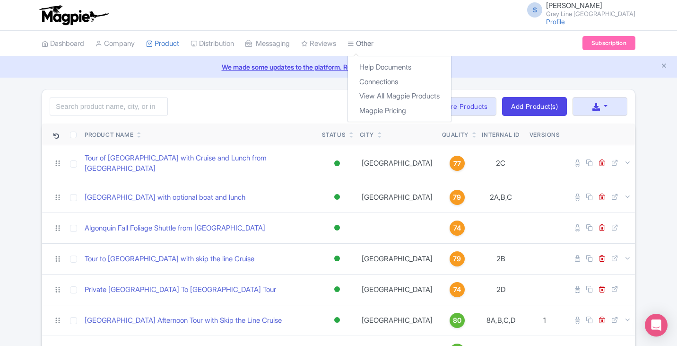
click at [370, 46] on link "Other" at bounding box center [361, 44] width 26 height 26
click at [394, 81] on link "Connections" at bounding box center [399, 82] width 103 height 15
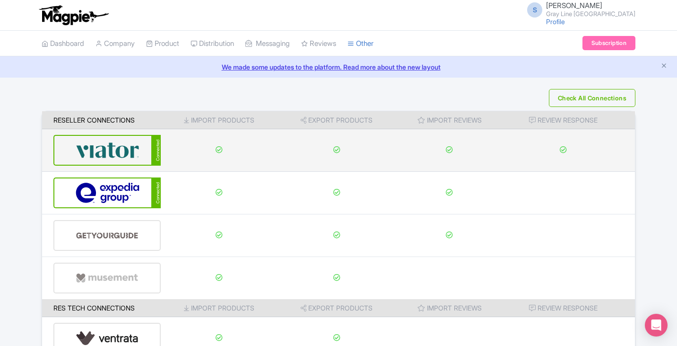
click at [124, 157] on img at bounding box center [108, 150] width 64 height 29
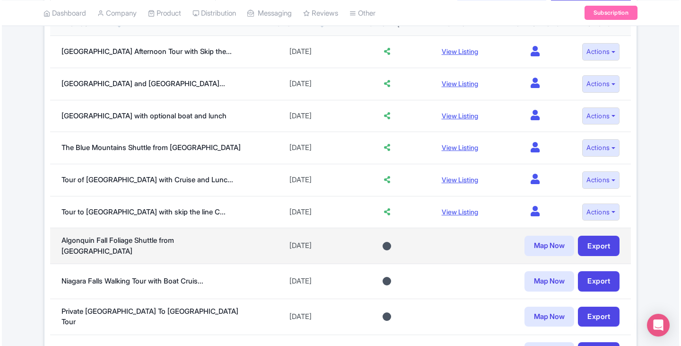
scroll to position [381, 0]
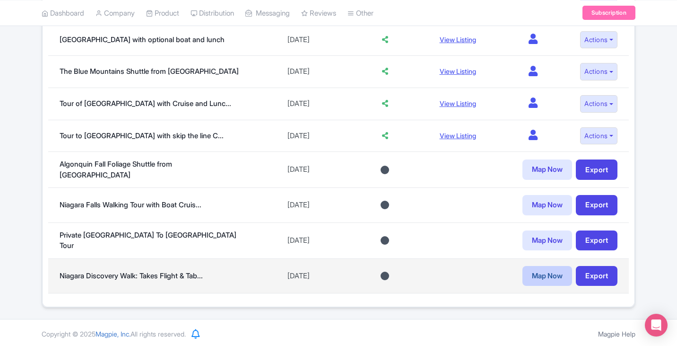
click at [535, 275] on link "Map Now" at bounding box center [548, 276] width 50 height 20
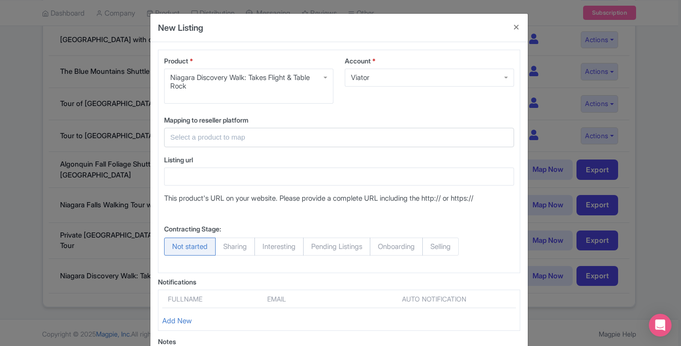
click at [238, 145] on div at bounding box center [339, 137] width 350 height 19
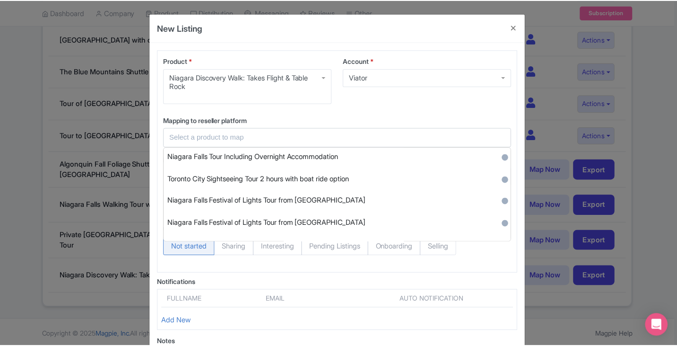
scroll to position [522, 0]
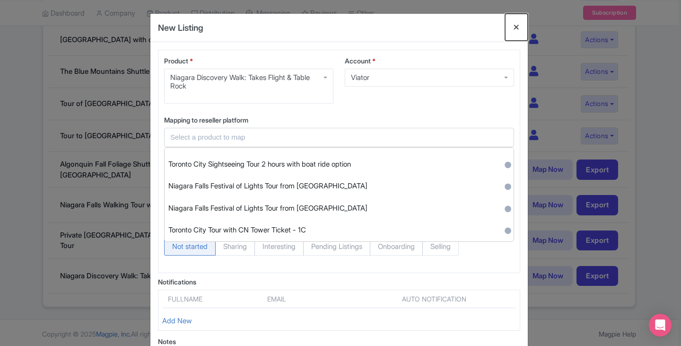
click at [514, 30] on button "Close" at bounding box center [516, 27] width 23 height 27
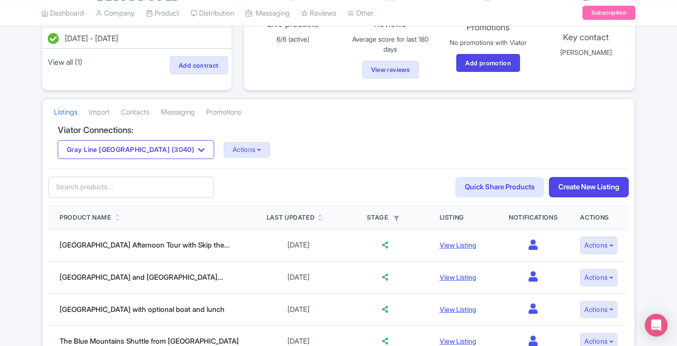
scroll to position [97, 0]
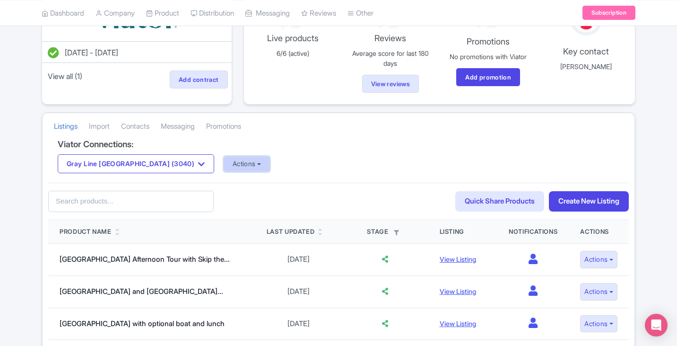
click at [224, 168] on button "Actions" at bounding box center [247, 164] width 47 height 16
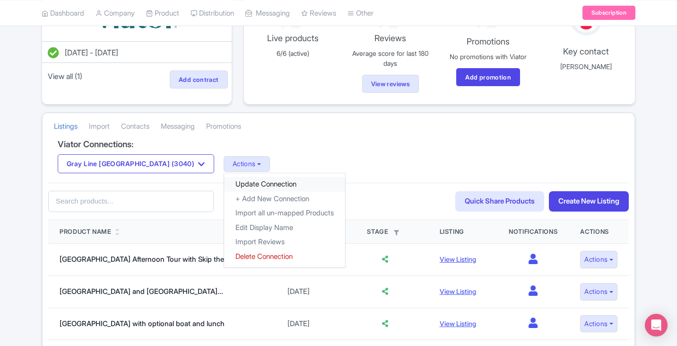
click at [236, 186] on link "Update Connection" at bounding box center [284, 184] width 121 height 15
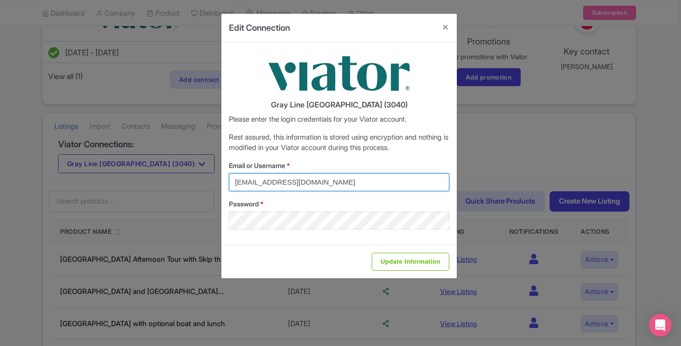
click at [318, 181] on input "[EMAIL_ADDRESS][DOMAIN_NAME]" at bounding box center [339, 182] width 220 height 18
drag, startPoint x: 326, startPoint y: 180, endPoint x: 201, endPoint y: 182, distance: 124.4
click at [201, 182] on div "Edit Connection Gray Line Toronto (3040) Please enter the login credentials for…" at bounding box center [340, 173] width 681 height 346
type input "[PERSON_NAME][EMAIL_ADDRESS][DOMAIN_NAME]"
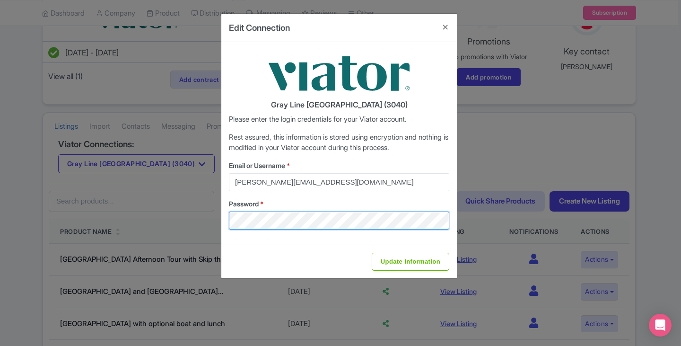
click at [174, 220] on div "Edit Connection Gray Line Toronto (3040) Please enter the login credentials for…" at bounding box center [340, 173] width 681 height 346
click at [439, 162] on label "Email or Username *" at bounding box center [339, 165] width 220 height 10
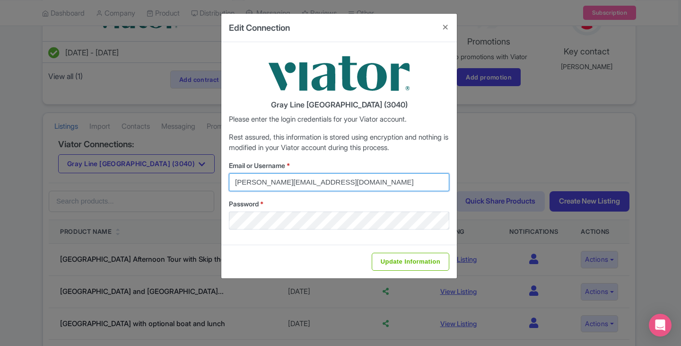
click at [439, 173] on input "[PERSON_NAME][EMAIL_ADDRESS][DOMAIN_NAME]" at bounding box center [339, 182] width 220 height 18
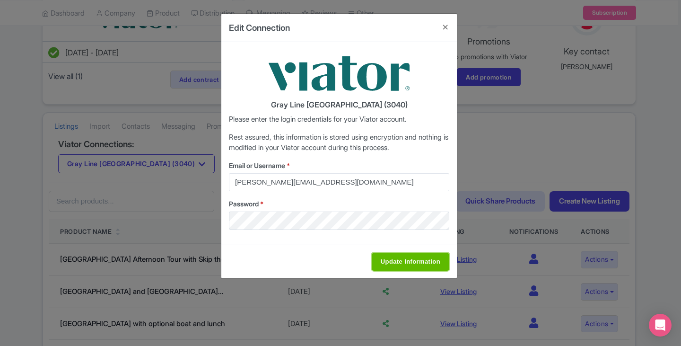
click at [420, 264] on input "Update Information" at bounding box center [411, 262] width 78 height 18
type input "Saving..."
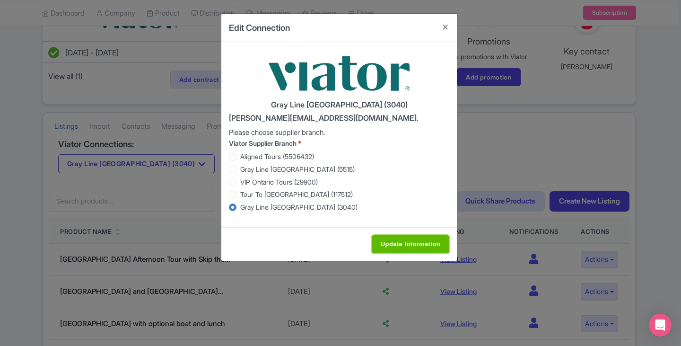
click at [411, 244] on input "Update Information" at bounding box center [411, 244] width 78 height 18
type input "Saving..."
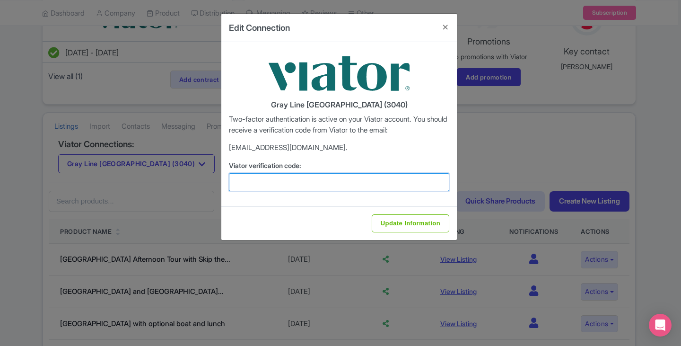
click at [366, 178] on input "Viator verification code:" at bounding box center [339, 182] width 220 height 18
paste input "619571"
type input "619571"
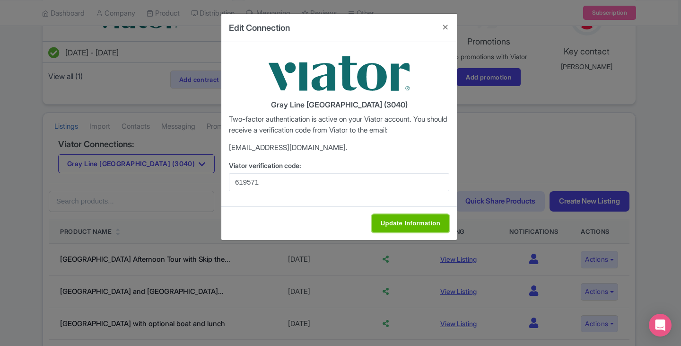
click at [411, 224] on input "Update Information" at bounding box center [411, 223] width 78 height 18
type input "Update Information"
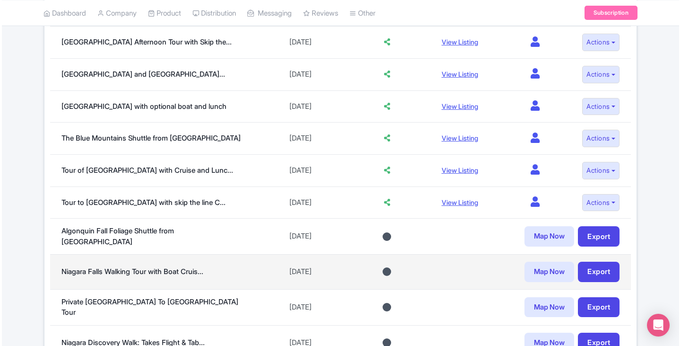
scroll to position [331, 0]
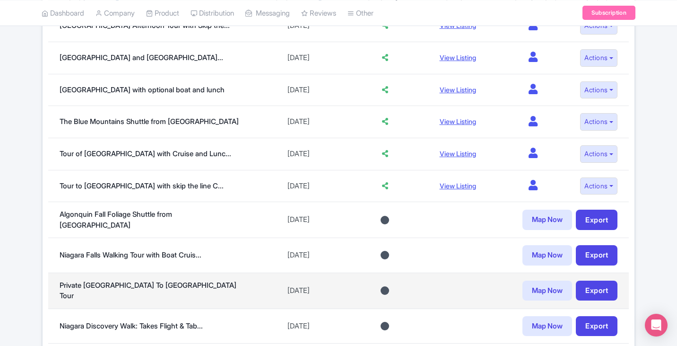
drag, startPoint x: 537, startPoint y: 323, endPoint x: 514, endPoint y: 303, distance: 30.2
click at [537, 323] on link "Map Now" at bounding box center [548, 326] width 50 height 20
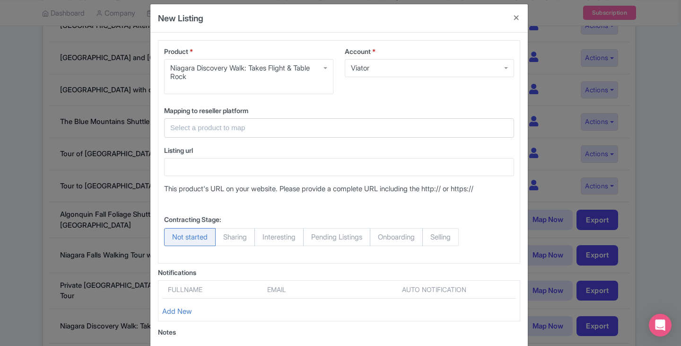
scroll to position [6, 0]
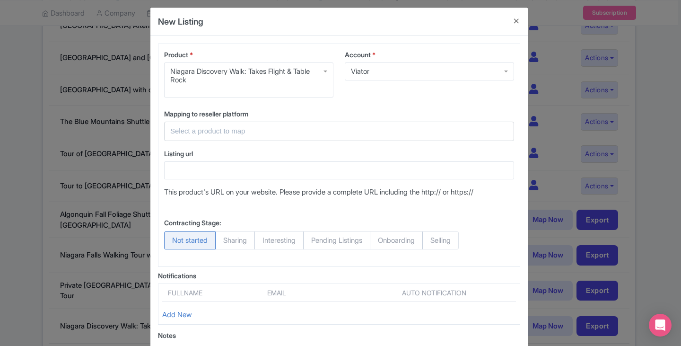
click at [391, 67] on div "Viator" at bounding box center [429, 71] width 169 height 18
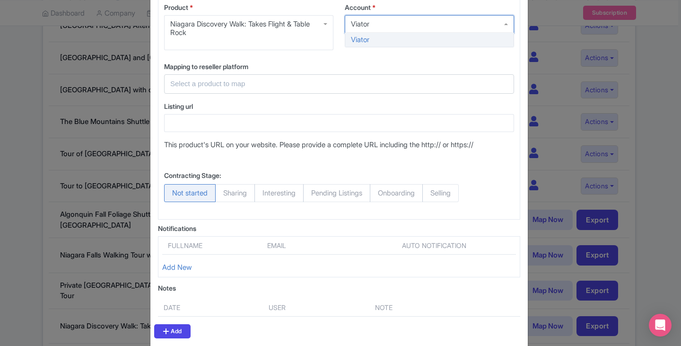
scroll to position [0, 0]
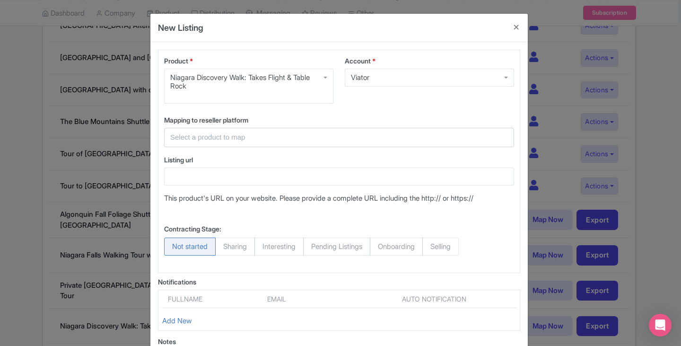
click at [233, 136] on input "text" at bounding box center [333, 137] width 326 height 11
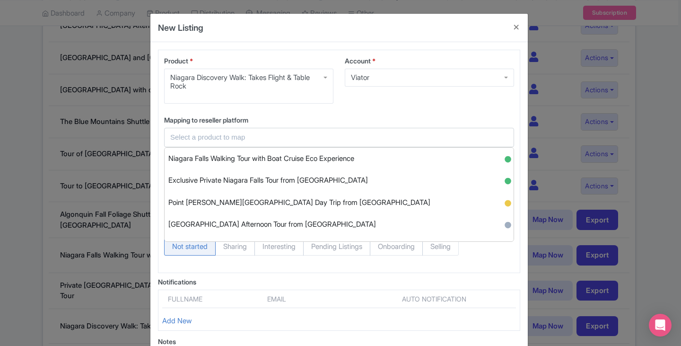
click at [233, 136] on input "text" at bounding box center [333, 137] width 326 height 11
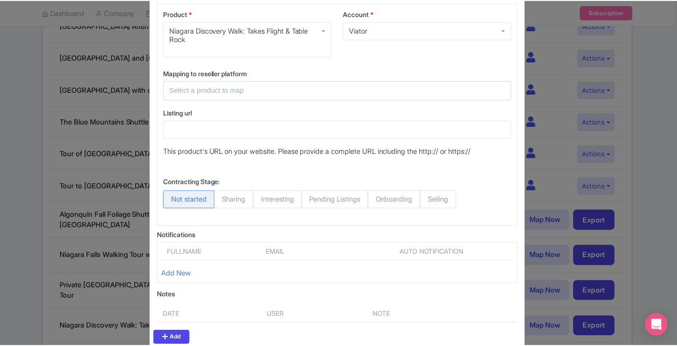
scroll to position [101, 0]
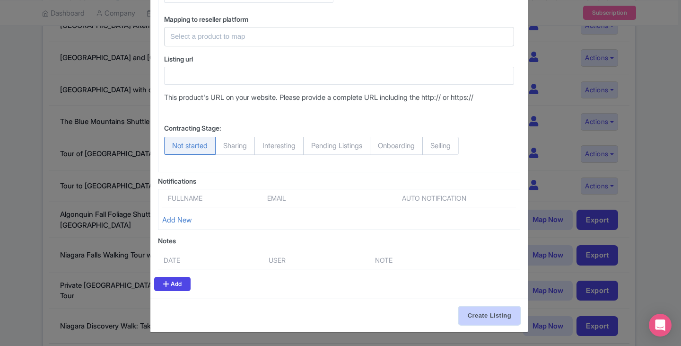
click at [478, 311] on input "Create Listing" at bounding box center [489, 315] width 61 height 18
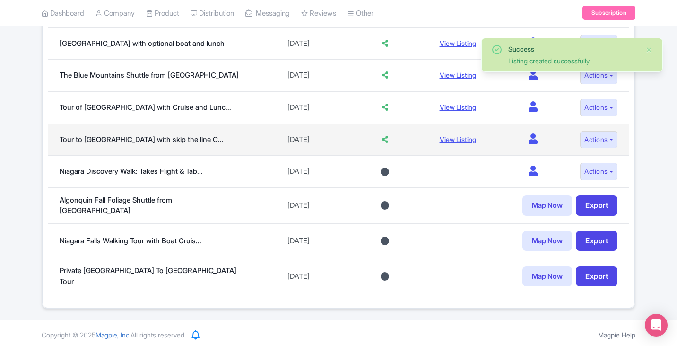
scroll to position [378, 0]
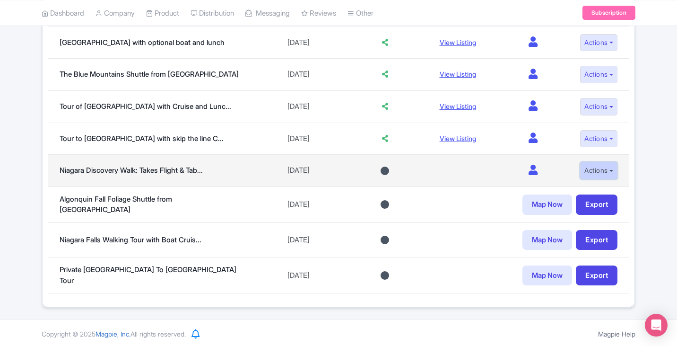
click at [614, 173] on button "Actions" at bounding box center [598, 171] width 37 height 18
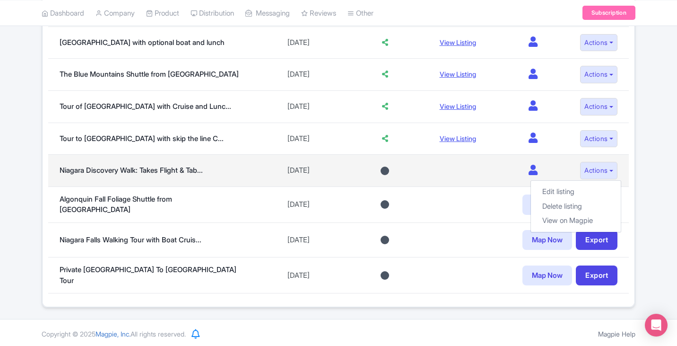
click at [445, 171] on td at bounding box center [463, 171] width 69 height 32
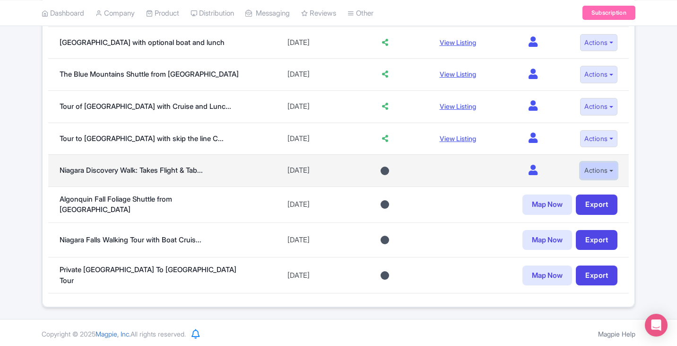
click at [593, 171] on button "Actions" at bounding box center [598, 171] width 37 height 18
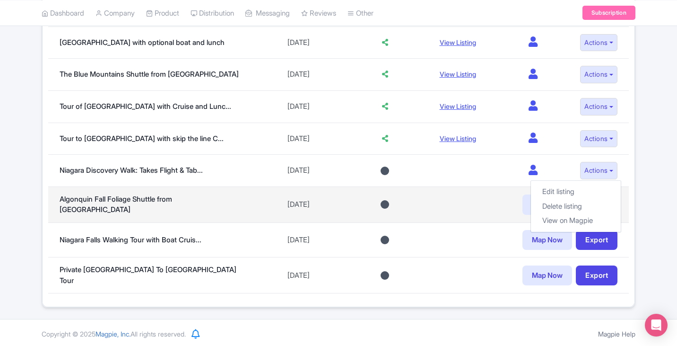
click at [429, 189] on td "Map Now Export" at bounding box center [529, 204] width 201 height 36
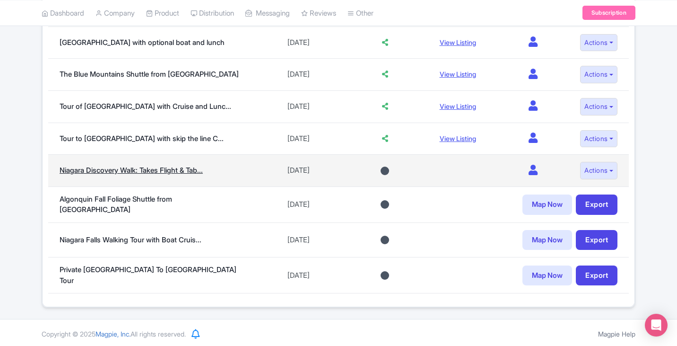
click at [150, 168] on link "Niagara Discovery Walk: Takes Flight & Tab..." at bounding box center [131, 170] width 143 height 9
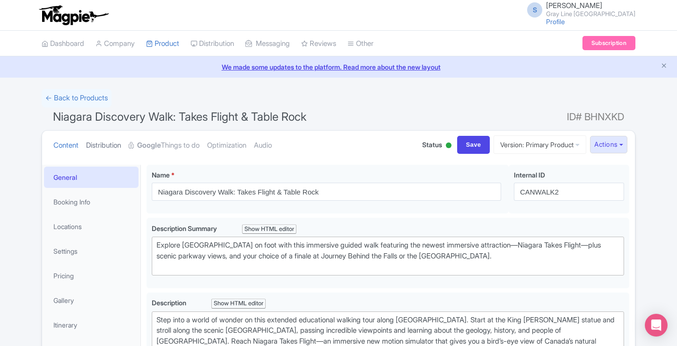
click at [102, 149] on link "Distribution" at bounding box center [103, 146] width 35 height 30
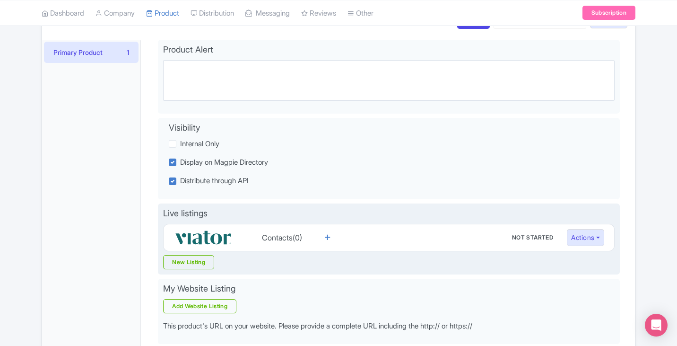
scroll to position [142, 0]
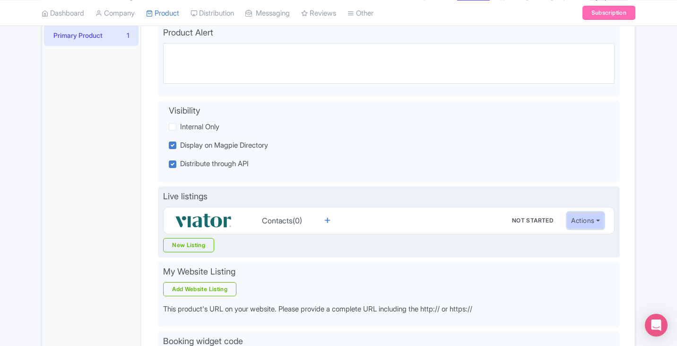
click at [597, 223] on button "Actions" at bounding box center [585, 221] width 37 height 18
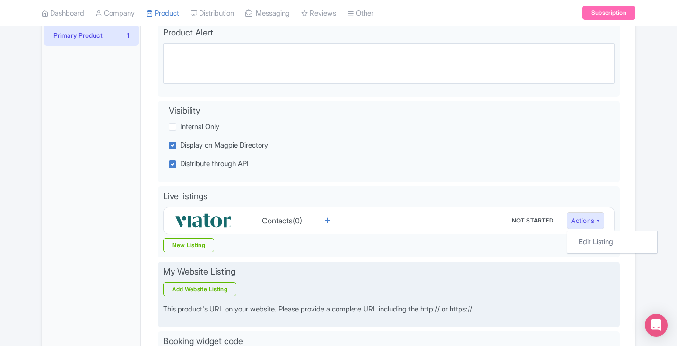
click at [507, 262] on div "My Website Listing Add Website Listing This product's URL on your website. Plea…" at bounding box center [389, 295] width 462 height 66
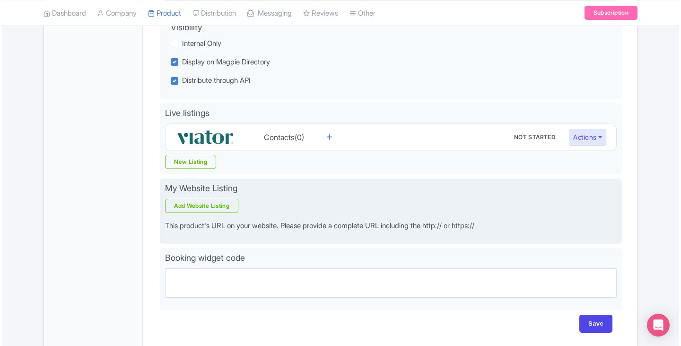
scroll to position [236, 0]
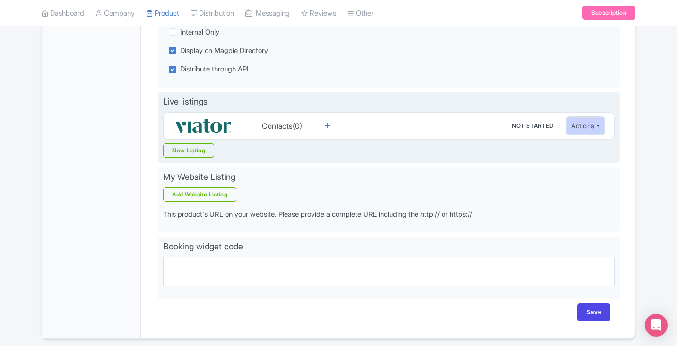
click at [586, 130] on button "Actions" at bounding box center [585, 126] width 37 height 18
click at [586, 149] on link "Edit Listing" at bounding box center [613, 147] width 90 height 15
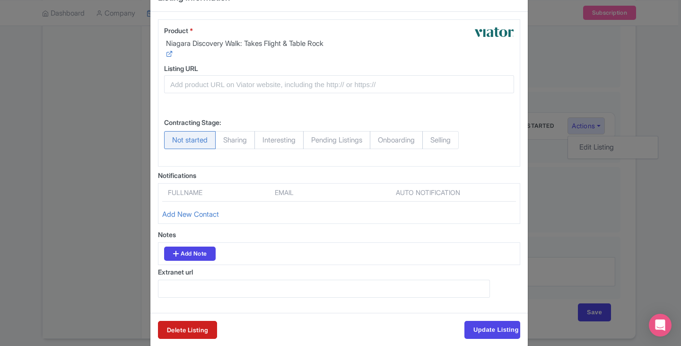
scroll to position [47, 0]
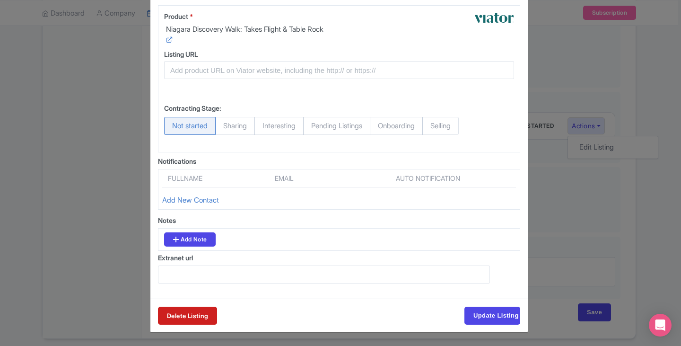
click at [232, 135] on span "Sharing" at bounding box center [235, 126] width 40 height 18
click at [225, 126] on input "Sharing" at bounding box center [219, 121] width 9 height 9
radio input "true"
click at [278, 135] on span "Interesting" at bounding box center [278, 126] width 49 height 18
click at [264, 126] on input "Interesting" at bounding box center [258, 121] width 9 height 9
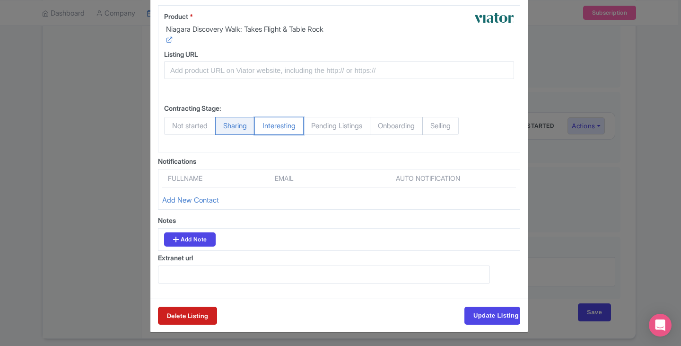
radio input "true"
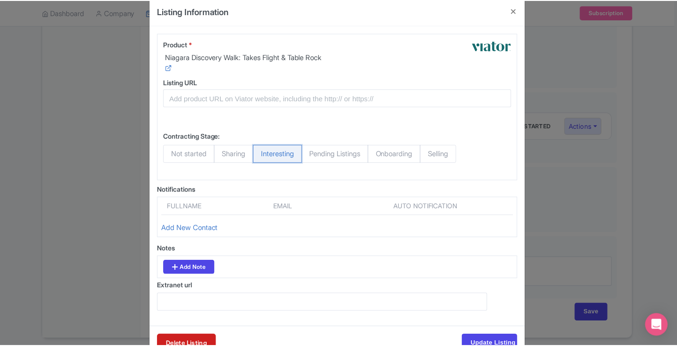
scroll to position [0, 0]
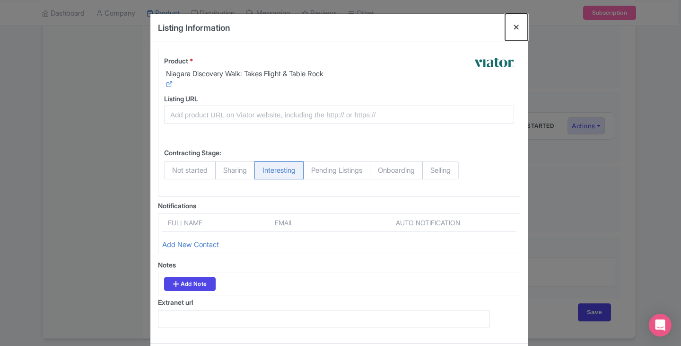
click at [516, 32] on button "Close" at bounding box center [516, 27] width 23 height 27
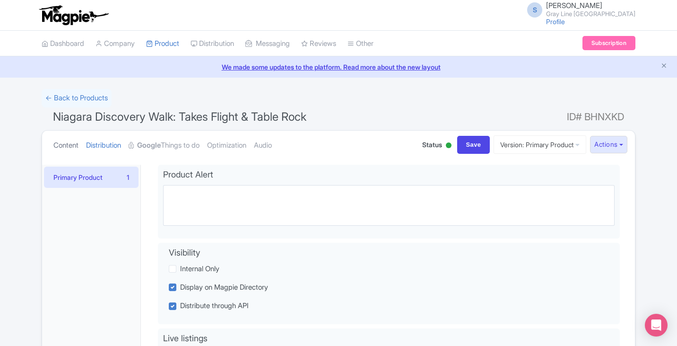
click at [64, 144] on link "Content" at bounding box center [65, 146] width 25 height 30
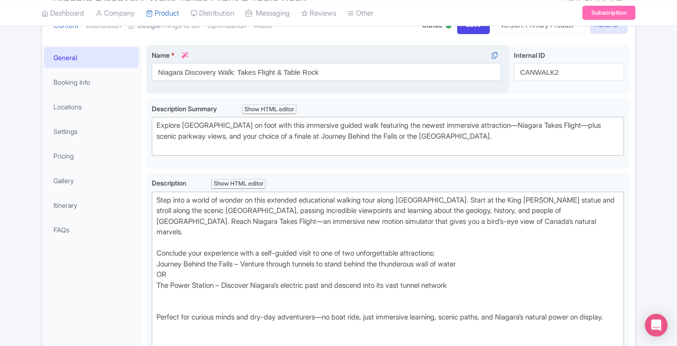
scroll to position [236, 0]
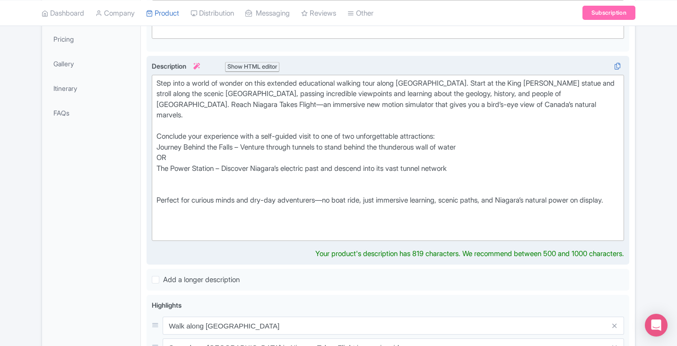
click at [160, 189] on div "Step into a world of wonder on this extended educational walking tour along Nia…" at bounding box center [388, 158] width 463 height 160
click at [160, 138] on div "Step into a world of wonder on this extended educational walking tour along Nia…" at bounding box center [388, 158] width 463 height 160
click at [176, 172] on div "Step into a world of wonder on this extended educational walking tour along Nia…" at bounding box center [388, 158] width 463 height 160
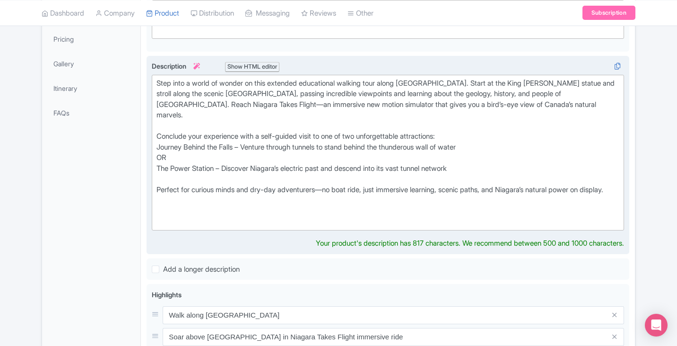
type trix-editor "<div>Step into a world of wonder on this extended educational walking tour alon…"
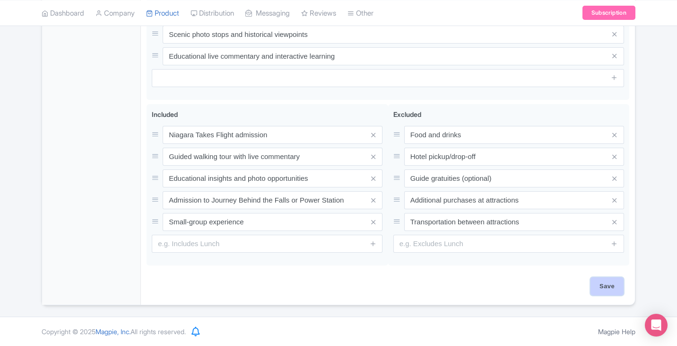
click at [609, 281] on input "Save" at bounding box center [607, 286] width 33 height 18
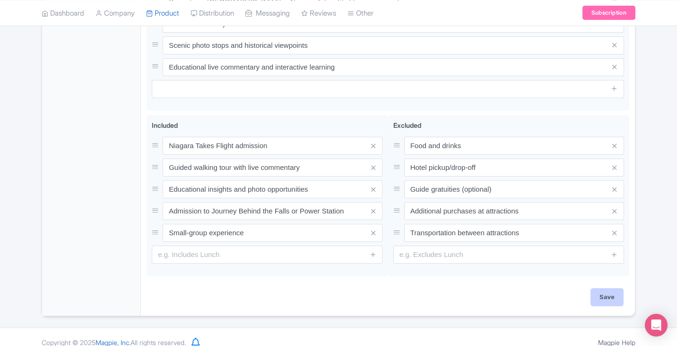
type input "Saving..."
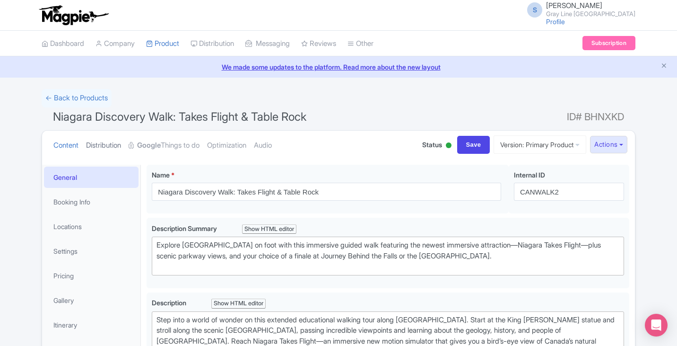
click at [108, 148] on link "Distribution" at bounding box center [103, 146] width 35 height 30
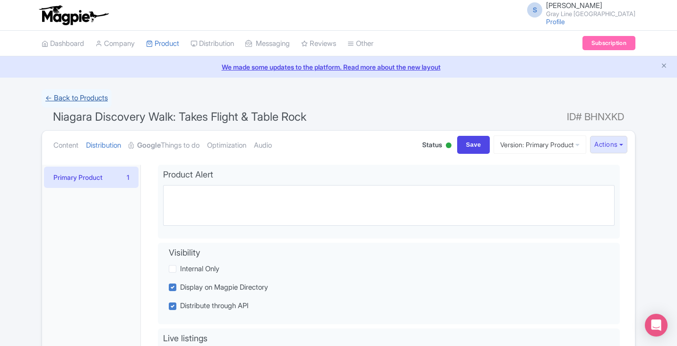
click at [79, 99] on link "← Back to Products" at bounding box center [77, 98] width 70 height 18
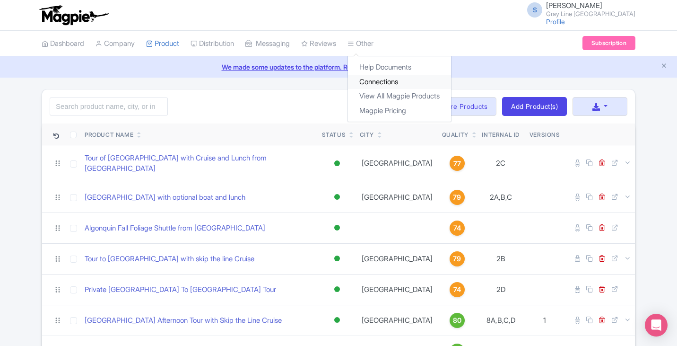
click at [386, 82] on link "Connections" at bounding box center [399, 82] width 103 height 15
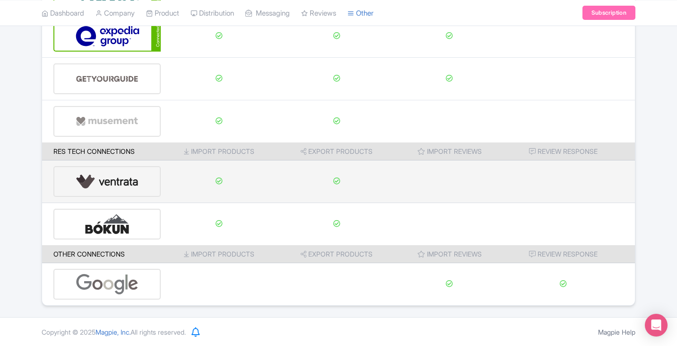
scroll to position [157, 0]
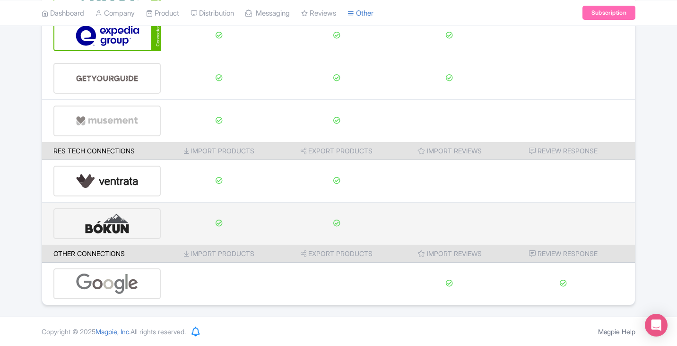
click at [113, 225] on img at bounding box center [107, 223] width 63 height 29
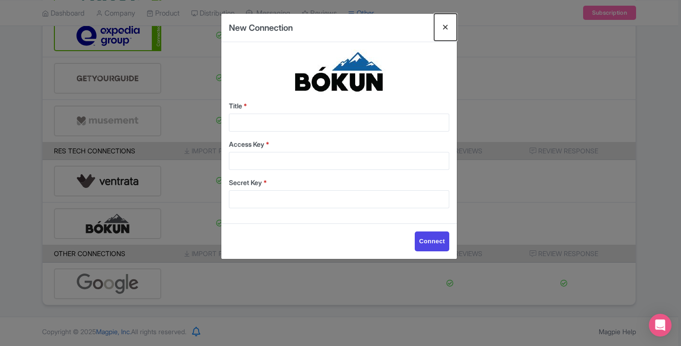
click at [448, 26] on button "Close" at bounding box center [445, 27] width 23 height 27
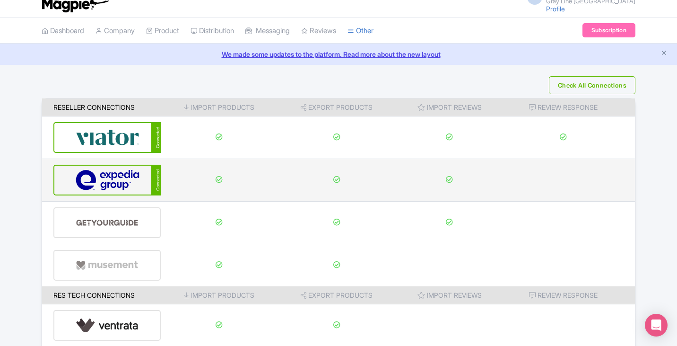
scroll to position [0, 0]
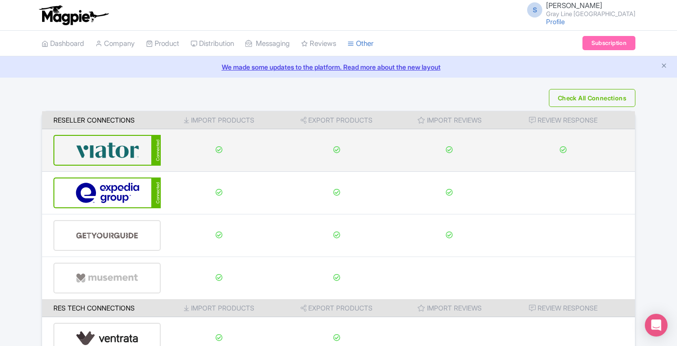
click at [99, 135] on div "Connected" at bounding box center [106, 150] width 107 height 31
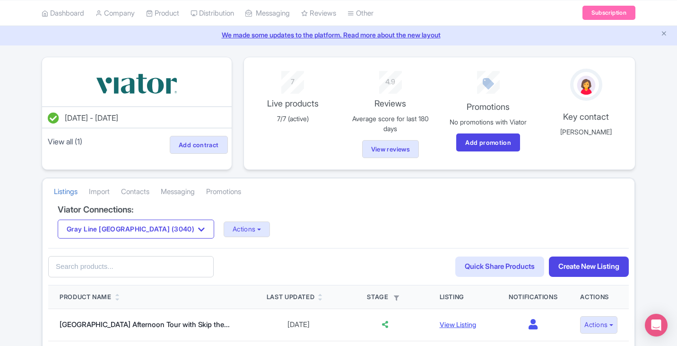
scroll to position [95, 0]
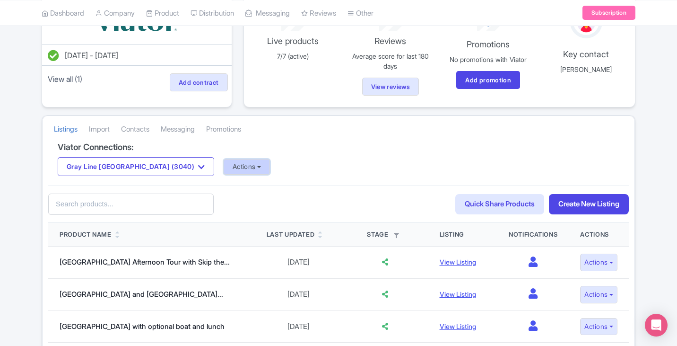
click at [224, 166] on button "Actions" at bounding box center [247, 167] width 47 height 16
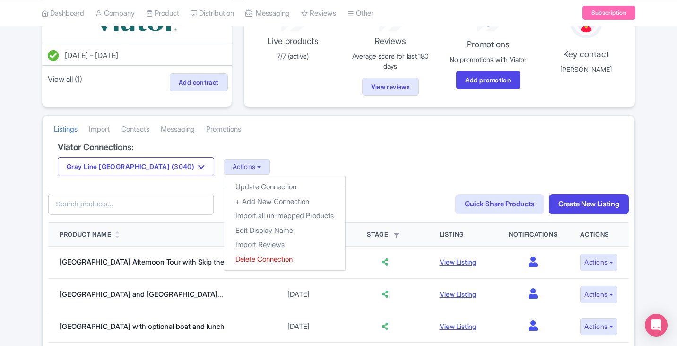
click at [361, 173] on div "Gray Line Toronto (3040) Gray Line Toronto (3040) Actions Update Connection + A…" at bounding box center [339, 166] width 562 height 19
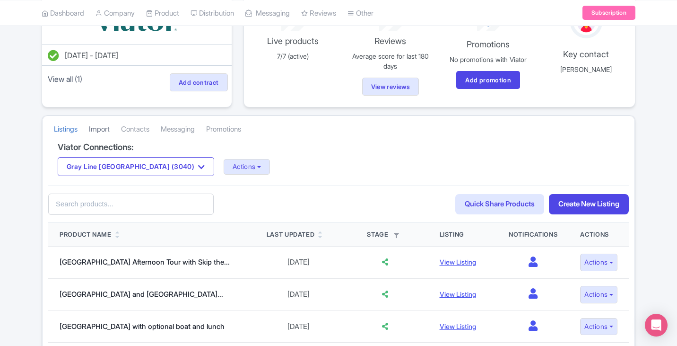
click at [110, 132] on link "Import" at bounding box center [99, 129] width 21 height 26
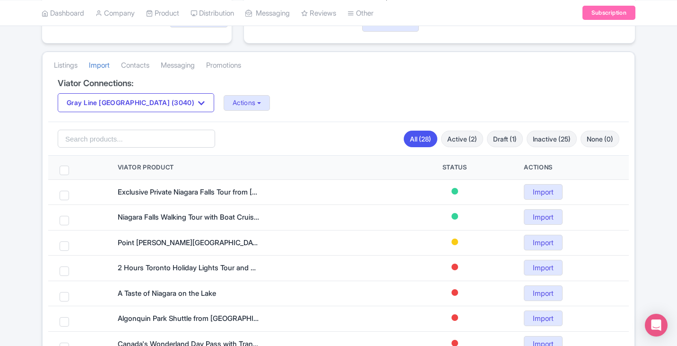
scroll to position [142, 0]
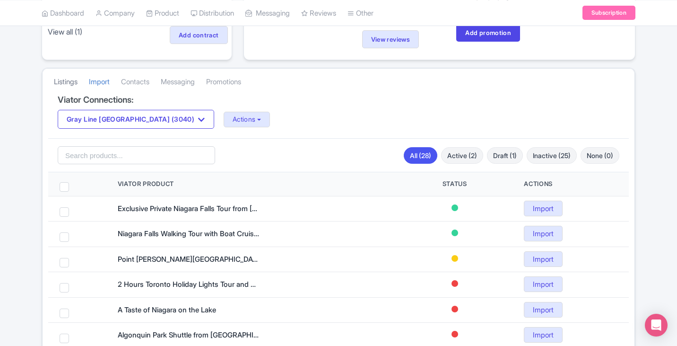
click at [55, 81] on link "Listings" at bounding box center [66, 82] width 24 height 26
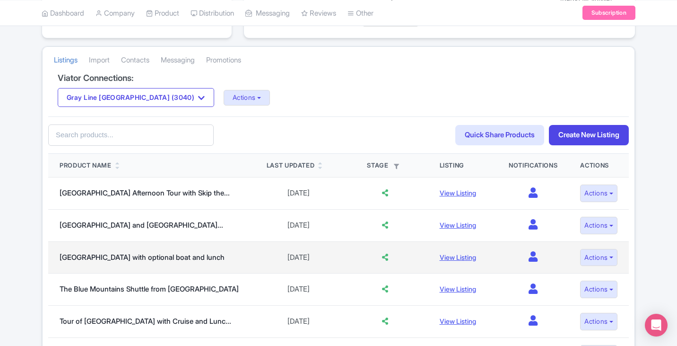
scroll to position [142, 0]
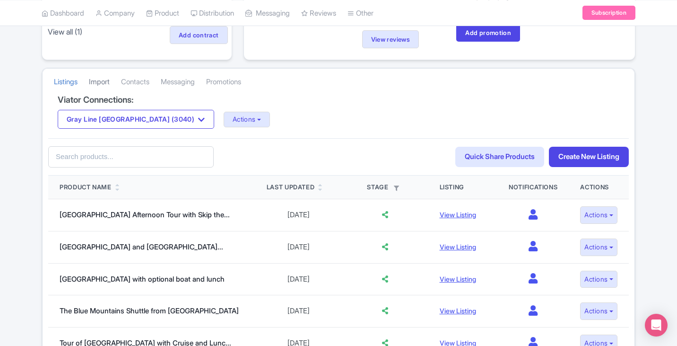
click at [102, 82] on link "Import" at bounding box center [99, 82] width 21 height 26
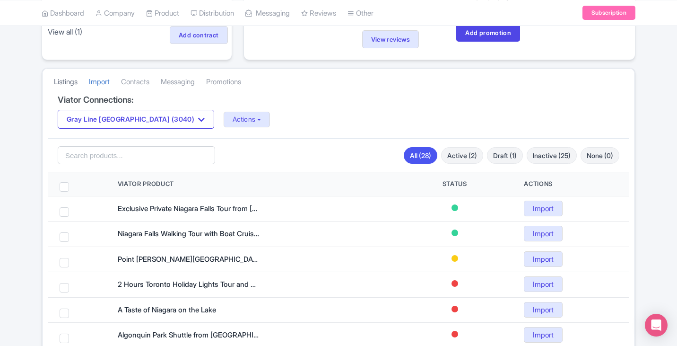
click at [70, 83] on link "Listings" at bounding box center [66, 82] width 24 height 26
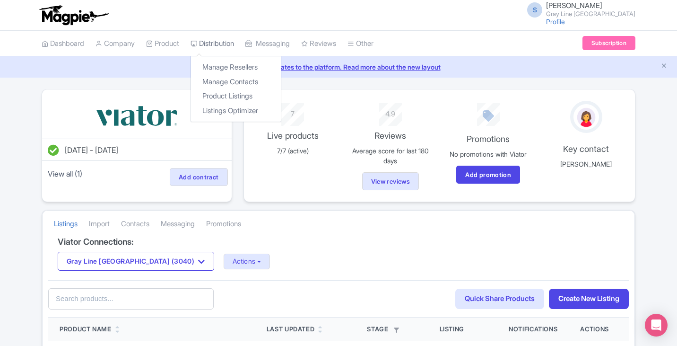
click at [205, 43] on link "Distribution" at bounding box center [213, 44] width 44 height 26
click at [242, 65] on link "Manage Resellers" at bounding box center [236, 67] width 90 height 15
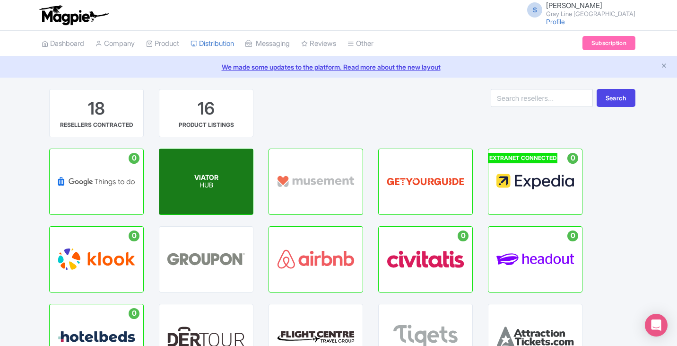
click at [214, 183] on p "HUB" at bounding box center [206, 186] width 24 height 8
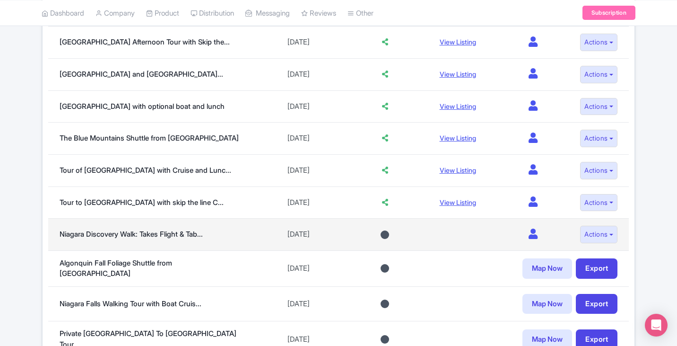
scroll to position [331, 0]
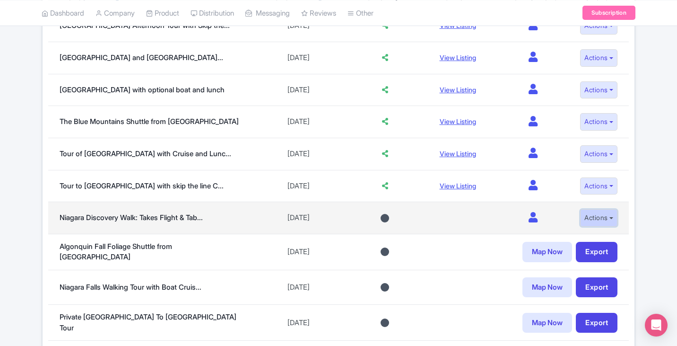
click at [606, 219] on button "Actions" at bounding box center [598, 218] width 37 height 18
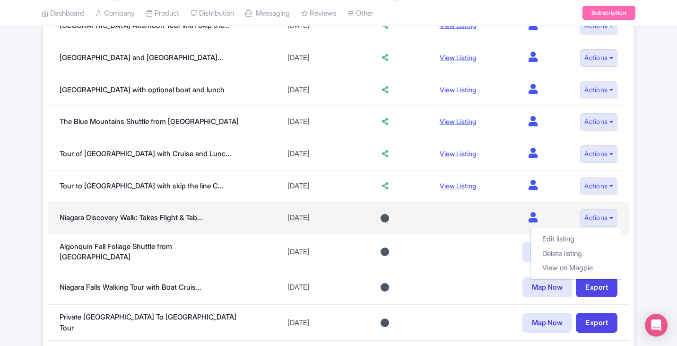
click at [452, 217] on td at bounding box center [463, 218] width 69 height 32
click at [381, 219] on div at bounding box center [385, 218] width 9 height 9
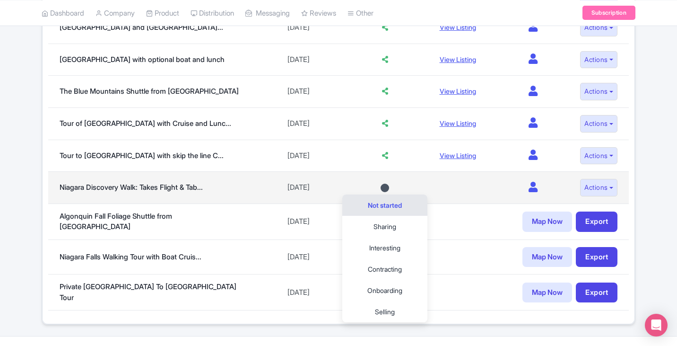
scroll to position [378, 0]
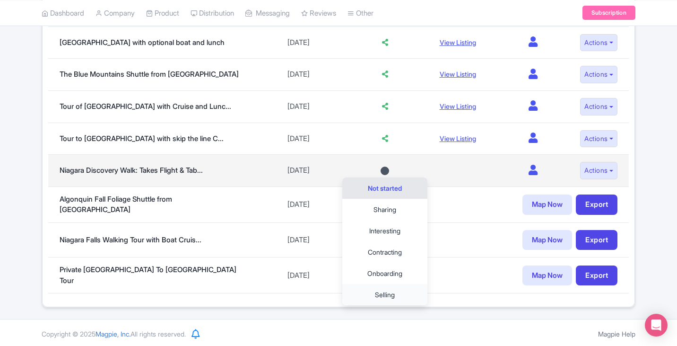
click at [383, 296] on link "Selling" at bounding box center [384, 294] width 85 height 21
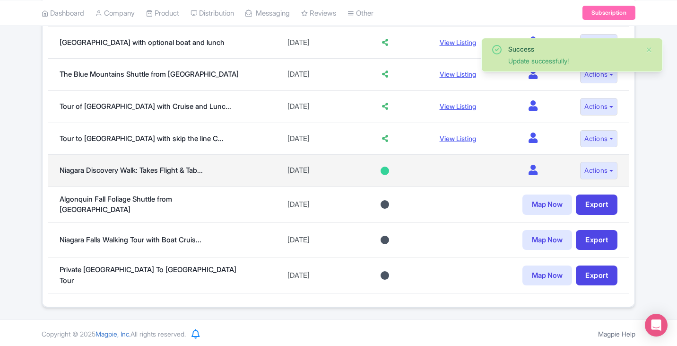
click at [381, 170] on div at bounding box center [385, 170] width 9 height 9
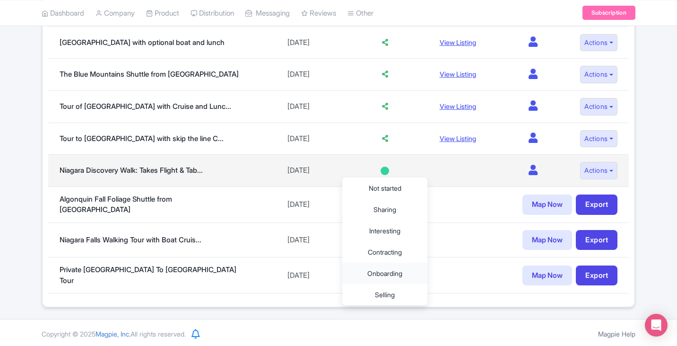
click at [392, 271] on link "Onboarding" at bounding box center [384, 273] width 85 height 21
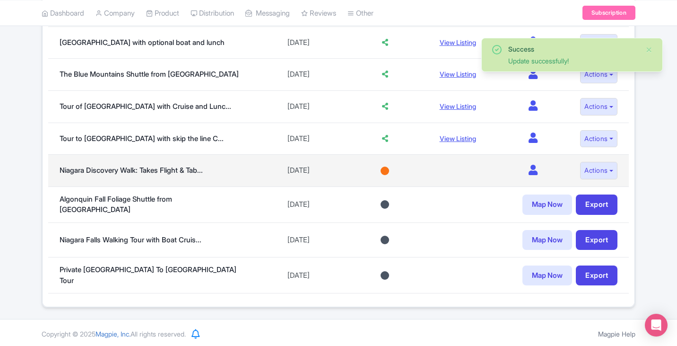
click at [381, 171] on div at bounding box center [385, 170] width 9 height 9
click at [392, 188] on link "Not started" at bounding box center [384, 187] width 85 height 21
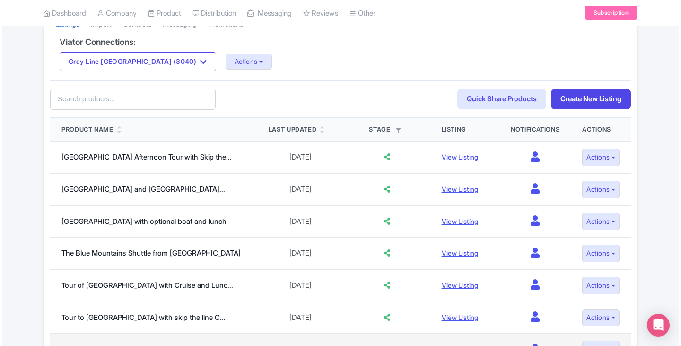
scroll to position [331, 0]
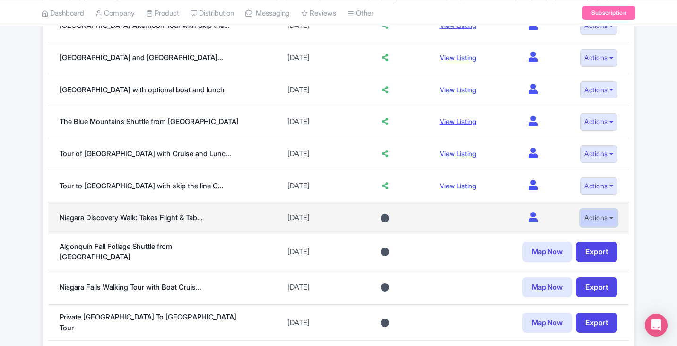
click at [604, 222] on button "Actions" at bounding box center [598, 218] width 37 height 18
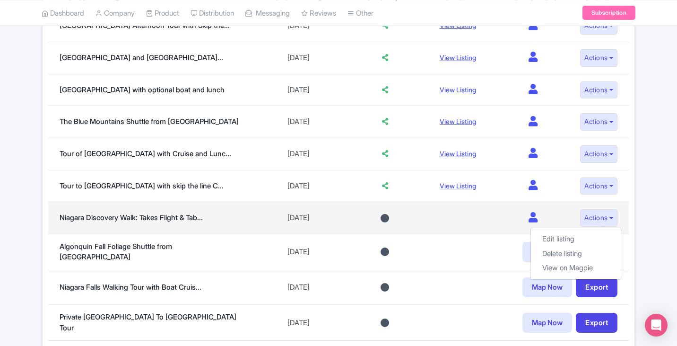
click at [534, 215] on td "0" at bounding box center [533, 218] width 71 height 32
click at [529, 216] on icon at bounding box center [533, 217] width 9 height 10
click at [444, 217] on td at bounding box center [463, 218] width 69 height 32
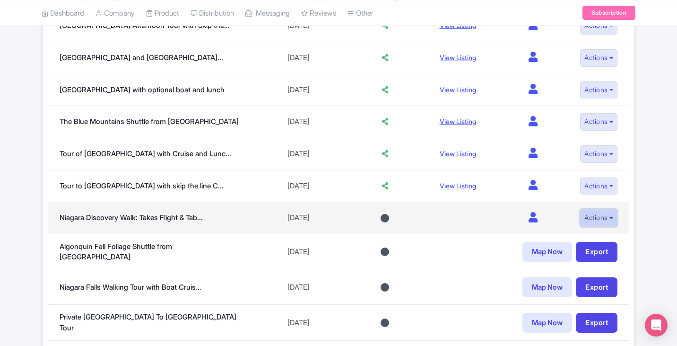
click at [616, 217] on button "Actions" at bounding box center [598, 218] width 37 height 18
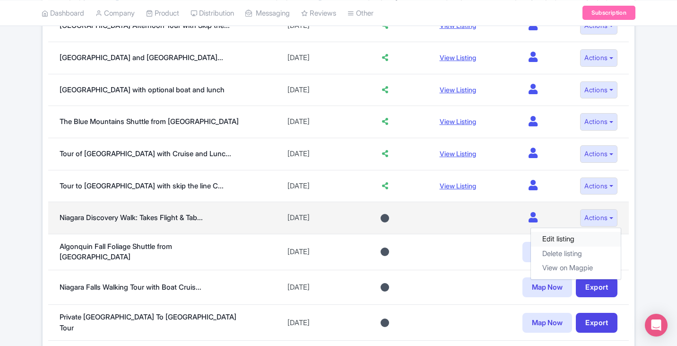
click at [560, 238] on link "Edit listing" at bounding box center [576, 239] width 90 height 15
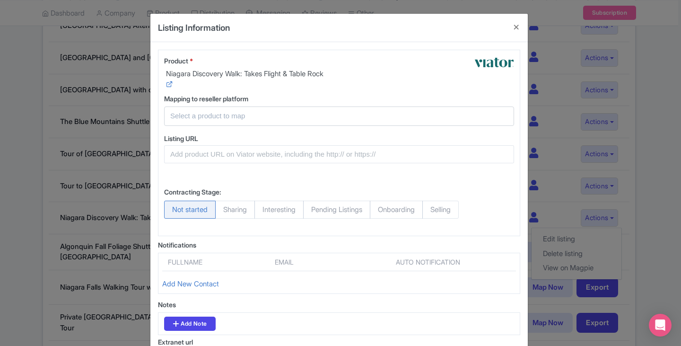
click at [236, 122] on input "text" at bounding box center [333, 116] width 326 height 11
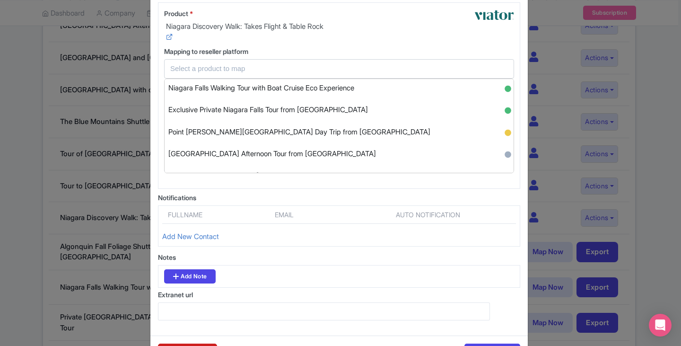
scroll to position [0, 0]
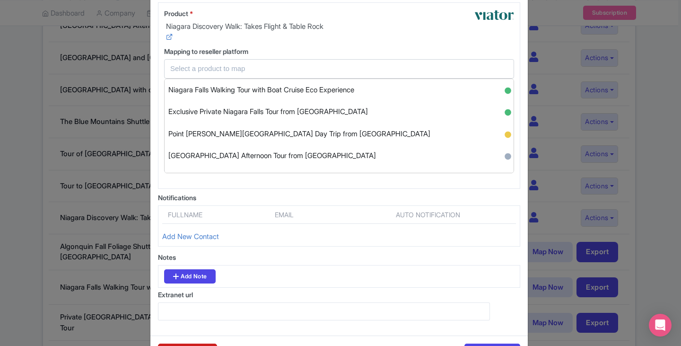
click at [360, 56] on div "Product * Niagara Discovery Walk: Takes Flight & Table Rock Mapping to reseller…" at bounding box center [339, 95] width 362 height 186
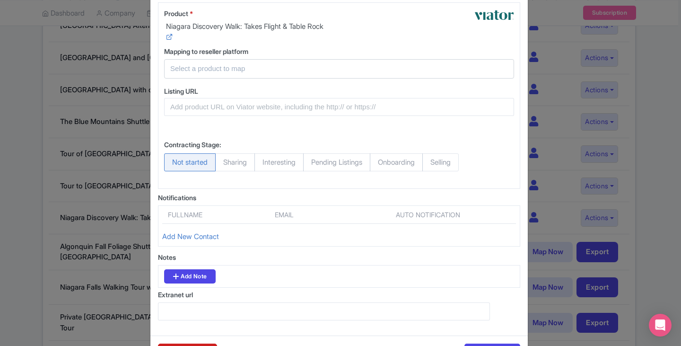
click at [223, 170] on span "Sharing" at bounding box center [235, 162] width 40 height 18
click at [223, 163] on input "Sharing" at bounding box center [219, 157] width 9 height 9
radio input "true"
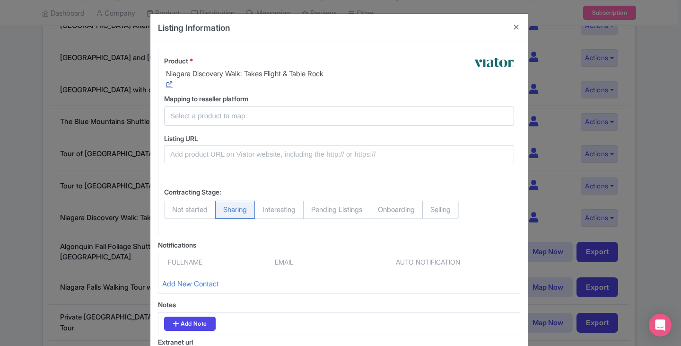
click at [168, 88] on icon at bounding box center [169, 83] width 7 height 7
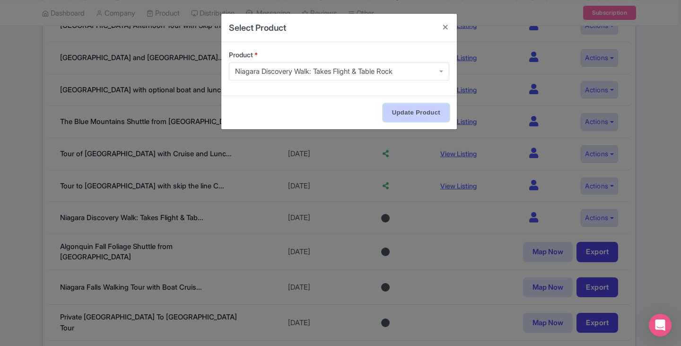
click at [420, 113] on input "Update Product" at bounding box center [416, 113] width 66 height 18
type input "Updating..."
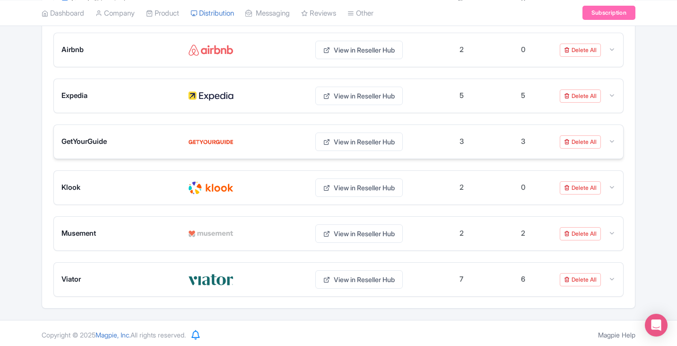
scroll to position [200, 0]
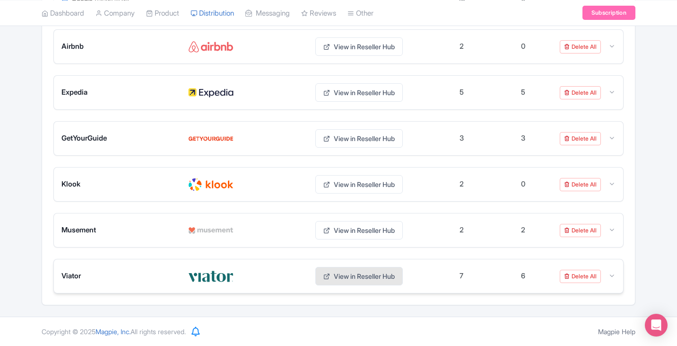
click at [358, 278] on link "View in Reseller Hub" at bounding box center [359, 276] width 88 height 18
click at [524, 278] on div "6" at bounding box center [523, 276] width 4 height 11
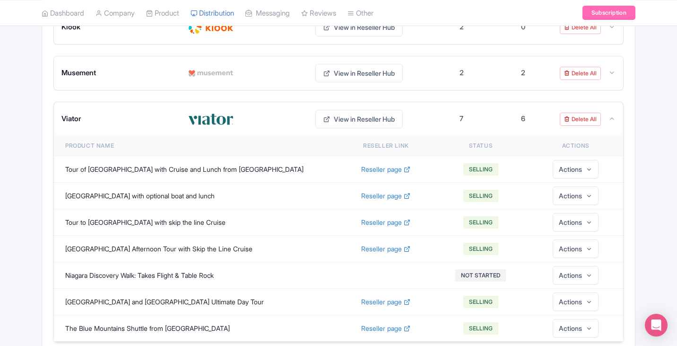
scroll to position [389, 0]
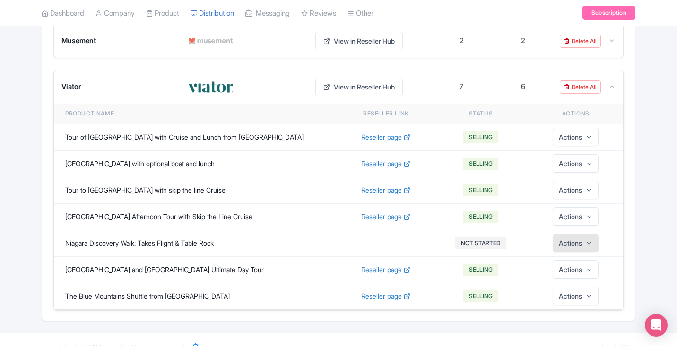
click at [580, 244] on button "Actions" at bounding box center [576, 243] width 46 height 18
click at [473, 242] on button "NOT STARTED" at bounding box center [480, 243] width 51 height 12
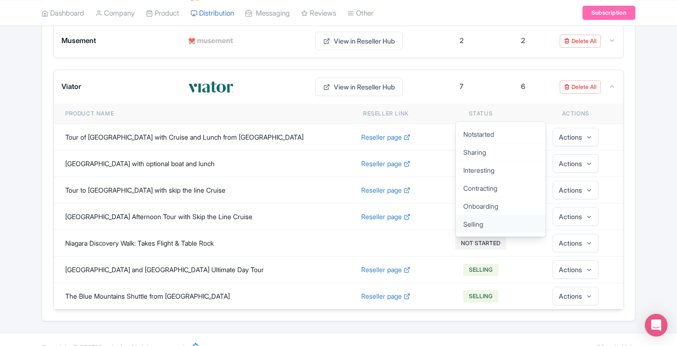
click at [486, 222] on link "Selling" at bounding box center [501, 224] width 90 height 18
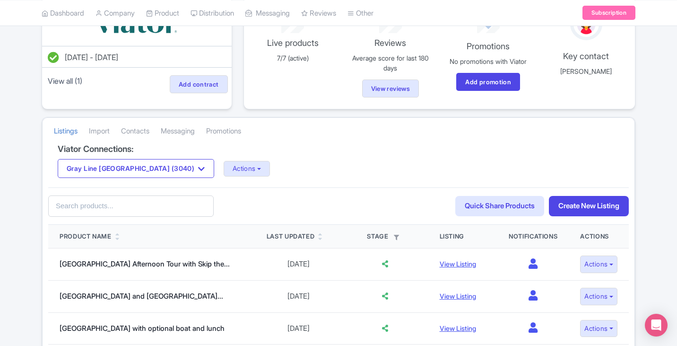
scroll to position [142, 0]
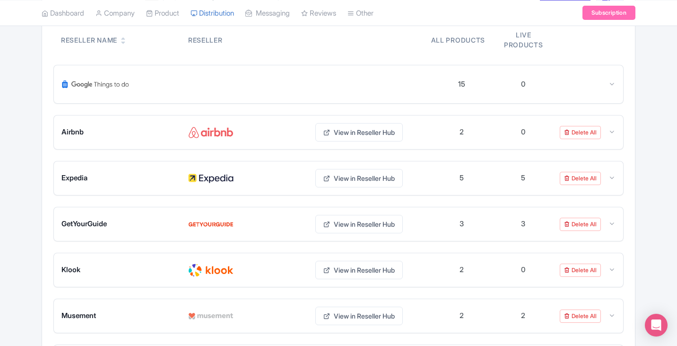
scroll to position [200, 0]
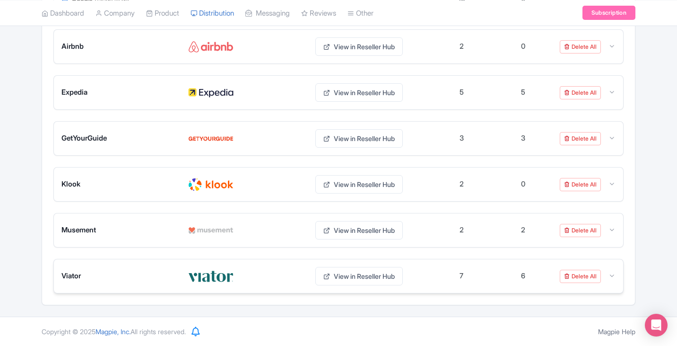
click at [612, 274] on icon at bounding box center [612, 275] width 7 height 7
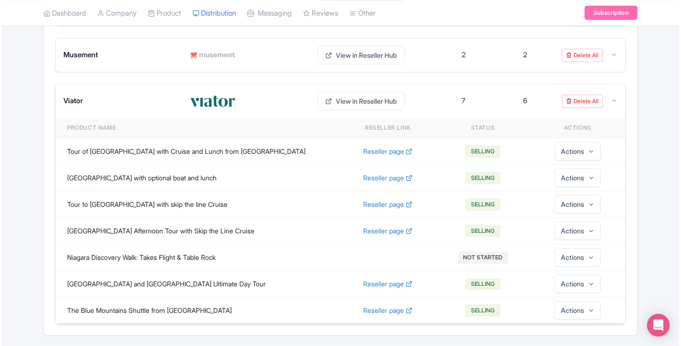
scroll to position [389, 0]
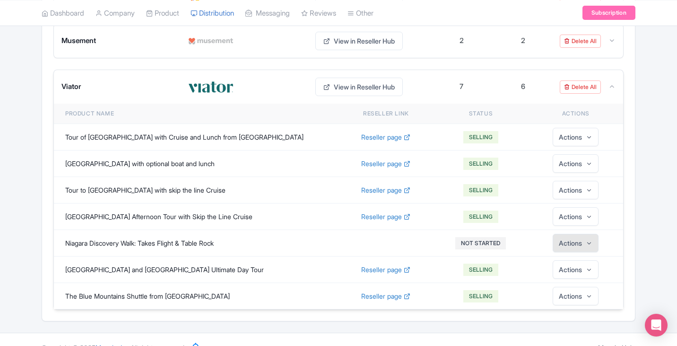
click at [567, 244] on button "Actions" at bounding box center [576, 243] width 46 height 18
click at [564, 267] on link "Edit" at bounding box center [576, 269] width 90 height 18
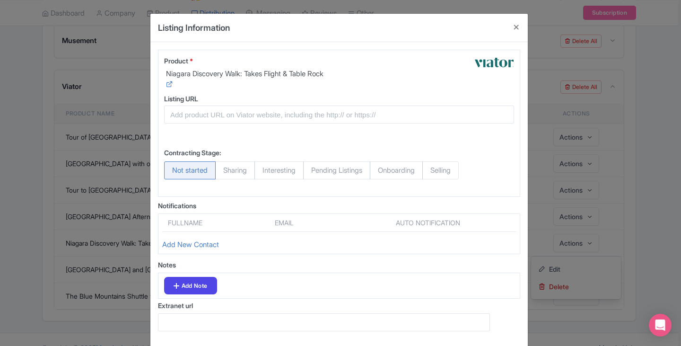
click at [457, 179] on span "Selling" at bounding box center [440, 170] width 36 height 18
click at [432, 171] on input "Selling" at bounding box center [426, 165] width 9 height 9
radio input "true"
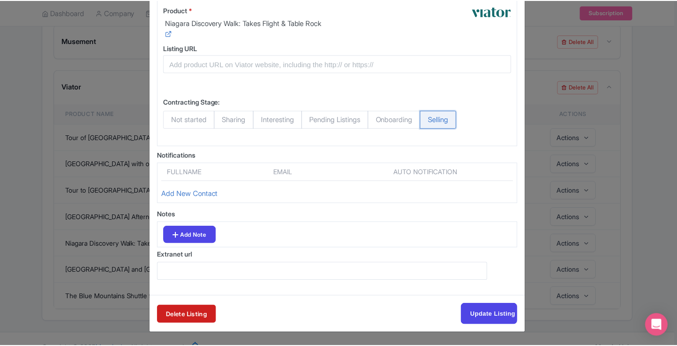
scroll to position [62, 0]
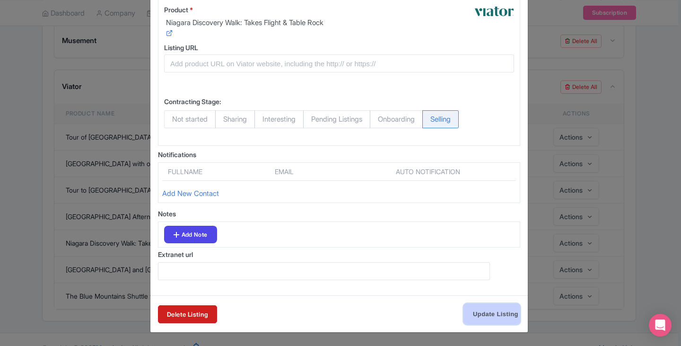
click at [484, 314] on input "Update Listing" at bounding box center [492, 313] width 57 height 21
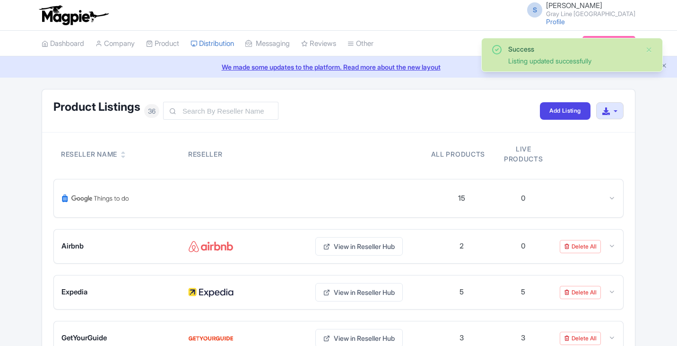
scroll to position [200, 0]
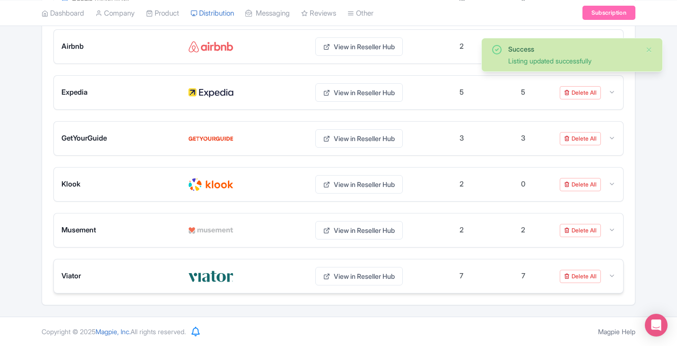
click at [616, 277] on div "Viator View in Reseller Hub 7 7 Delete All" at bounding box center [338, 276] width 569 height 34
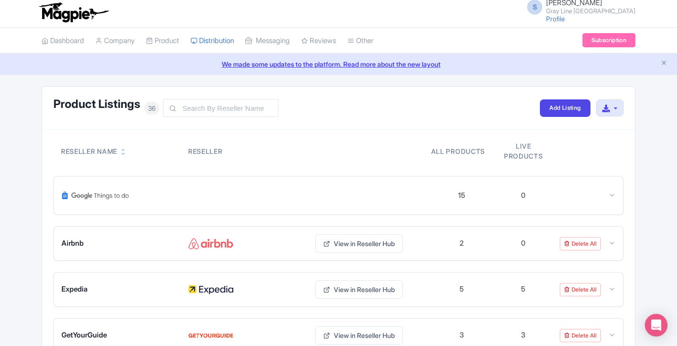
scroll to position [0, 0]
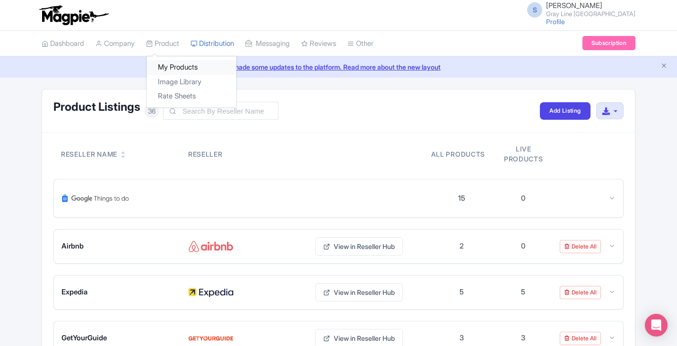
click at [178, 63] on link "My Products" at bounding box center [192, 67] width 90 height 15
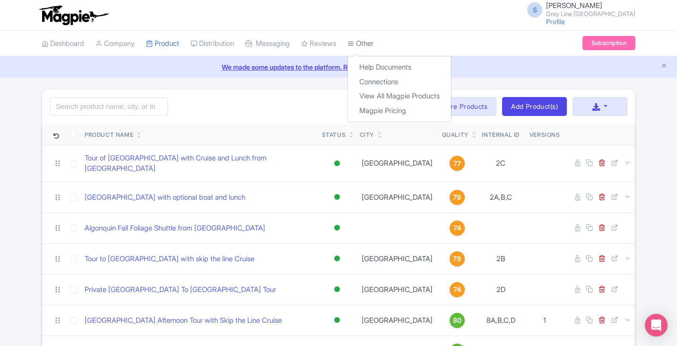
click at [374, 38] on link "Other" at bounding box center [361, 44] width 26 height 26
click at [402, 80] on link "Connections" at bounding box center [399, 82] width 103 height 15
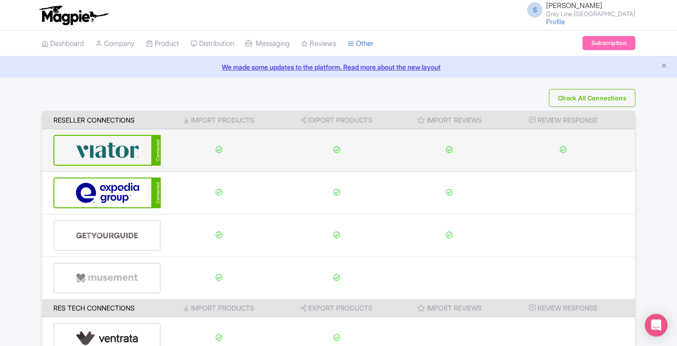
click at [120, 146] on img at bounding box center [108, 150] width 64 height 29
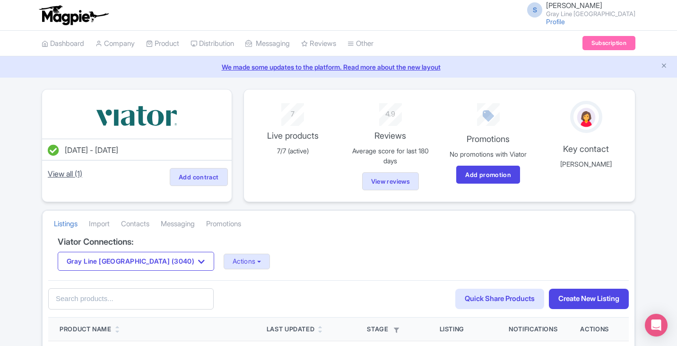
click at [59, 176] on link "View all (1)" at bounding box center [65, 173] width 38 height 13
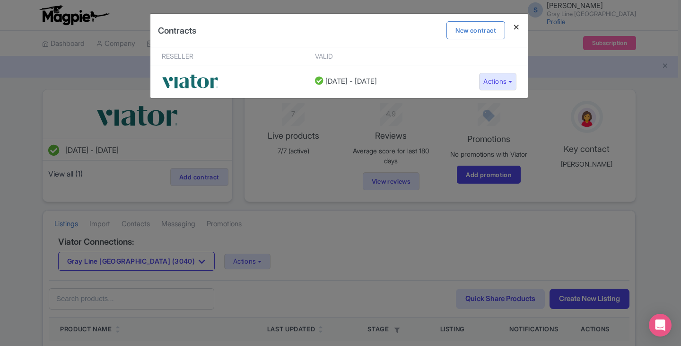
click at [516, 27] on h4 at bounding box center [516, 27] width 23 height 27
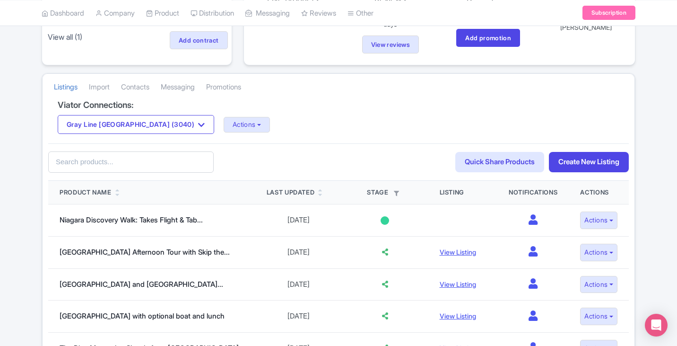
scroll to position [142, 0]
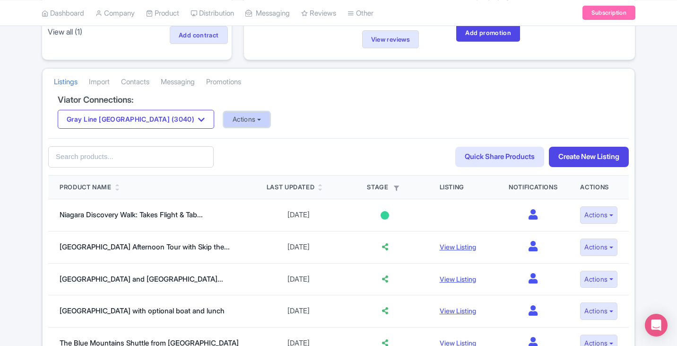
click at [224, 119] on button "Actions" at bounding box center [247, 120] width 47 height 16
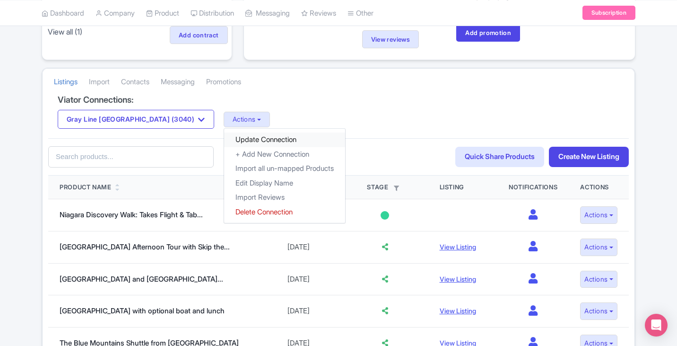
click at [261, 138] on link "Update Connection" at bounding box center [284, 139] width 121 height 15
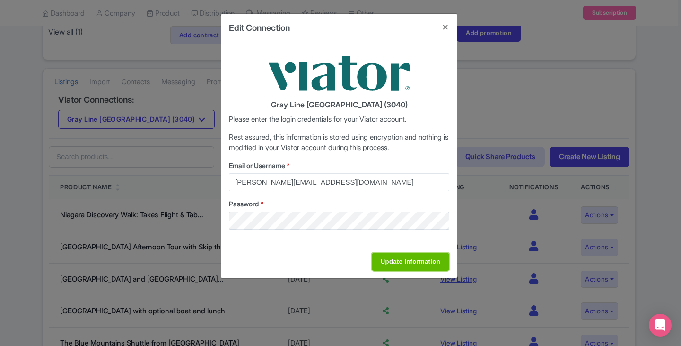
click at [398, 262] on input "Update Information" at bounding box center [411, 262] width 78 height 18
type input "Saving..."
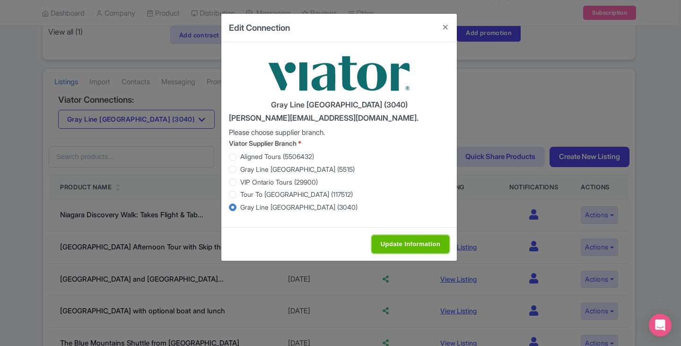
click at [417, 242] on input "Update Information" at bounding box center [411, 244] width 78 height 18
type input "Saving..."
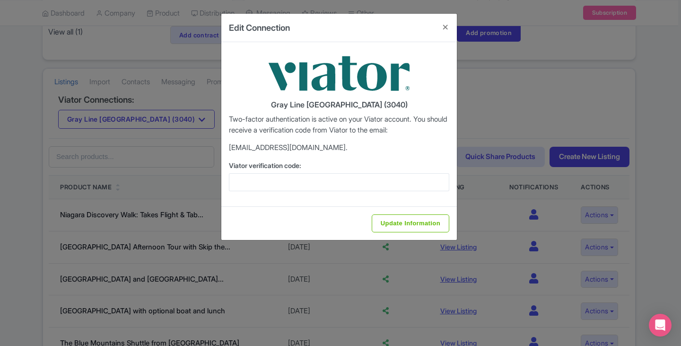
click at [255, 194] on div "Gray Line [GEOGRAPHIC_DATA] (3040) Two-factor authentication is active on your …" at bounding box center [339, 124] width 236 height 164
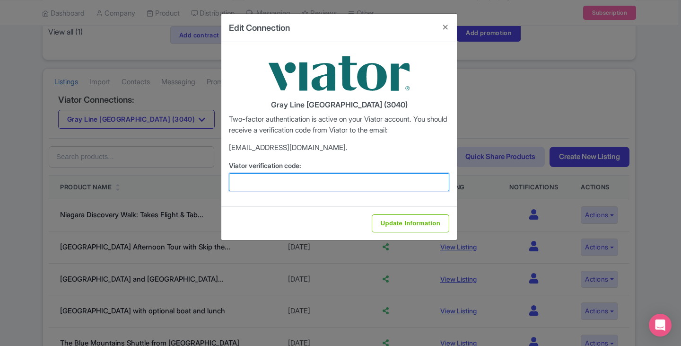
click at [251, 190] on input "Viator verification code:" at bounding box center [339, 182] width 220 height 18
paste input "439420"
type input "439420"
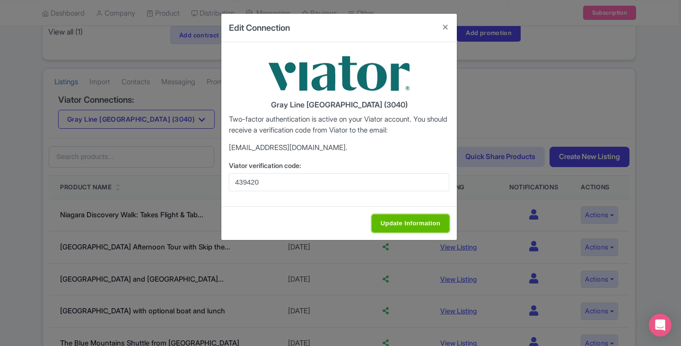
click at [406, 222] on input "Update Information" at bounding box center [411, 223] width 78 height 18
type input "Update Information"
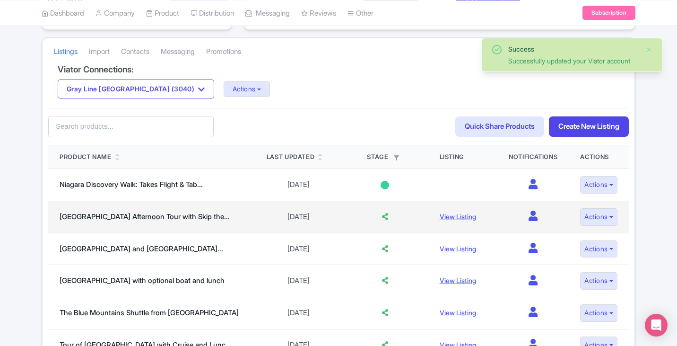
scroll to position [189, 0]
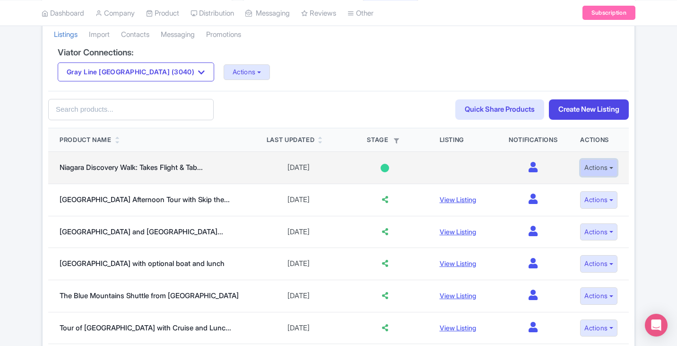
click at [605, 168] on button "Actions" at bounding box center [598, 168] width 37 height 18
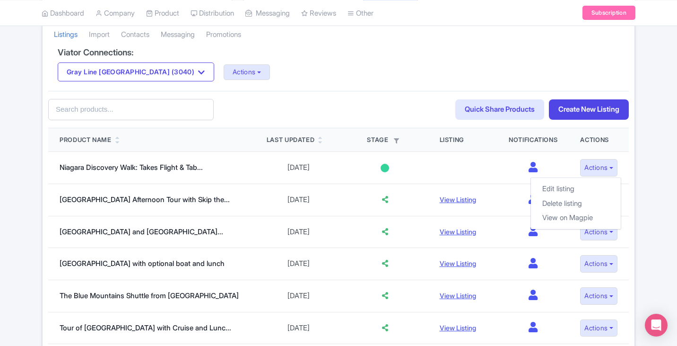
drag, startPoint x: 414, startPoint y: 91, endPoint x: 437, endPoint y: 97, distance: 23.2
click at [414, 91] on div "60fed109-d2d0-4788-ae14-046177786b37 Search Quick Share Products Create New Lis…" at bounding box center [338, 109] width 581 height 37
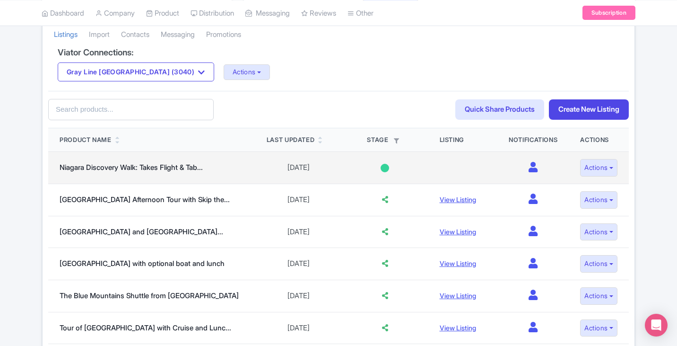
click at [453, 170] on td at bounding box center [463, 168] width 69 height 32
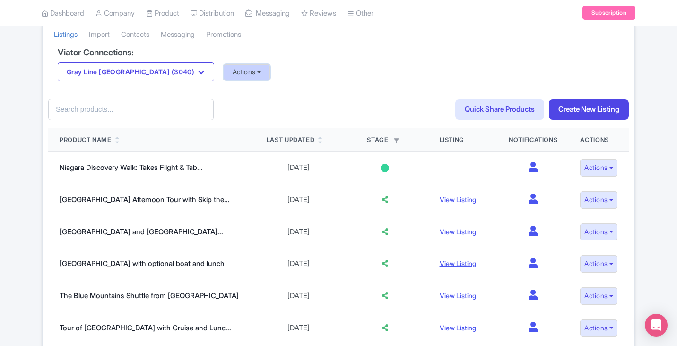
click at [224, 70] on button "Actions" at bounding box center [247, 72] width 47 height 16
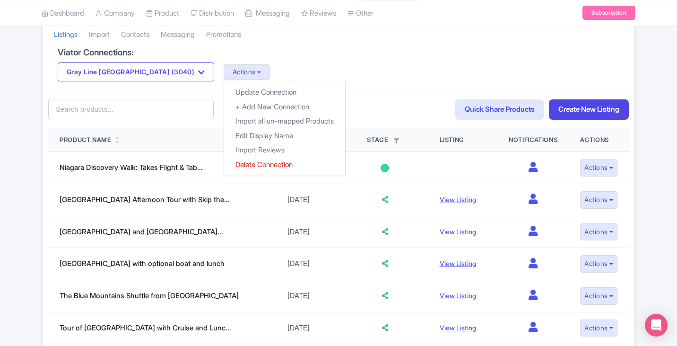
click at [332, 60] on div "Viator Connections: Gray Line Toronto (3040) Gray Line Toronto (3040) Actions U…" at bounding box center [338, 70] width 581 height 44
